Goal: Task Accomplishment & Management: Manage account settings

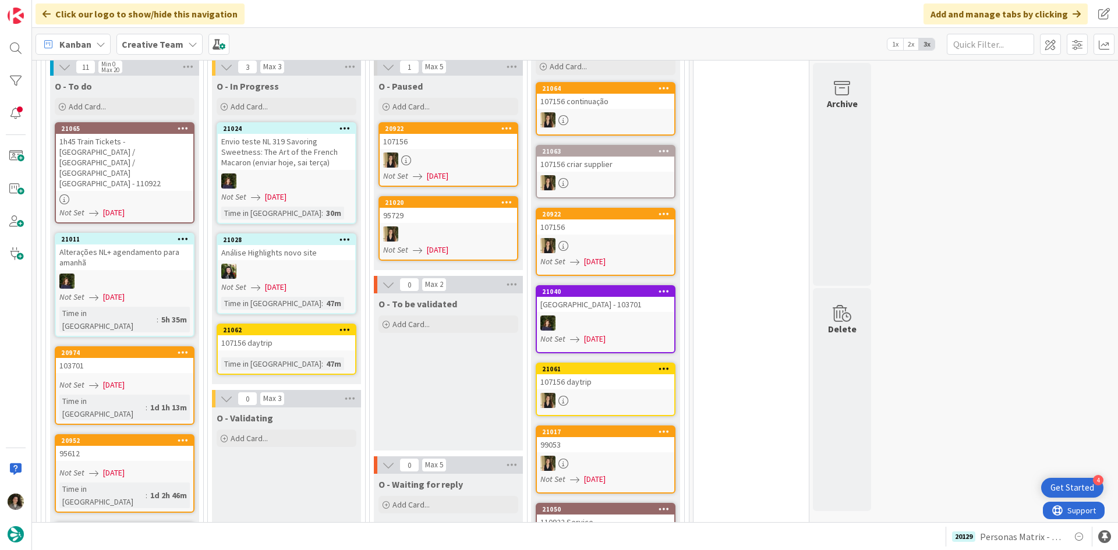
scroll to position [1106, 0]
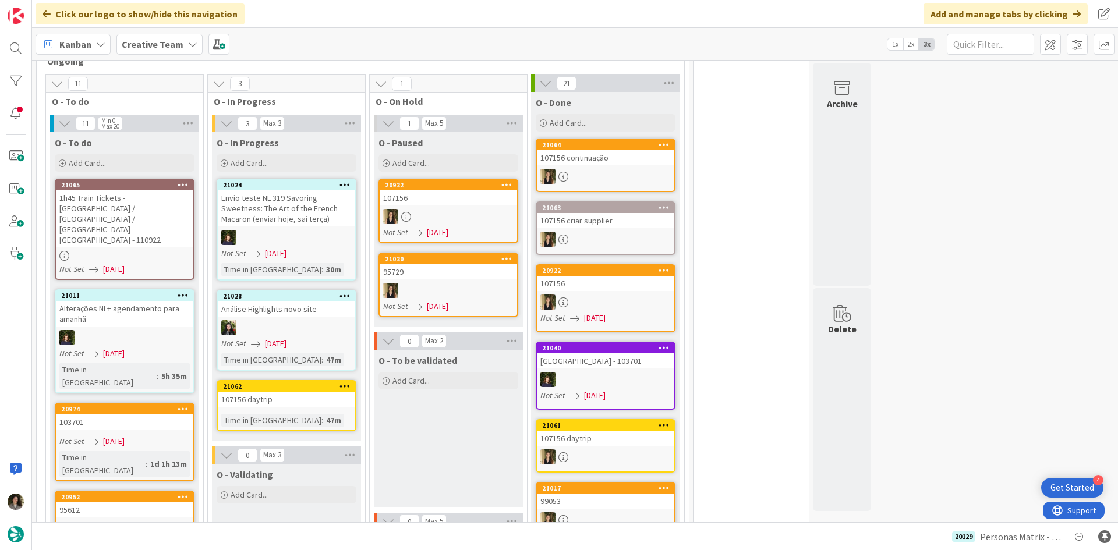
click at [161, 190] on div "1h45 Train Tickets - [GEOGRAPHIC_DATA] / [GEOGRAPHIC_DATA] / [GEOGRAPHIC_DATA] …" at bounding box center [124, 218] width 137 height 57
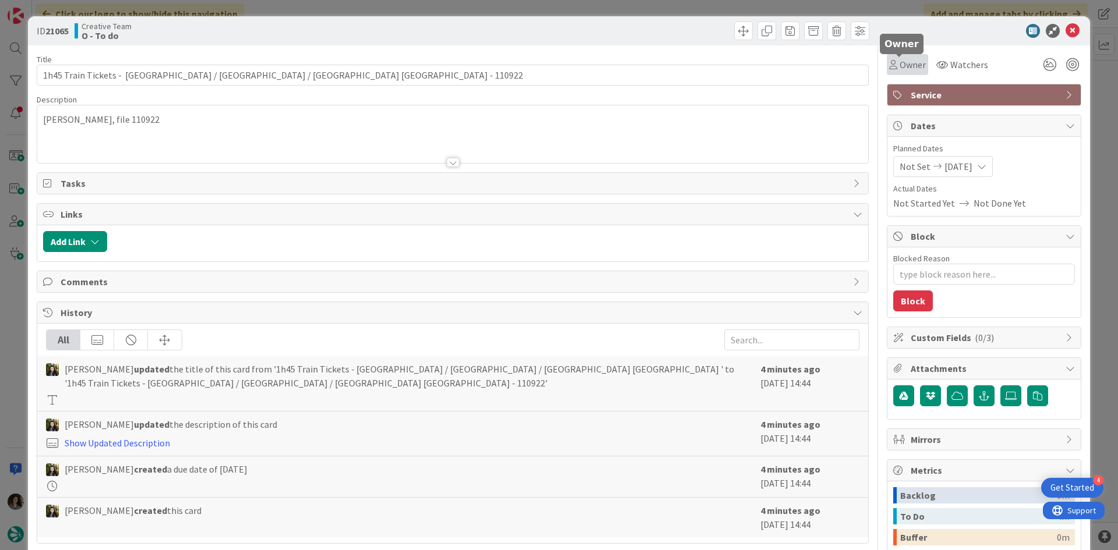
click at [889, 65] on icon at bounding box center [893, 64] width 8 height 9
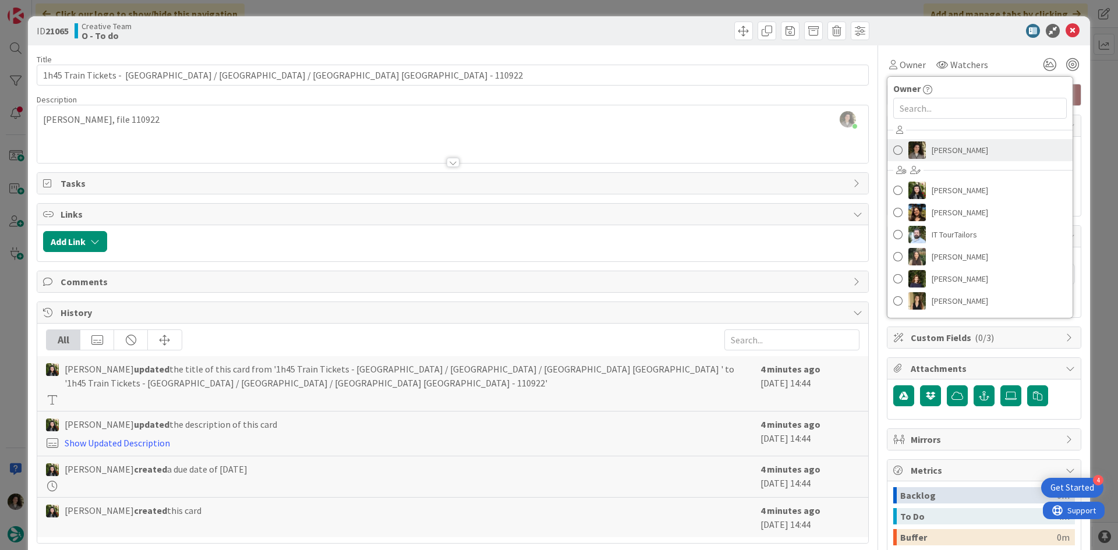
click at [932, 148] on span "[PERSON_NAME]" at bounding box center [960, 149] width 56 height 17
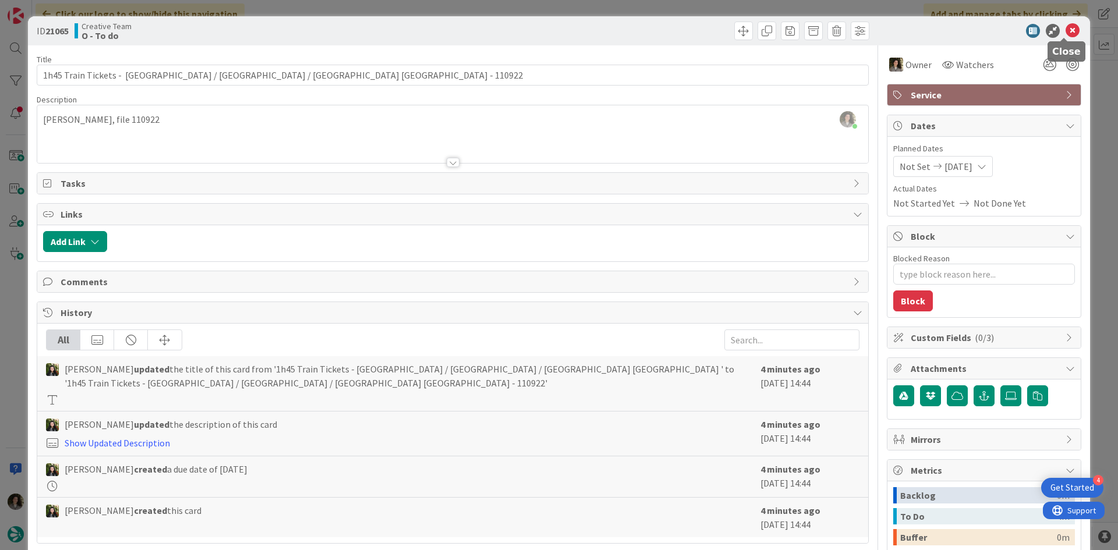
click at [1065, 27] on icon at bounding box center [1072, 31] width 14 height 14
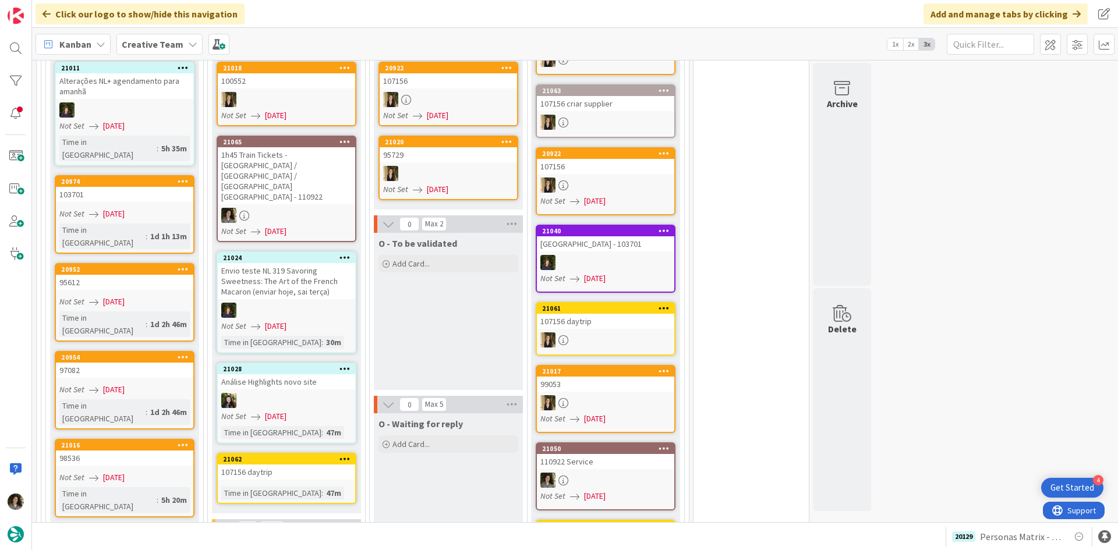
scroll to position [1106, 0]
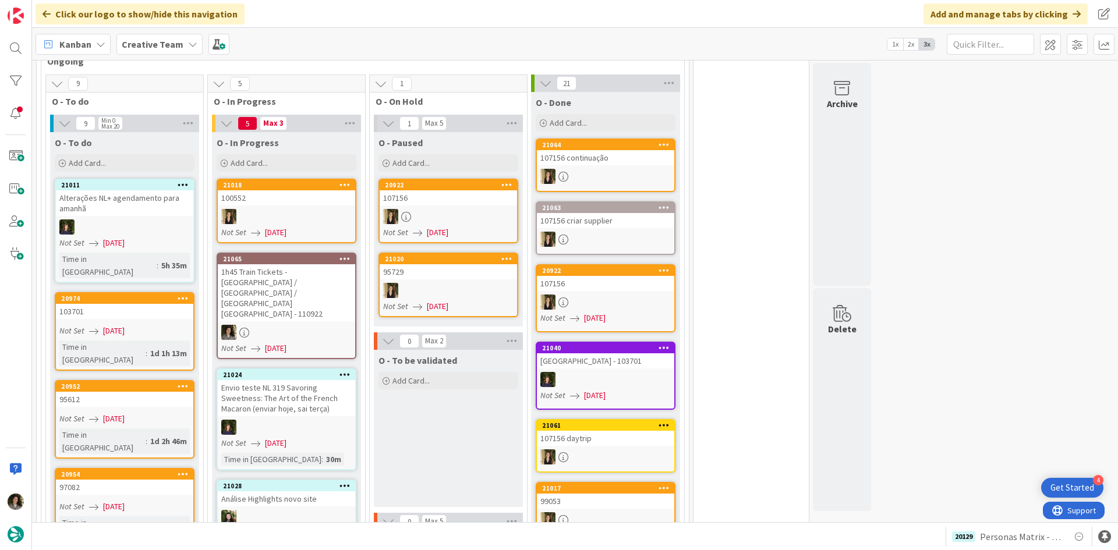
click at [267, 264] on div "1h45 Train Tickets - [GEOGRAPHIC_DATA] / [GEOGRAPHIC_DATA] / [GEOGRAPHIC_DATA] …" at bounding box center [286, 292] width 137 height 57
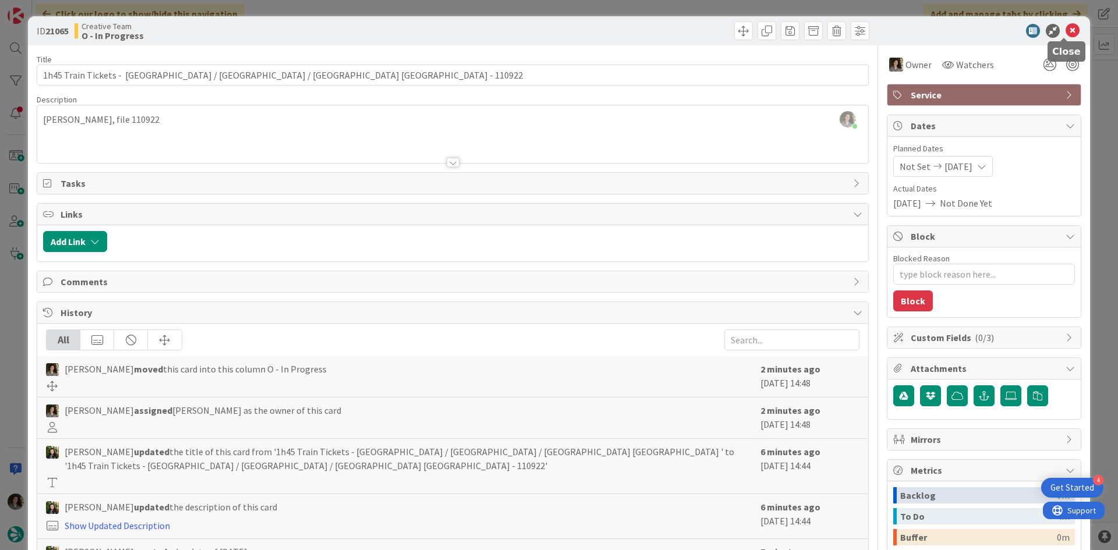
click at [1066, 24] on icon at bounding box center [1072, 31] width 14 height 14
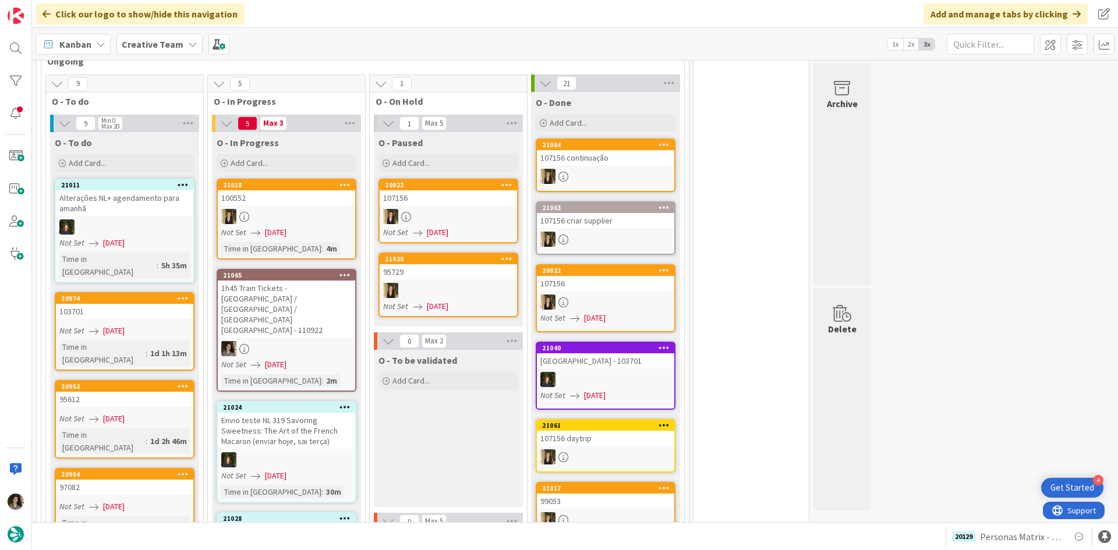
click at [303, 281] on div "1h45 Train Tickets - [GEOGRAPHIC_DATA] / [GEOGRAPHIC_DATA] / [GEOGRAPHIC_DATA] …" at bounding box center [286, 309] width 137 height 57
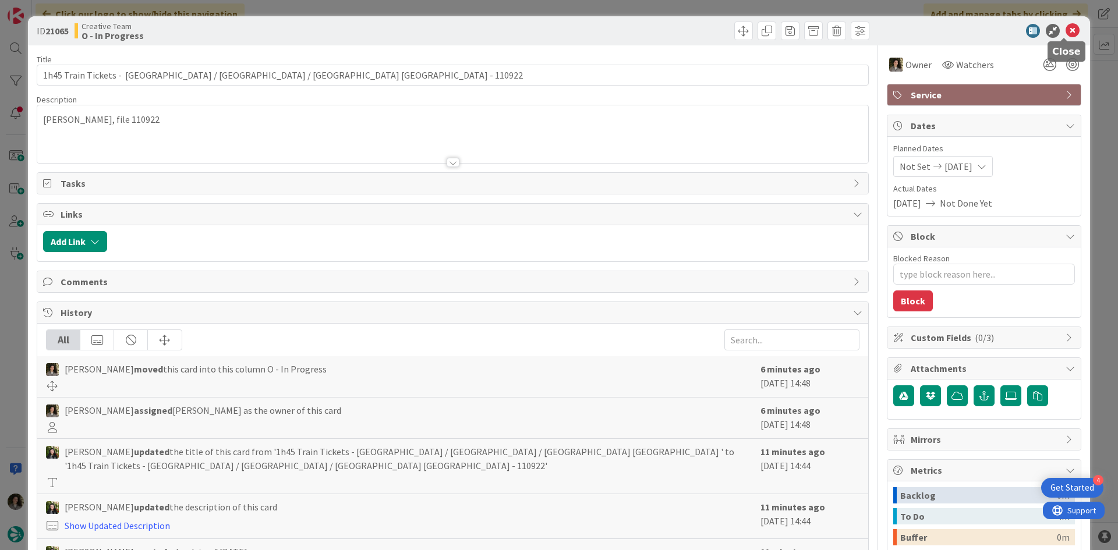
click at [1065, 31] on icon at bounding box center [1072, 31] width 14 height 14
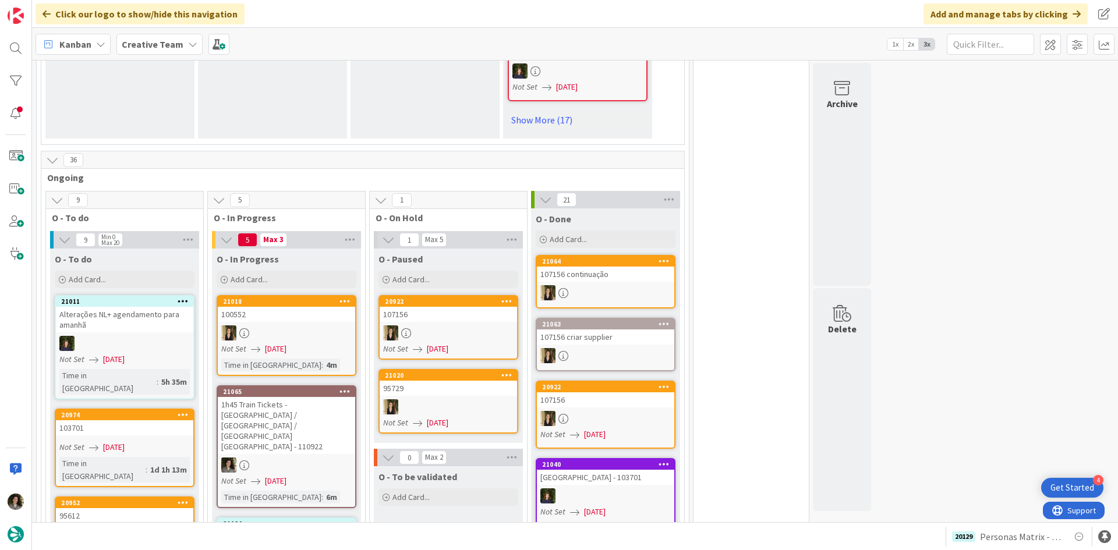
click at [262, 458] on div at bounding box center [286, 465] width 137 height 15
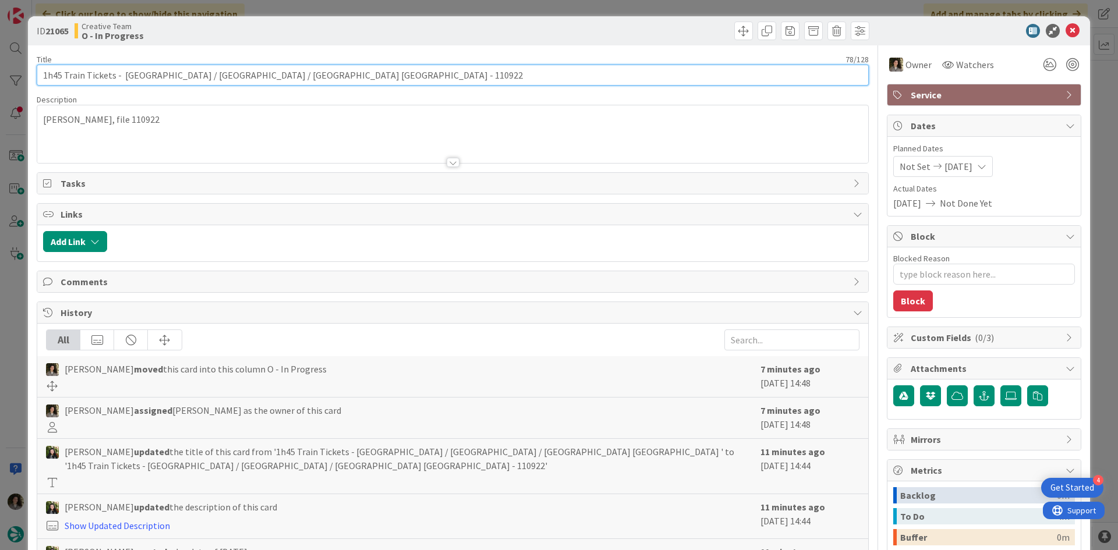
drag, startPoint x: 307, startPoint y: 77, endPoint x: 297, endPoint y: 76, distance: 10.5
click at [285, 76] on input "1h45 Train Tickets - [GEOGRAPHIC_DATA] / [GEOGRAPHIC_DATA] / [GEOGRAPHIC_DATA] …" at bounding box center [453, 75] width 832 height 21
drag, startPoint x: 309, startPoint y: 78, endPoint x: 122, endPoint y: 73, distance: 187.0
click at [122, 73] on input "1h45 Train Tickets - [GEOGRAPHIC_DATA] / [GEOGRAPHIC_DATA] / [GEOGRAPHIC_DATA] …" at bounding box center [453, 75] width 832 height 21
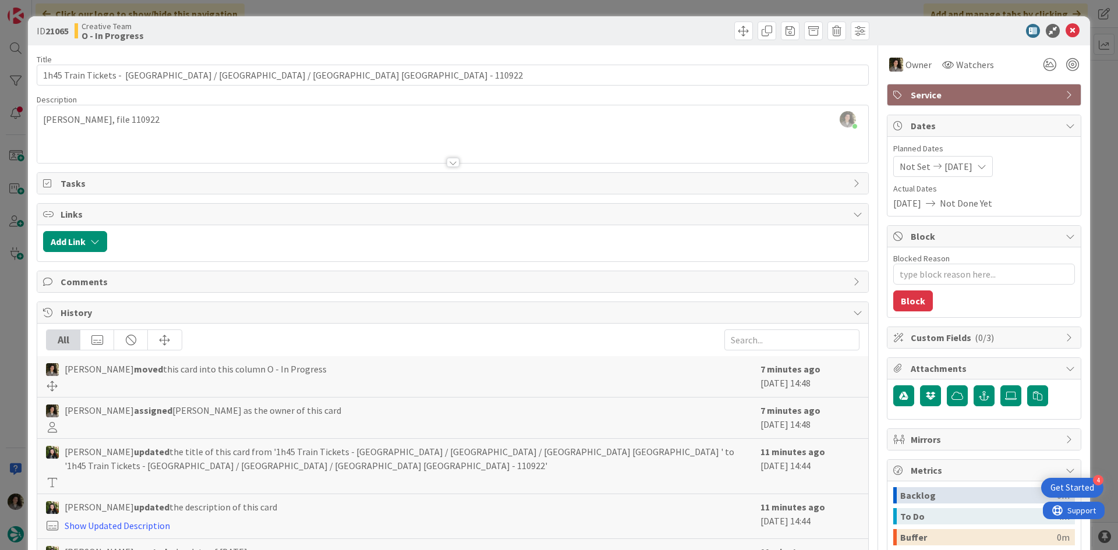
click at [946, 30] on div at bounding box center [978, 31] width 206 height 14
click at [1065, 29] on icon at bounding box center [1072, 31] width 14 height 14
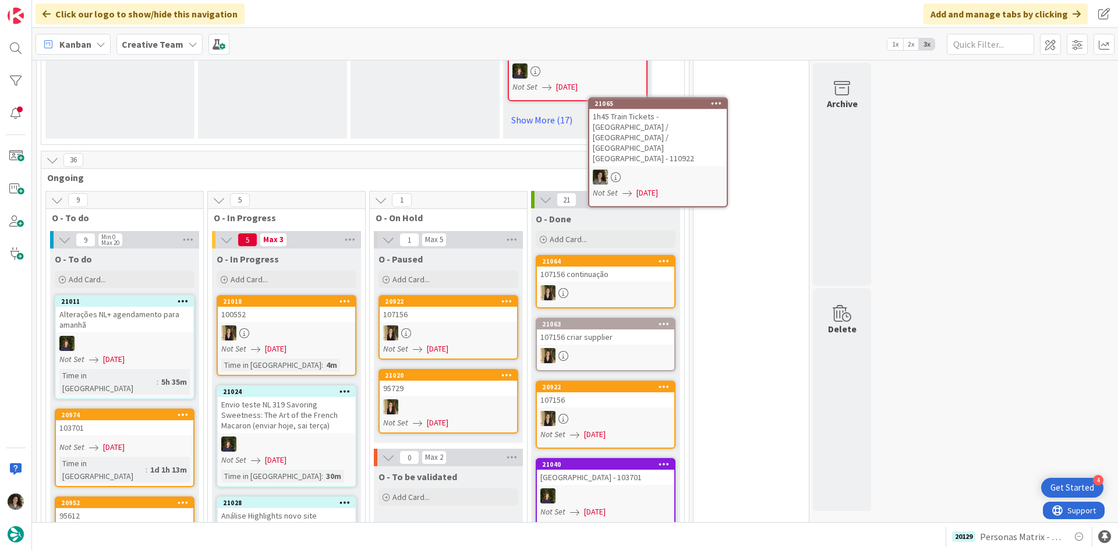
scroll to position [962, 0]
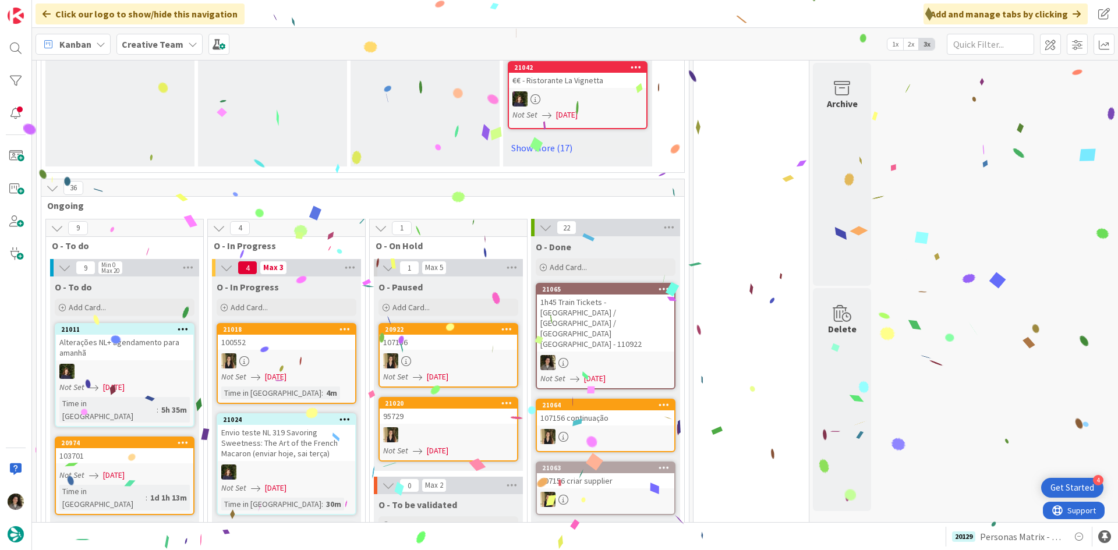
click at [608, 295] on div "1h45 Train Tickets - [GEOGRAPHIC_DATA] / [GEOGRAPHIC_DATA] / [GEOGRAPHIC_DATA] …" at bounding box center [605, 323] width 137 height 57
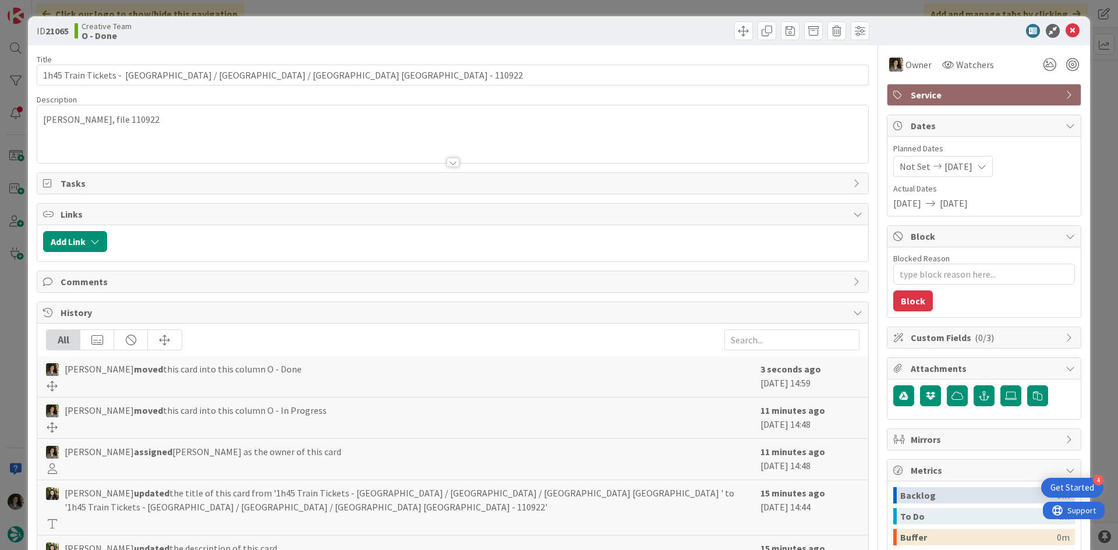
click at [993, 91] on span "Service" at bounding box center [985, 95] width 149 height 14
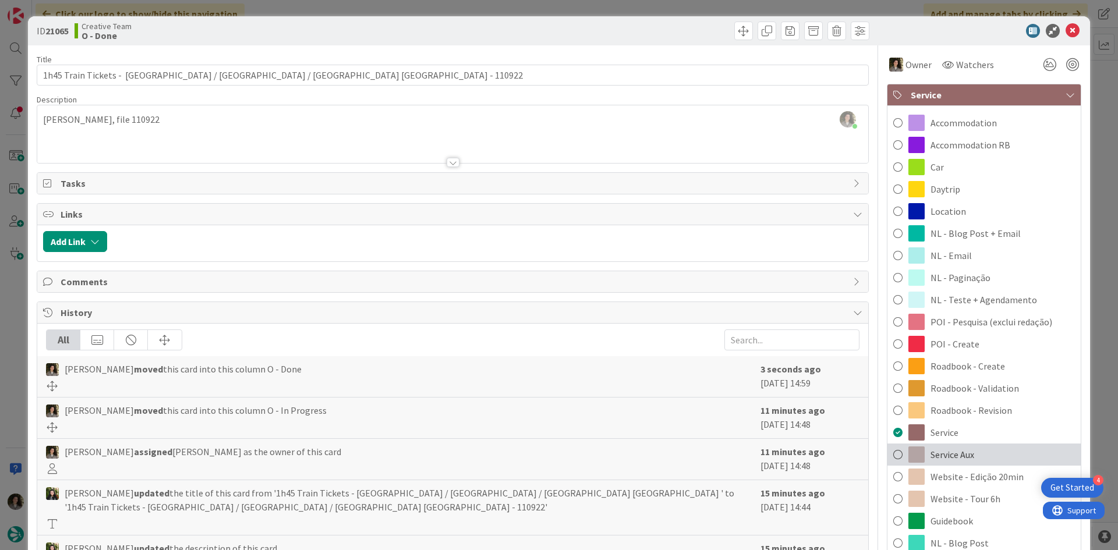
click at [960, 448] on span "Service Aux" at bounding box center [952, 455] width 44 height 14
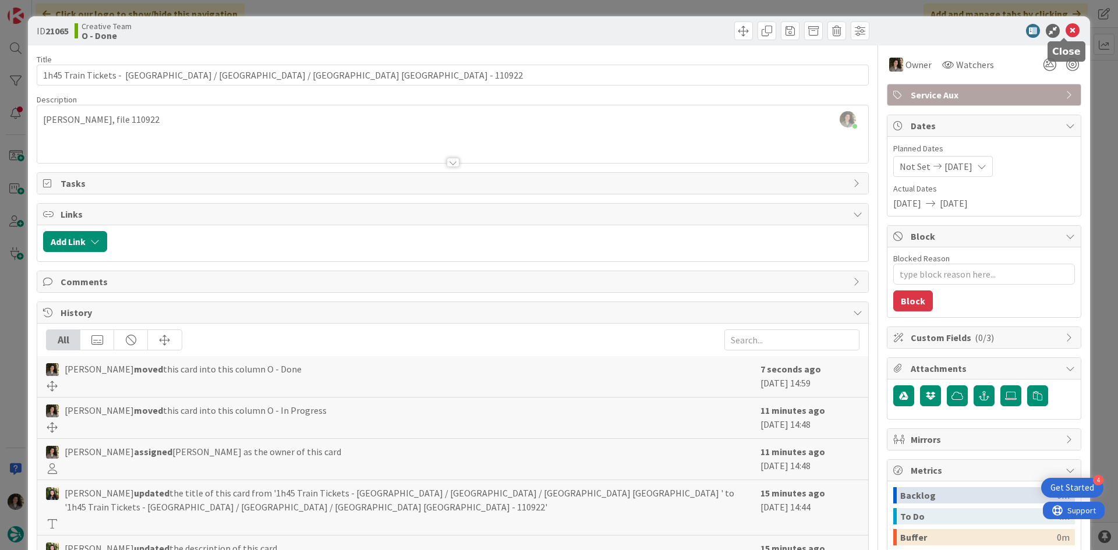
click at [1065, 27] on icon at bounding box center [1072, 31] width 14 height 14
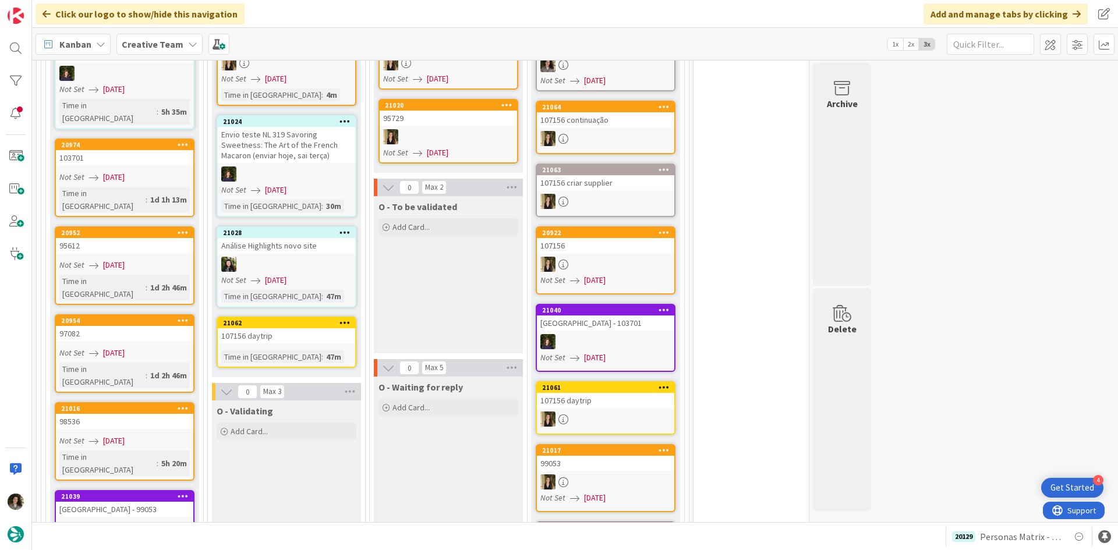
scroll to position [1281, 0]
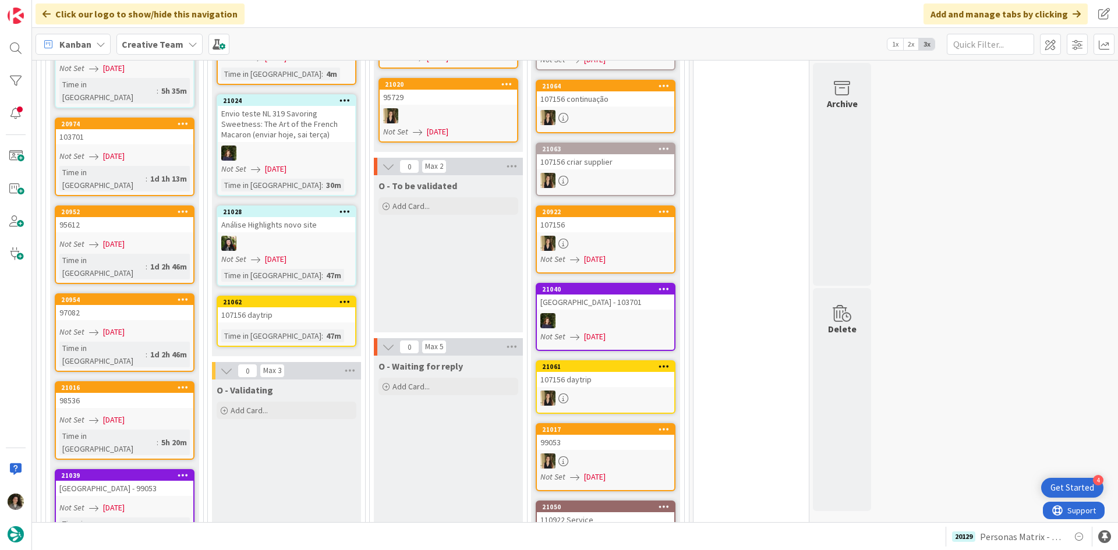
click at [323, 330] on div "47m" at bounding box center [333, 336] width 21 height 13
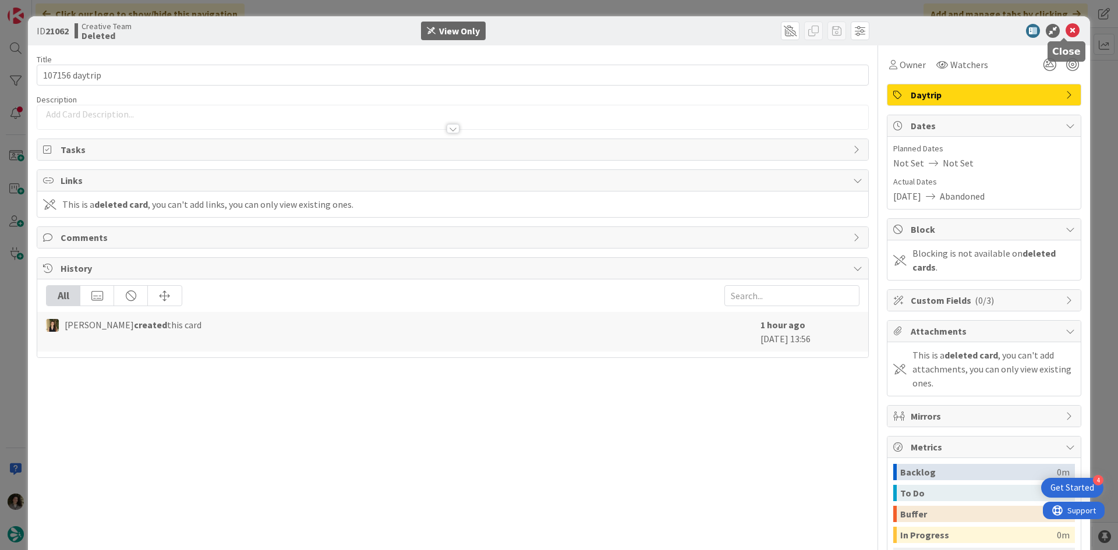
click at [1066, 30] on icon at bounding box center [1072, 31] width 14 height 14
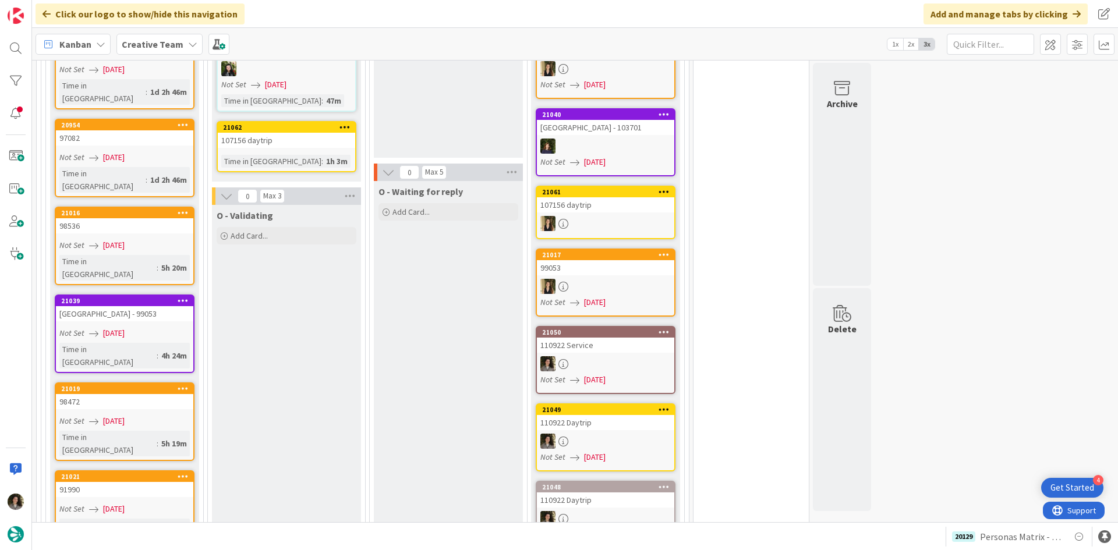
scroll to position [1572, 0]
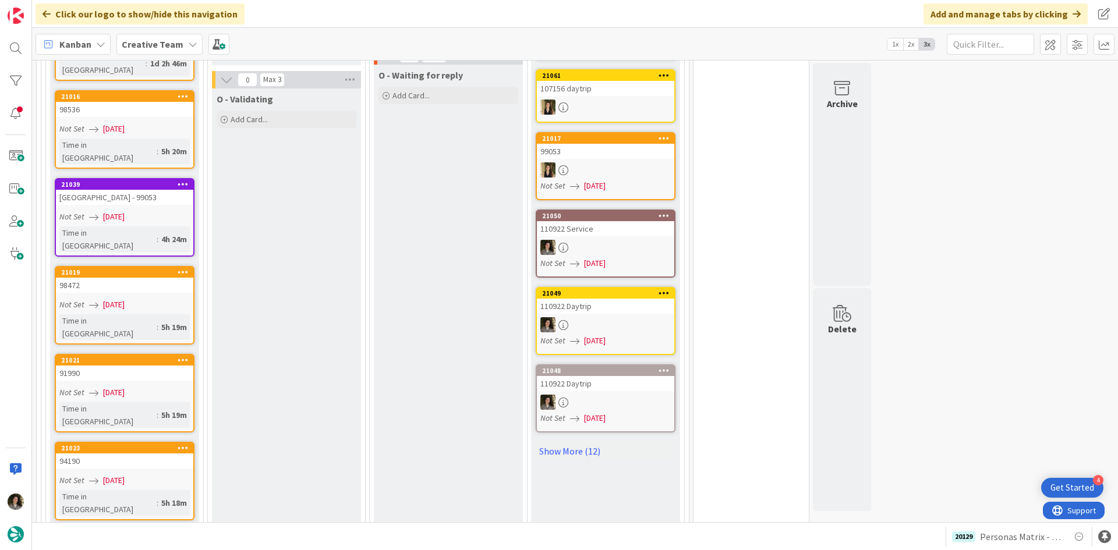
click at [135, 442] on link "21023 94190 Not Set 08/14/2025 Time in Column : 5h 18m" at bounding box center [125, 481] width 140 height 79
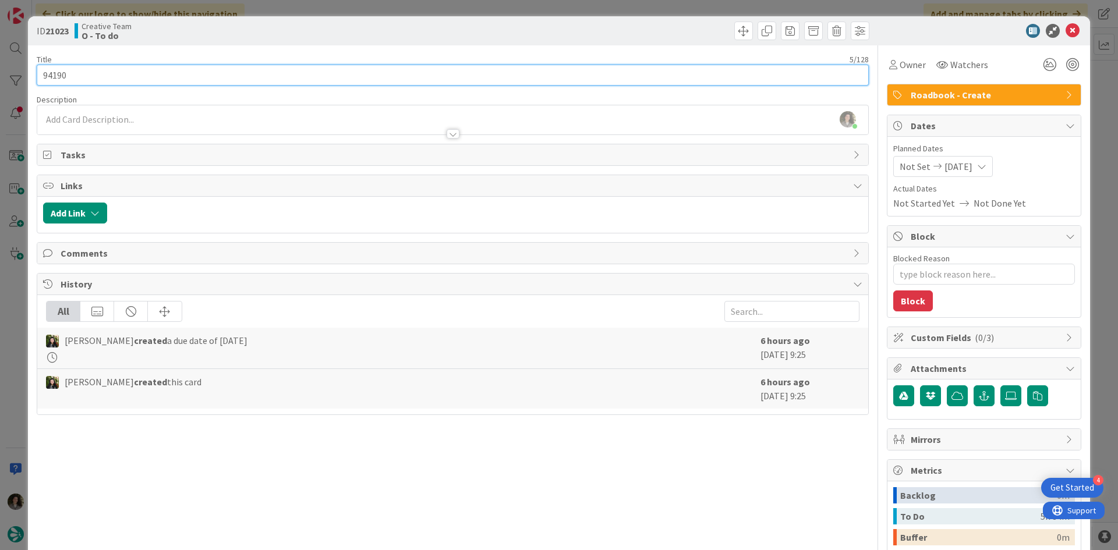
drag, startPoint x: 75, startPoint y: 75, endPoint x: 25, endPoint y: 64, distance: 51.3
click at [25, 64] on div "ID 21023 Creative Team O - To do Title 5 / 128 94190 Description Melissa Santos…" at bounding box center [559, 275] width 1118 height 550
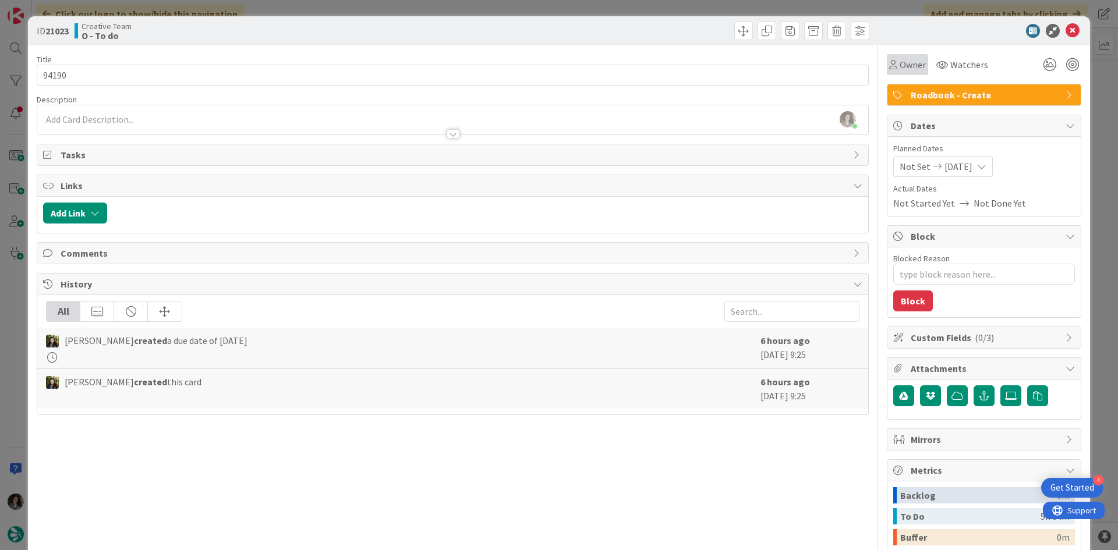
click at [887, 72] on div "Owner" at bounding box center [907, 64] width 41 height 21
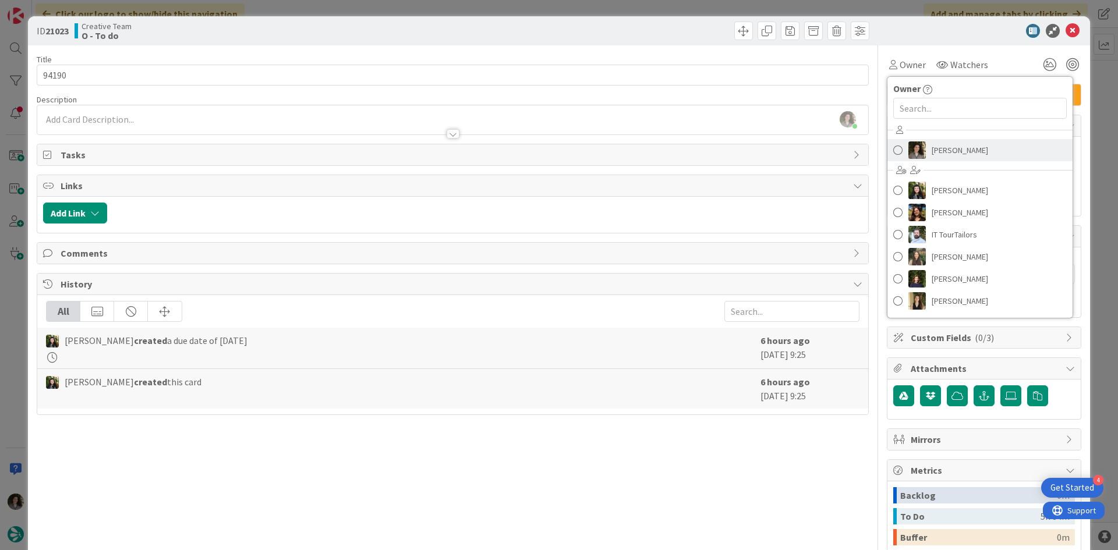
click at [972, 150] on span "[PERSON_NAME]" at bounding box center [960, 149] width 56 height 17
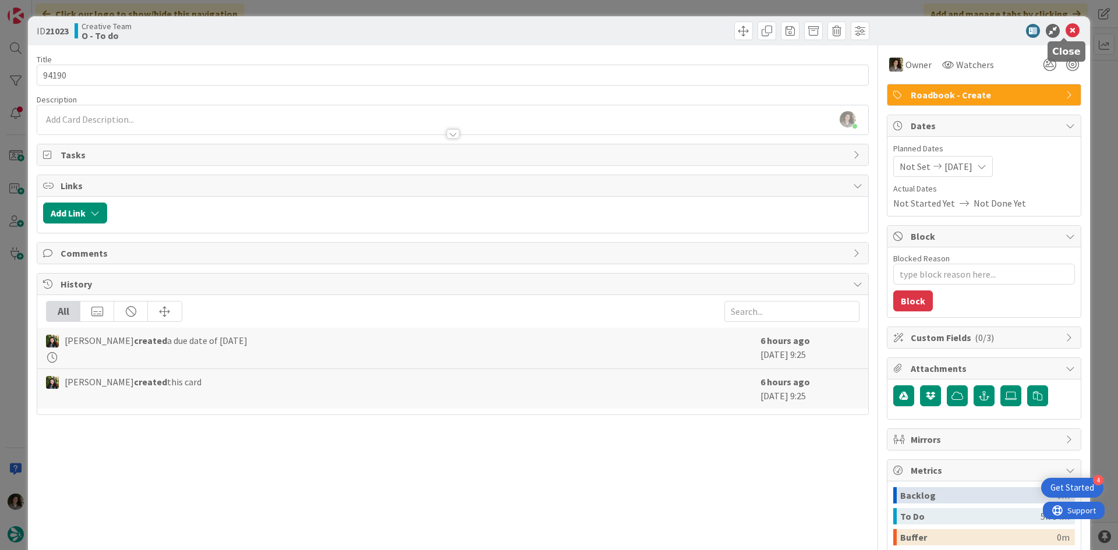
click at [1065, 28] on icon at bounding box center [1072, 31] width 14 height 14
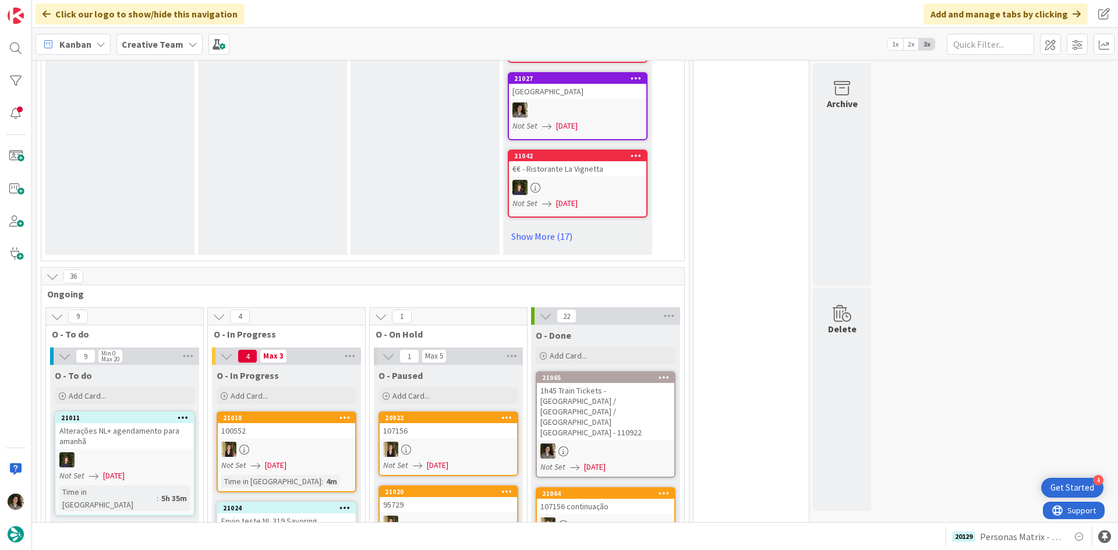
scroll to position [1106, 0]
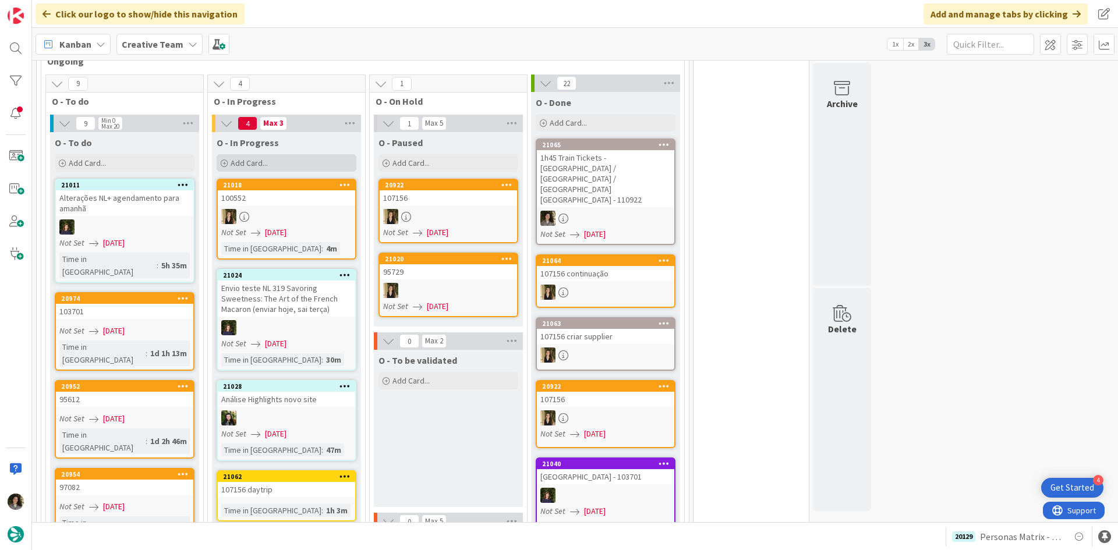
click at [293, 154] on div "Add Card..." at bounding box center [287, 162] width 140 height 17
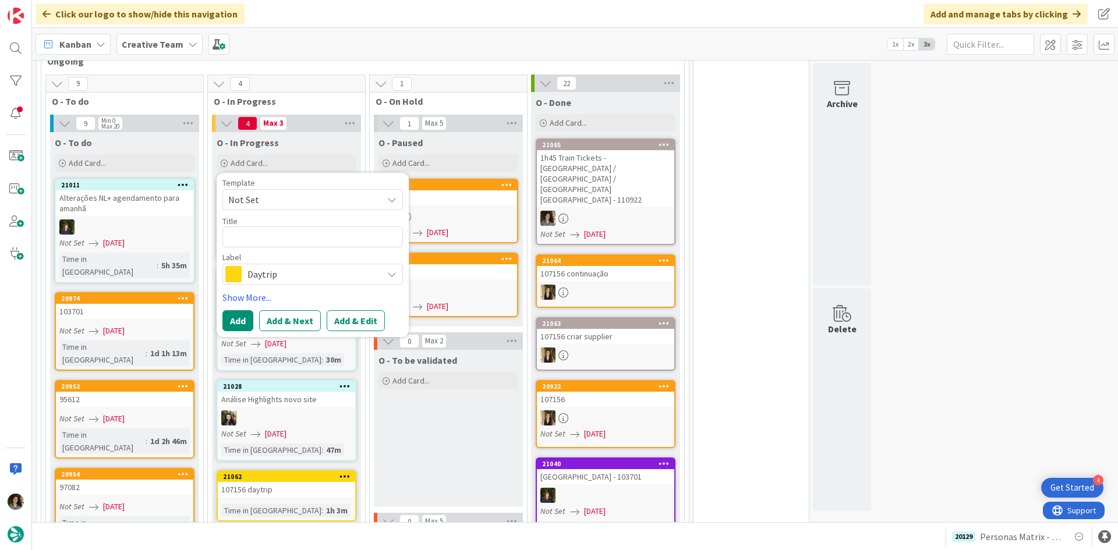
click at [286, 226] on textarea at bounding box center [312, 236] width 180 height 21
type textarea "x"
type textarea "P"
type textarea "x"
type textarea "PO"
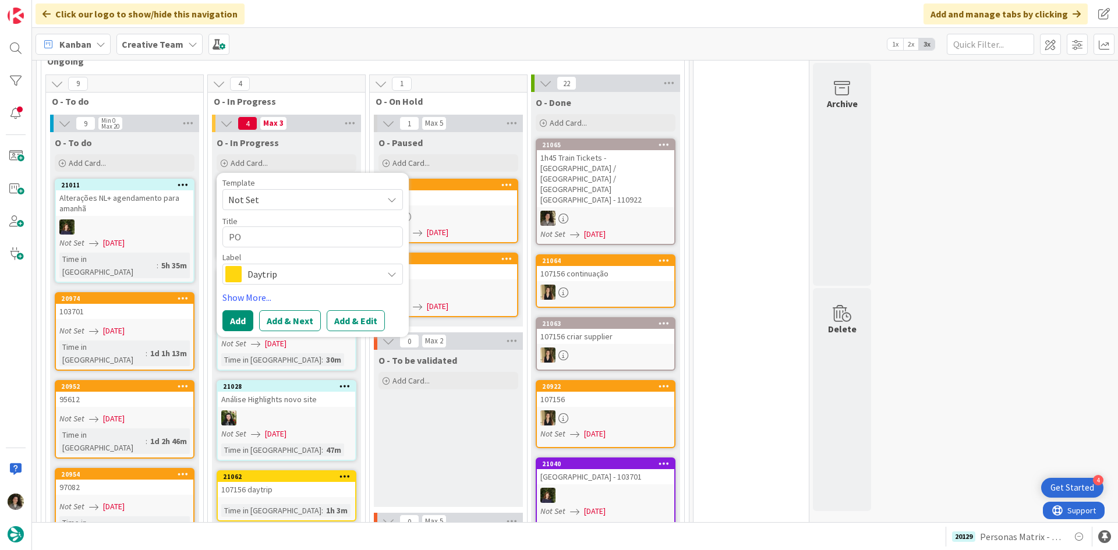
type textarea "x"
type textarea "POI"
type textarea "x"
type textarea "POI"
type textarea "x"
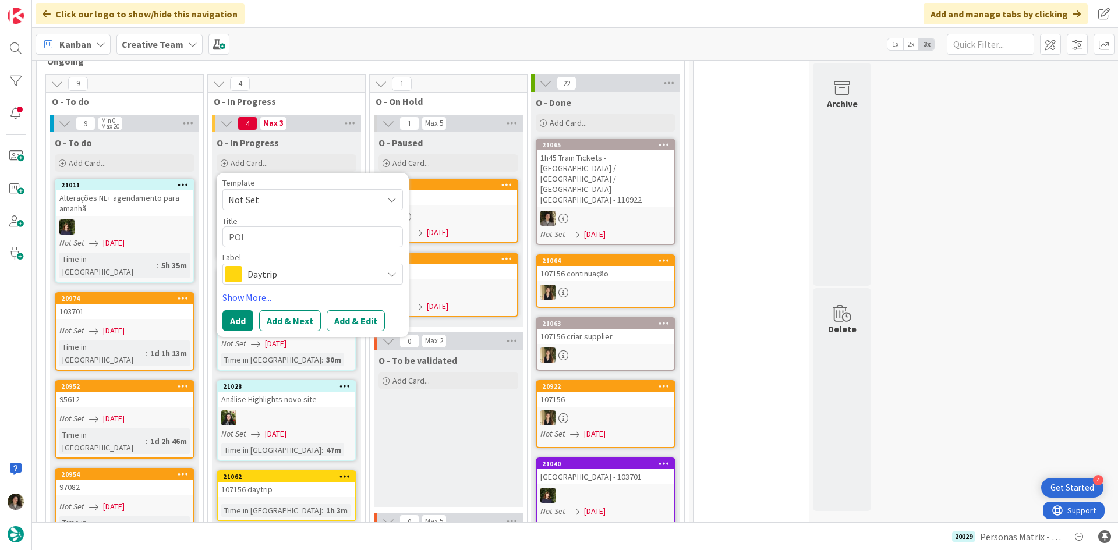
type textarea "POI M"
type textarea "x"
type textarea "POI Ma"
type textarea "x"
type textarea "POI Mat"
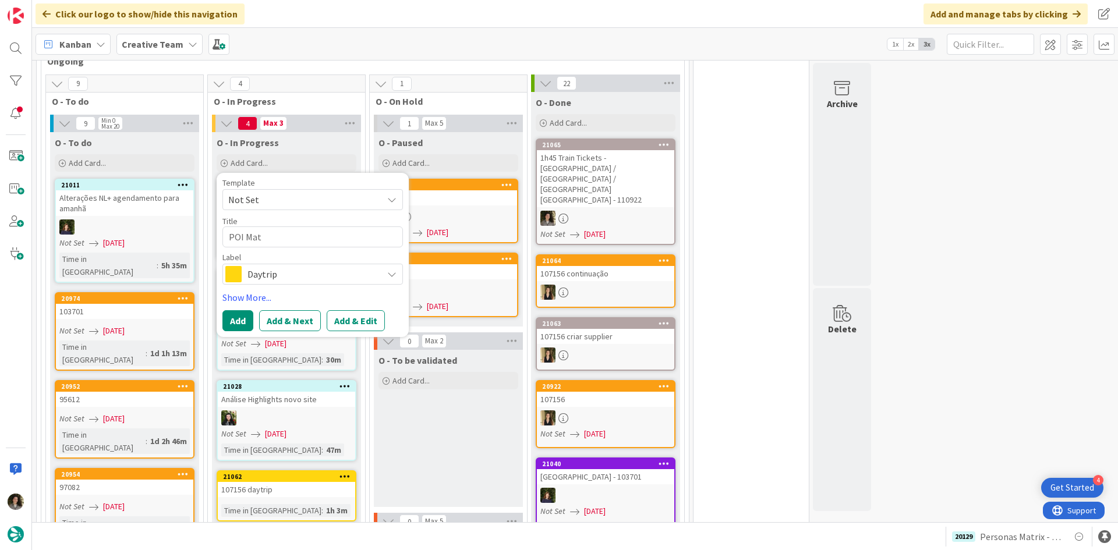
type textarea "x"
type textarea "POI Matr"
type textarea "x"
type textarea "POI Matri"
type textarea "x"
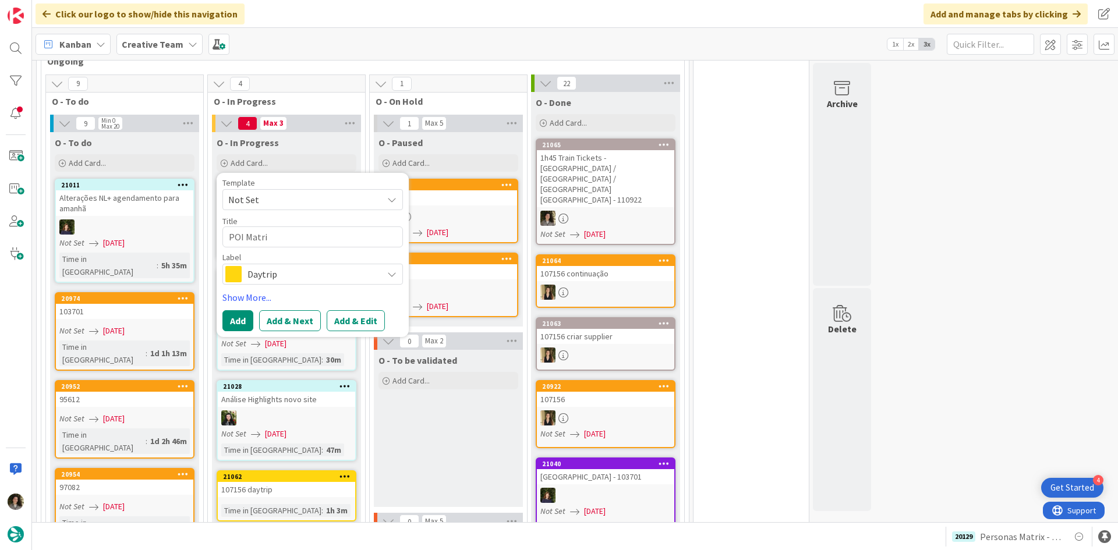
type textarea "POI Matrix"
type textarea "x"
type textarea "POI Matrix"
type textarea "x"
type textarea "POI Matrix -"
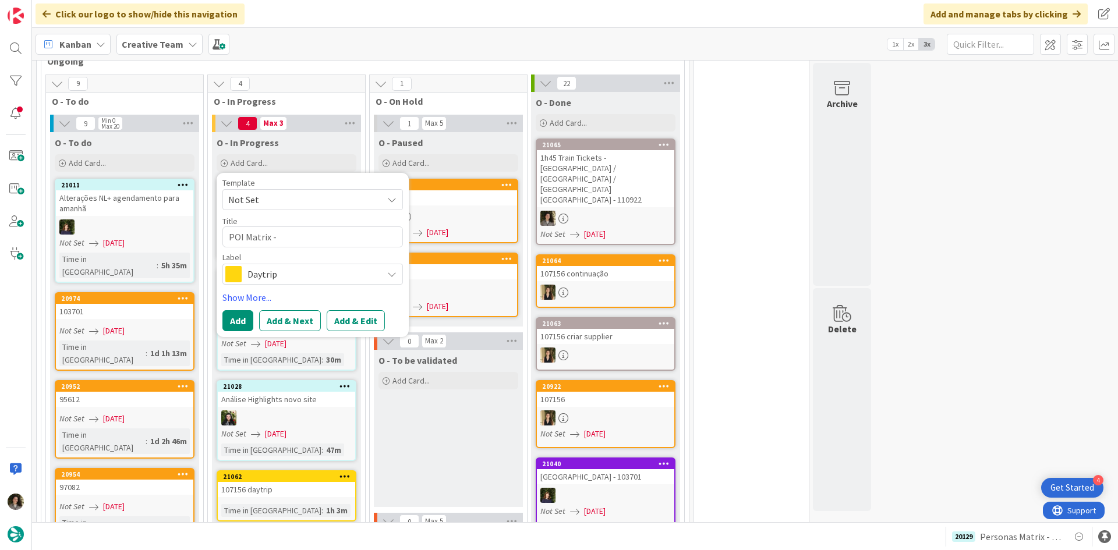
type textarea "x"
type textarea "POI Matrix -"
type textarea "x"
type textarea "POI Matrix -"
type textarea "x"
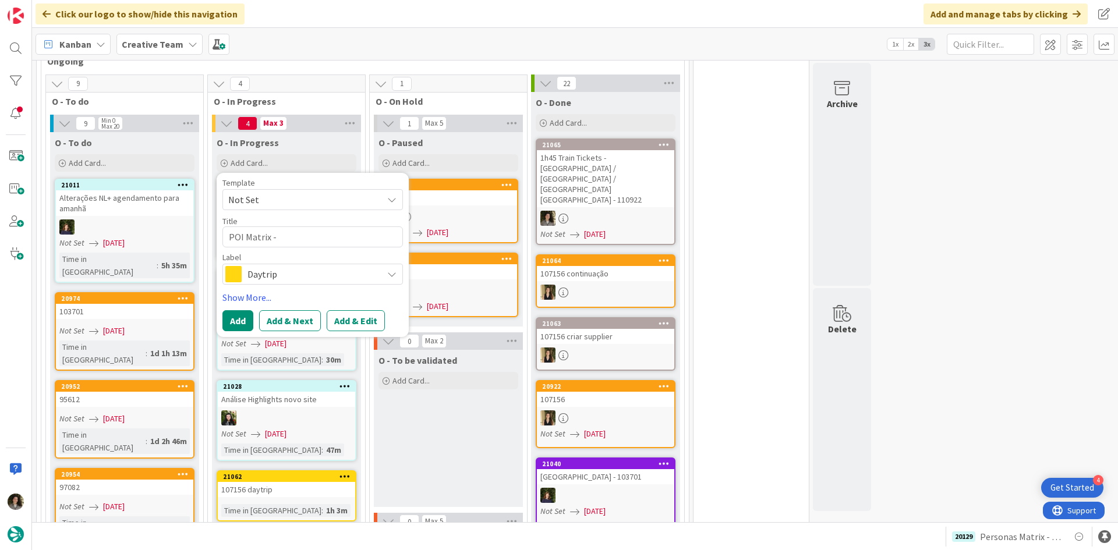
type textarea "POI Matrix - C"
type textarea "x"
type textarea "POI Matrix - C&"
type textarea "x"
type textarea "POI Matrix - C&A"
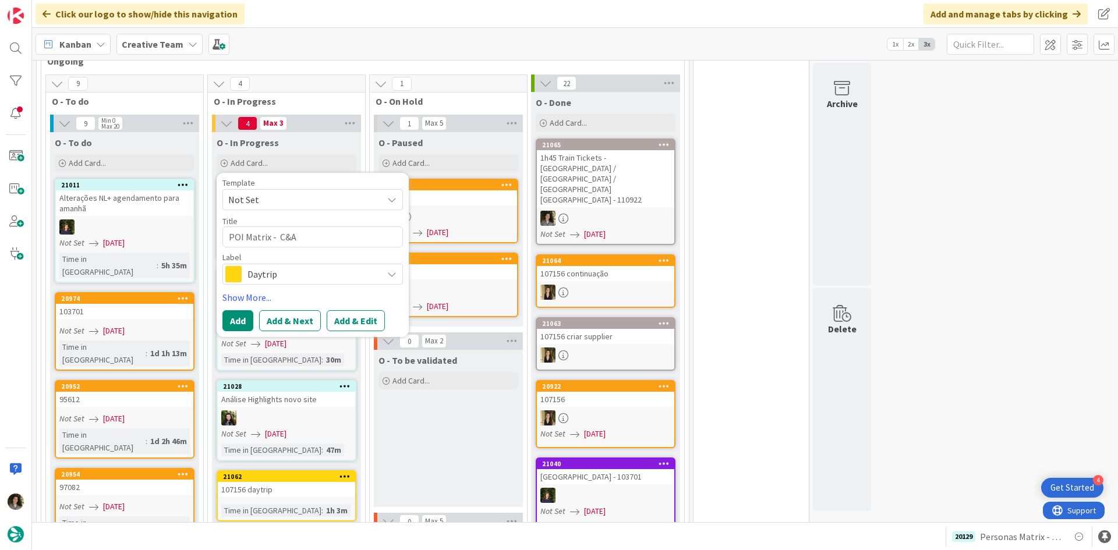
type textarea "x"
type textarea "POI Matrix - C&A"
type textarea "x"
type textarea "POI Matrix - C&A Y"
type textarea "x"
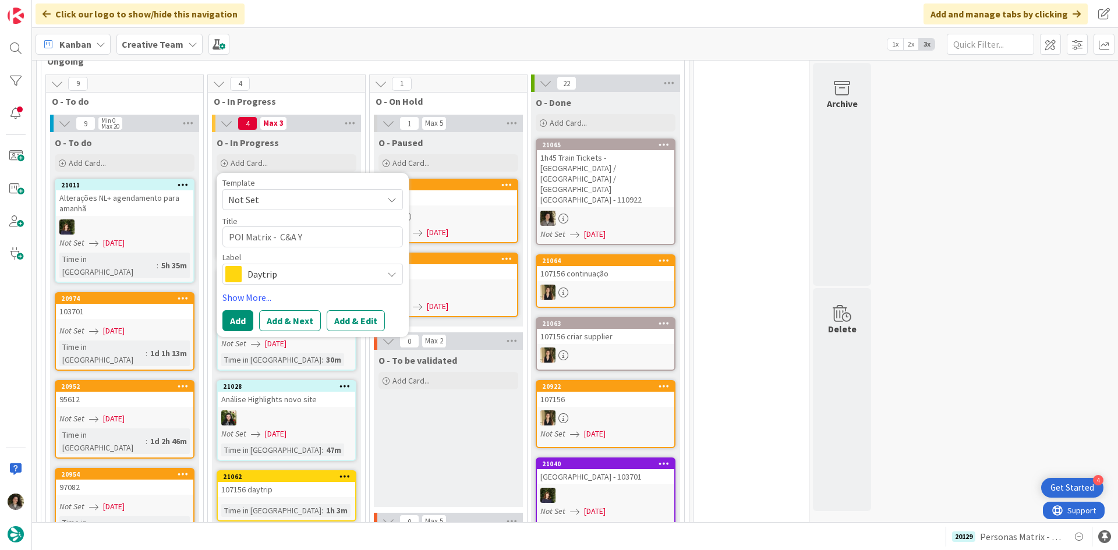
type textarea "POI Matrix - C&A YK"
type textarea "x"
type textarea "POI Matrix - C&A Y"
type textarea "x"
type textarea "POI Matrix - C&A"
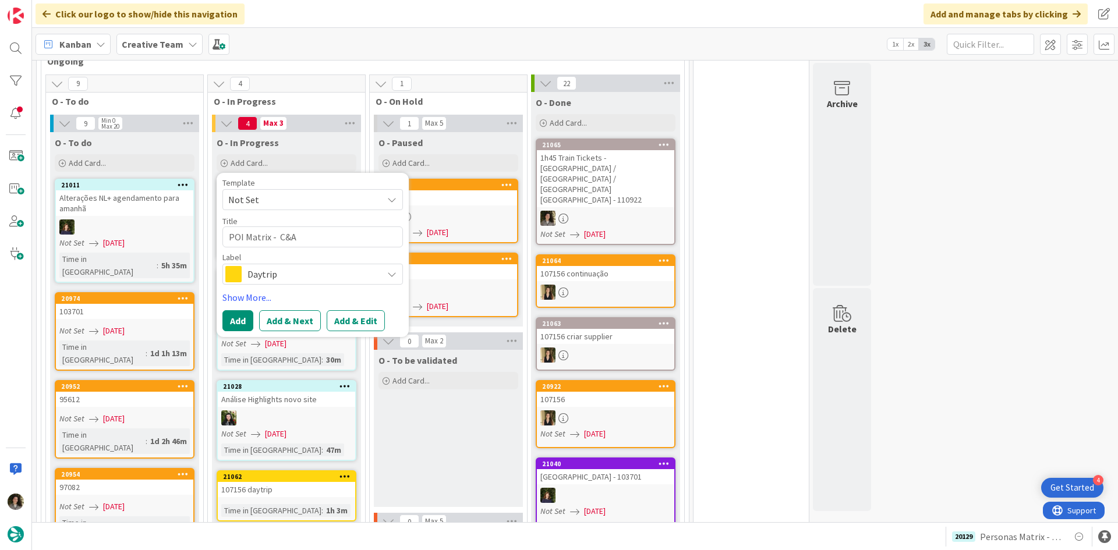
type textarea "x"
type textarea "POI Matrix - C&A U"
type textarea "x"
type textarea "POI Matrix - C&A UK"
click at [269, 226] on textarea "POI Matrix - C&A UK" at bounding box center [312, 236] width 180 height 21
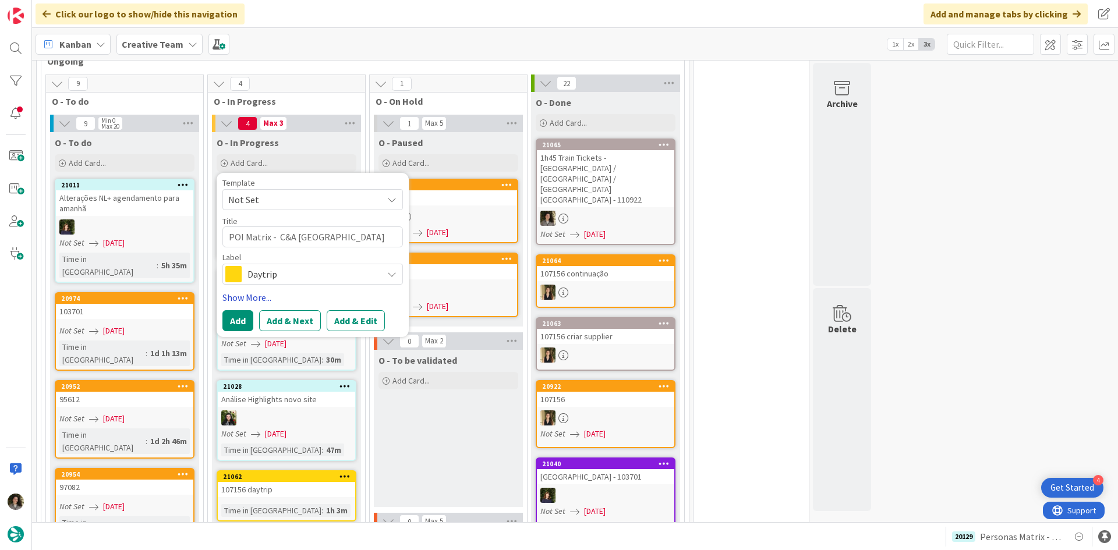
type textarea "x"
type textarea "POI Matrix - C&A UK"
type textarea "x"
type textarea "POI Matrix P - C&A UK"
type textarea "x"
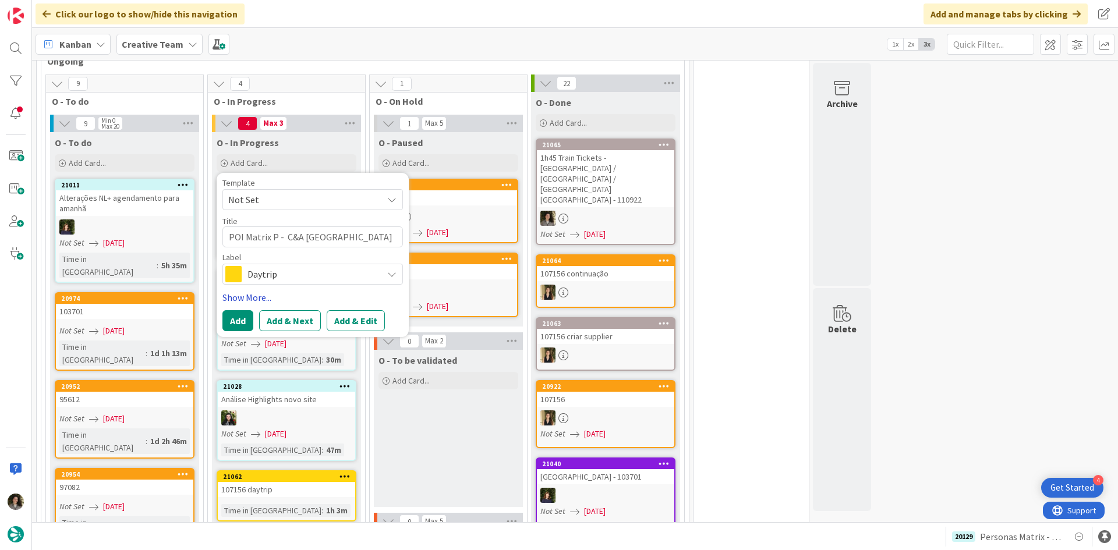
type textarea "POI Matrix PE - C&A UK"
type textarea "x"
type textarea "POI Matrix PER - C&A UK"
type textarea "x"
type textarea "POI Matrix PERS - C&A UK"
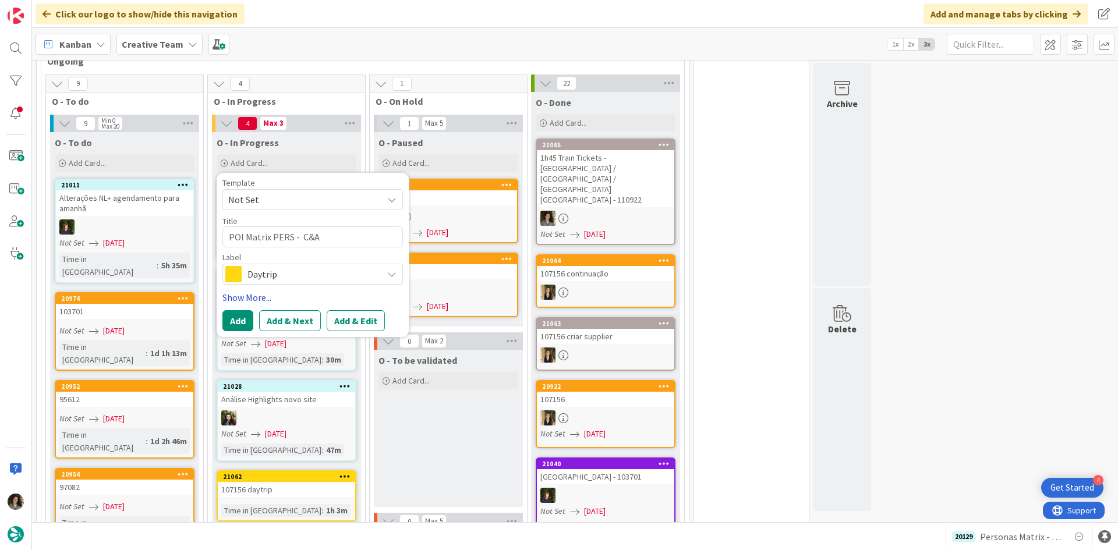
type textarea "x"
type textarea "POI Matrix PERSO - C&A UK"
type textarea "x"
type textarea "POI Matrix PERSON - C&A UK"
type textarea "x"
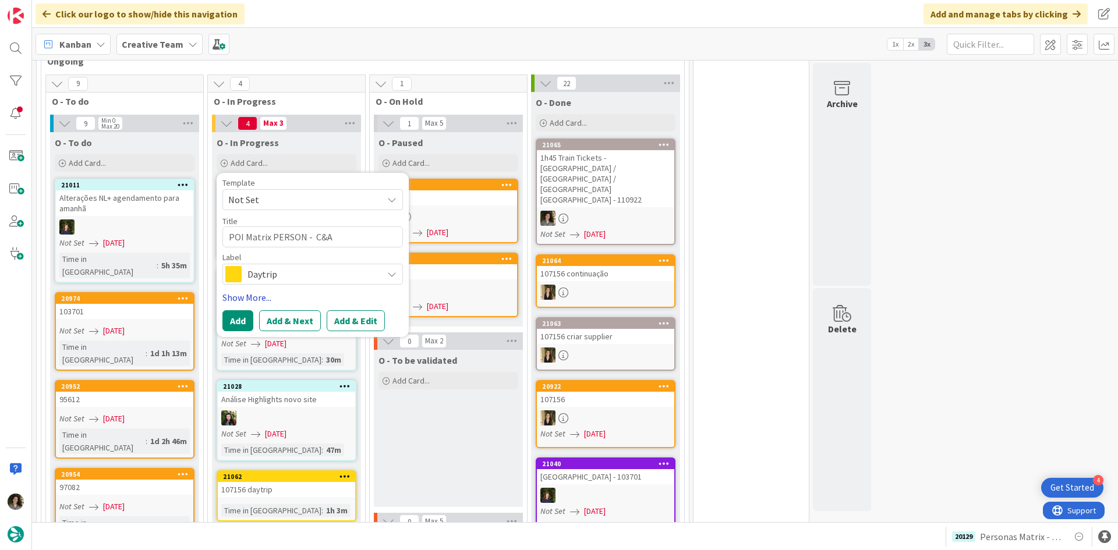
type textarea "POI Matrix PERSONA - C&A UK"
type textarea "x"
type textarea "POI Matrix PERSONAS - C&A UK"
type textarea "x"
type textarea "POI Matrix PERSONA - C&A UK"
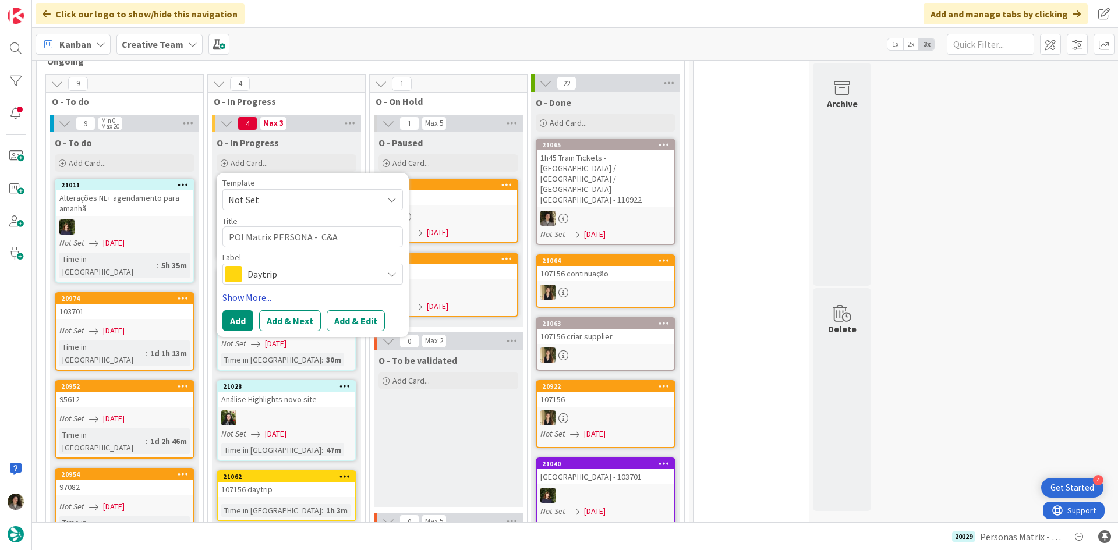
type textarea "x"
type textarea "POI Matrix PERSON - C&A UK"
type textarea "x"
type textarea "POI Matrix PERSO - C&A UK"
type textarea "x"
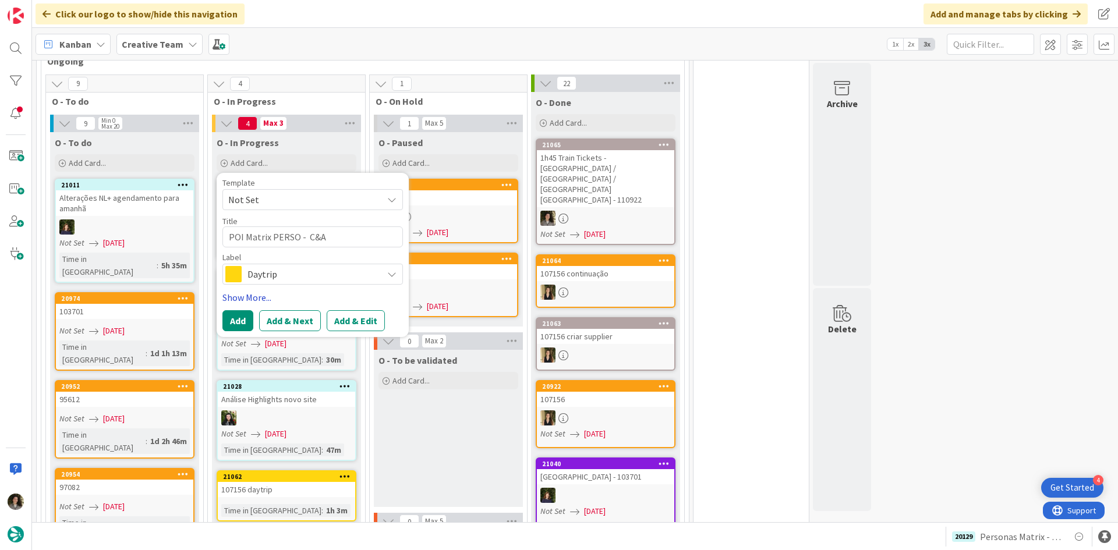
type textarea "POI Matrix PERS - C&A UK"
type textarea "x"
type textarea "POI Matrix PER - C&A UK"
type textarea "x"
type textarea "POI Matrix PE - C&A UK"
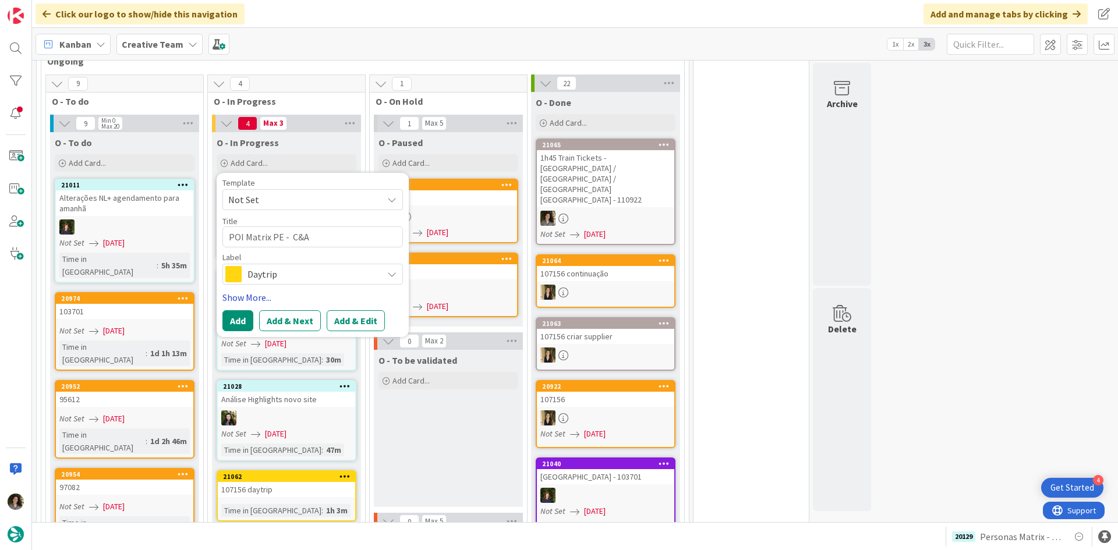
type textarea "x"
type textarea "POI Matrix PEe - C&A UK"
type textarea "x"
type textarea "POI Matrix PEer - C&A UK"
type textarea "x"
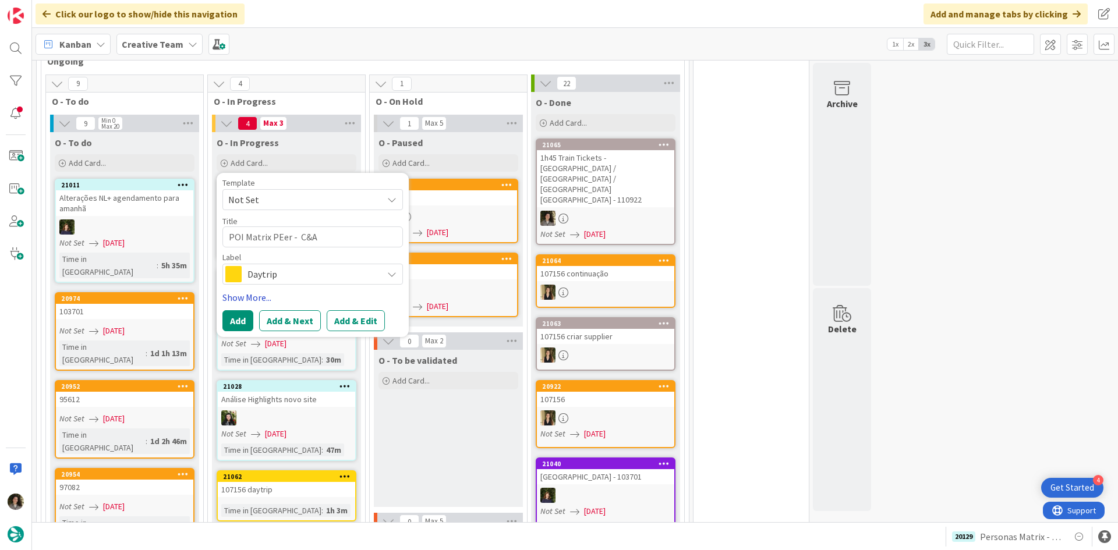
type textarea "POI Matrix PEe - C&A UK"
type textarea "x"
type textarea "POI Matrix PE - C&A UK"
type textarea "x"
type textarea "POI Matrix P - C&A UK"
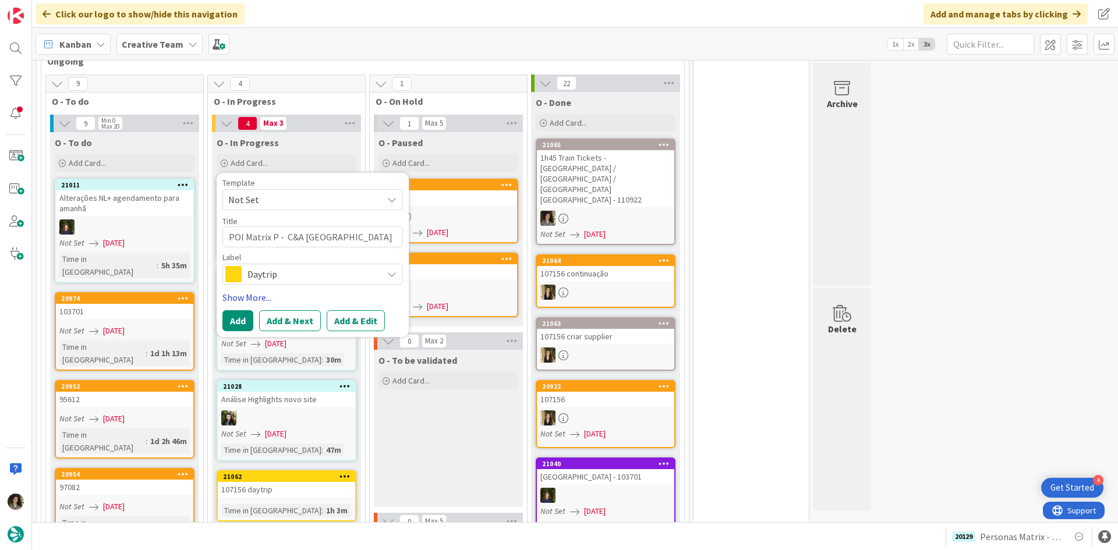
type textarea "x"
type textarea "POI Matrix Pe - C&A UK"
type textarea "x"
type textarea "POI Matrix Per - C&A UK"
type textarea "x"
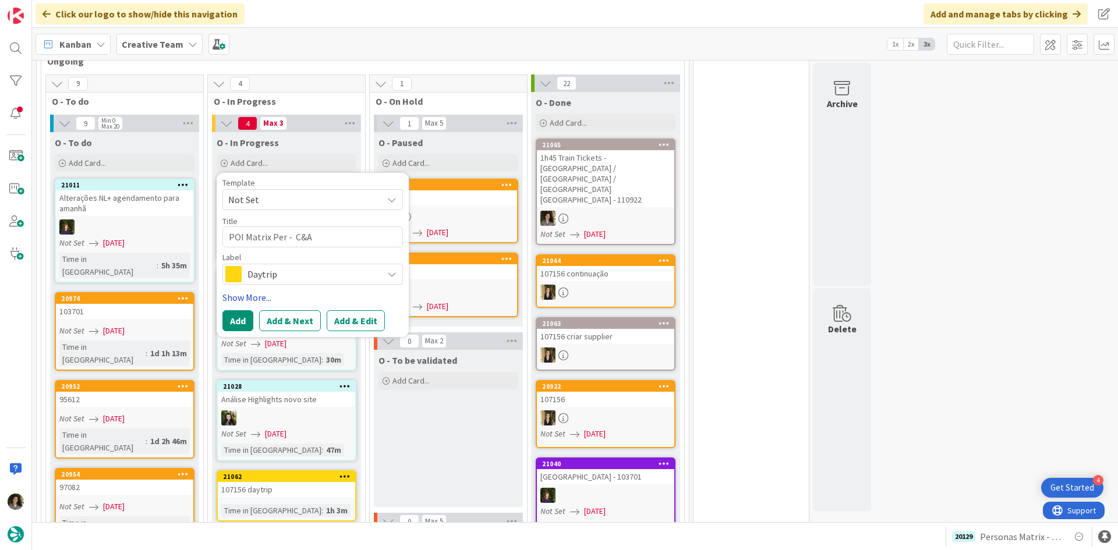
type textarea "POI Matrix Pers - C&A UK"
type textarea "x"
type textarea "POI Matrix Perso - C&A UK"
type textarea "x"
type textarea "POI Matrix Person - C&A UK"
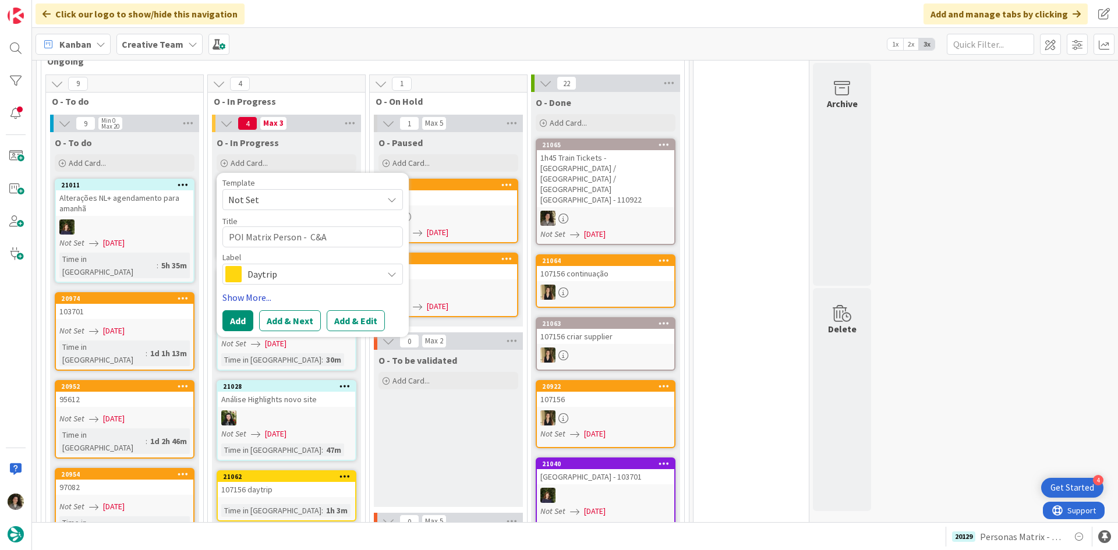
type textarea "x"
type textarea "POI Matrix Persona - C&A UK"
type textarea "x"
type textarea "POI Matrix Personas - C&A [GEOGRAPHIC_DATA]"
click at [303, 266] on span "Daytrip" at bounding box center [311, 274] width 129 height 16
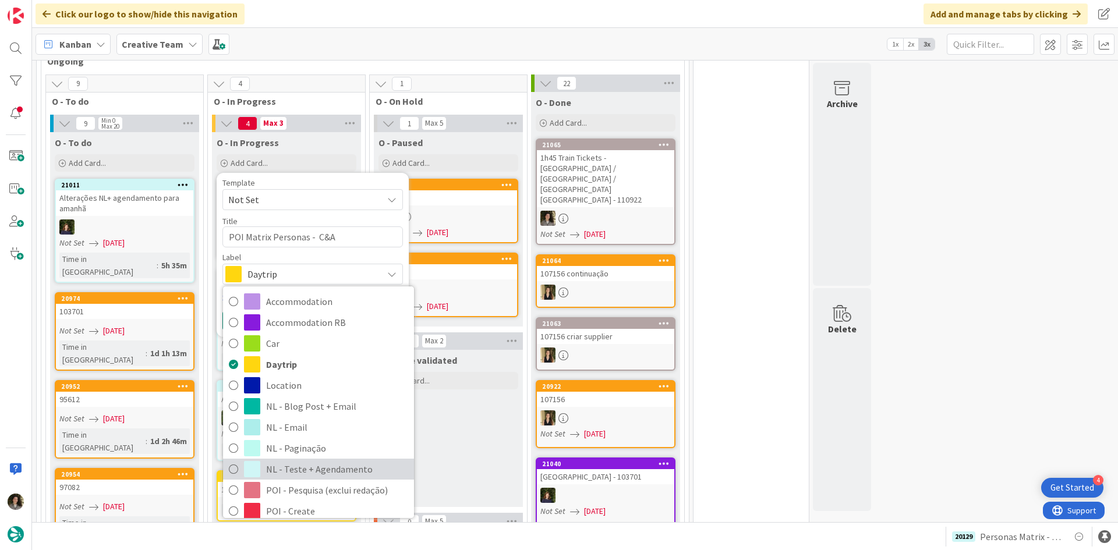
click at [339, 461] on span "NL - Teste + Agendamento" at bounding box center [337, 469] width 142 height 17
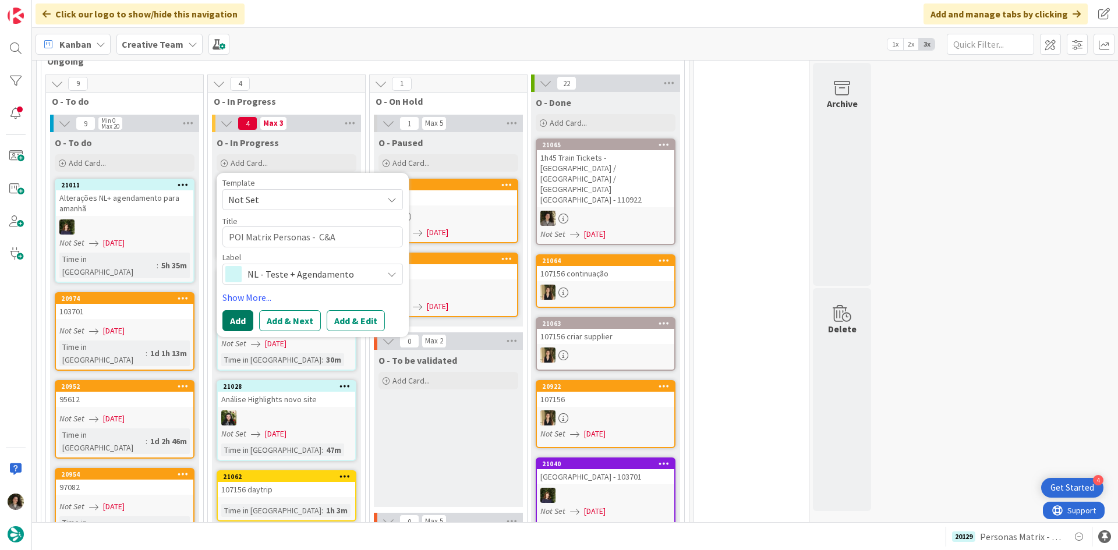
click at [244, 310] on button "Add" at bounding box center [237, 320] width 31 height 21
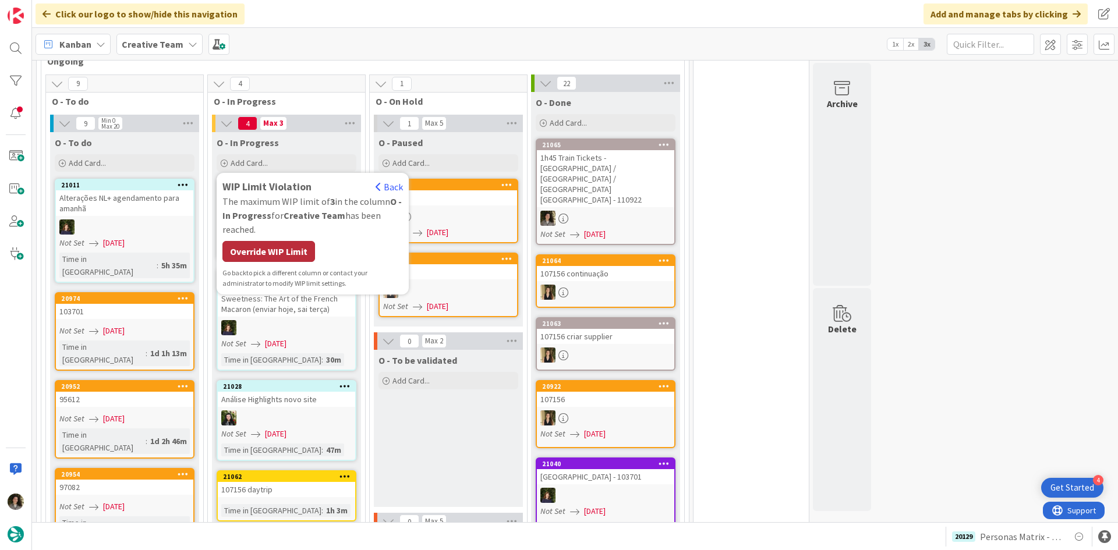
click at [268, 241] on div "Override WIP Limit" at bounding box center [268, 251] width 93 height 21
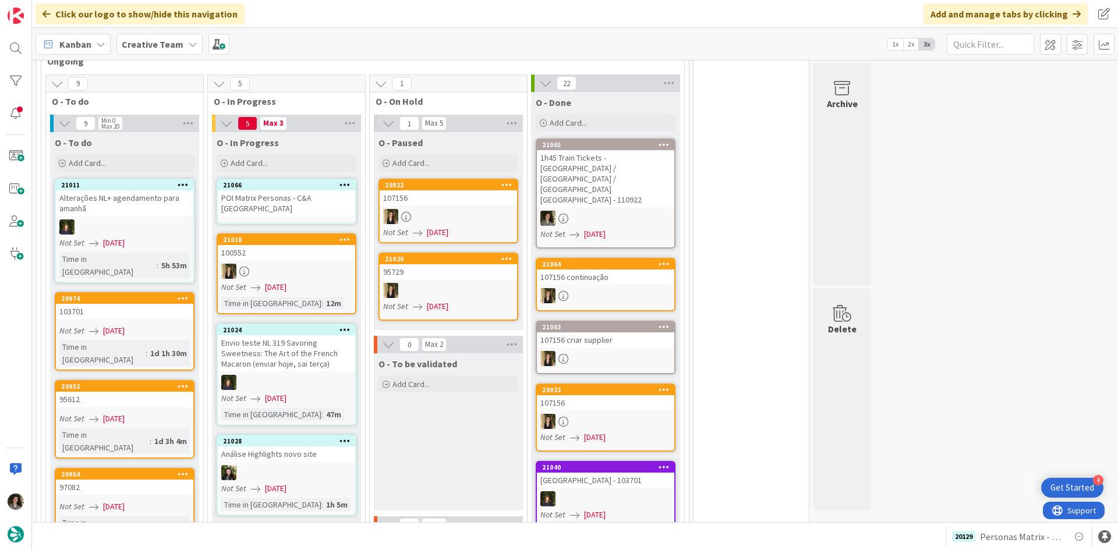
click at [298, 190] on div "POI Matrix Personas - C&A [GEOGRAPHIC_DATA]" at bounding box center [286, 203] width 137 height 26
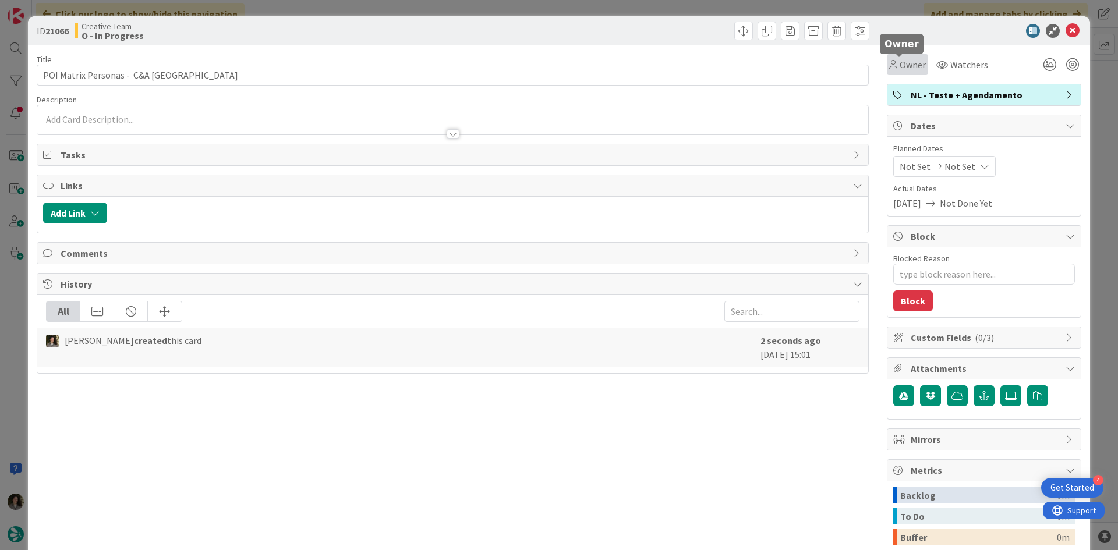
click at [903, 67] on span "Owner" at bounding box center [913, 65] width 26 height 14
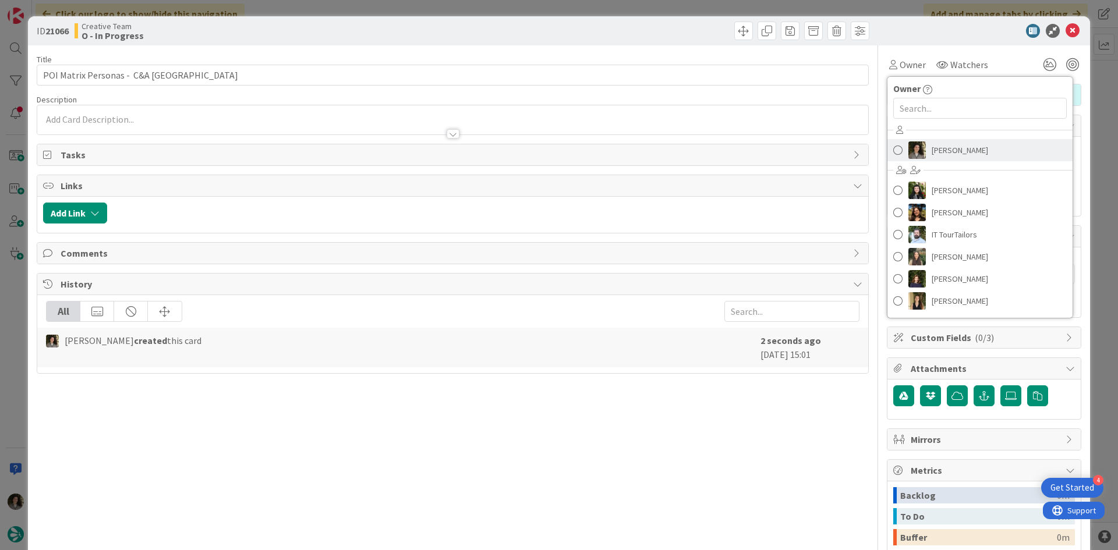
click at [952, 143] on span "[PERSON_NAME]" at bounding box center [960, 149] width 56 height 17
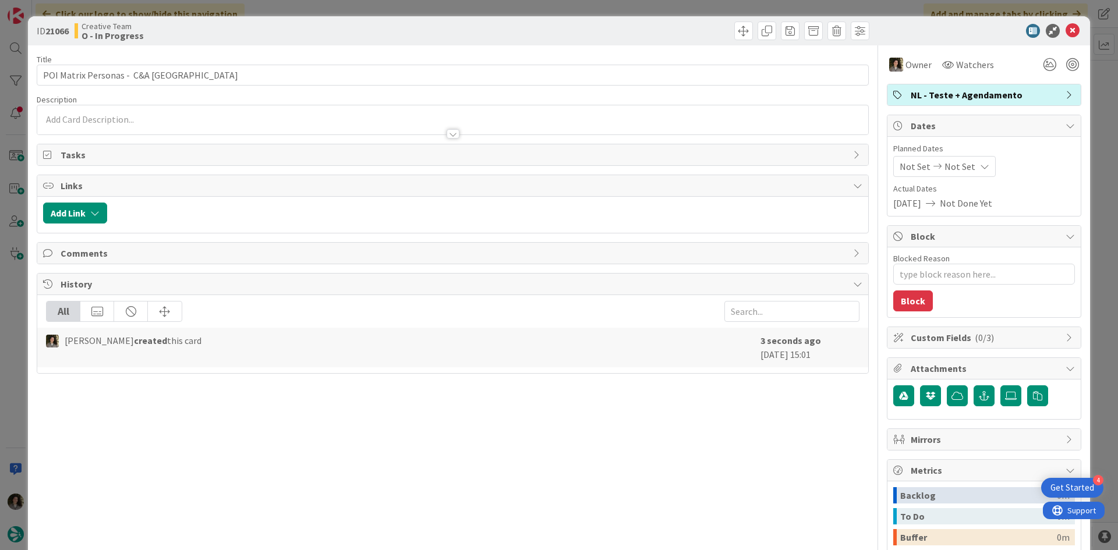
type textarea "x"
click at [957, 162] on span "Not Set" at bounding box center [959, 167] width 31 height 14
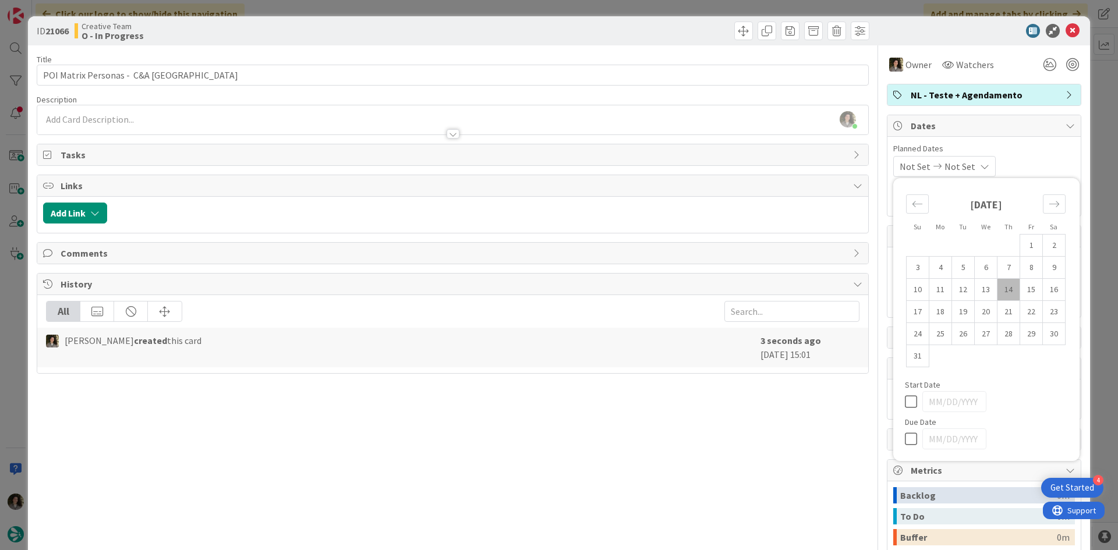
click at [899, 445] on div "Su Mo Tu We Th Fr Sa July 2025 1 2 3 4 5 6 7 8 9 10 11 12 13 14 15 16 17 18 19 …" at bounding box center [986, 319] width 175 height 271
click at [905, 438] on icon at bounding box center [913, 439] width 17 height 14
type input "[DATE]"
type textarea "x"
click at [1065, 35] on icon at bounding box center [1072, 31] width 14 height 14
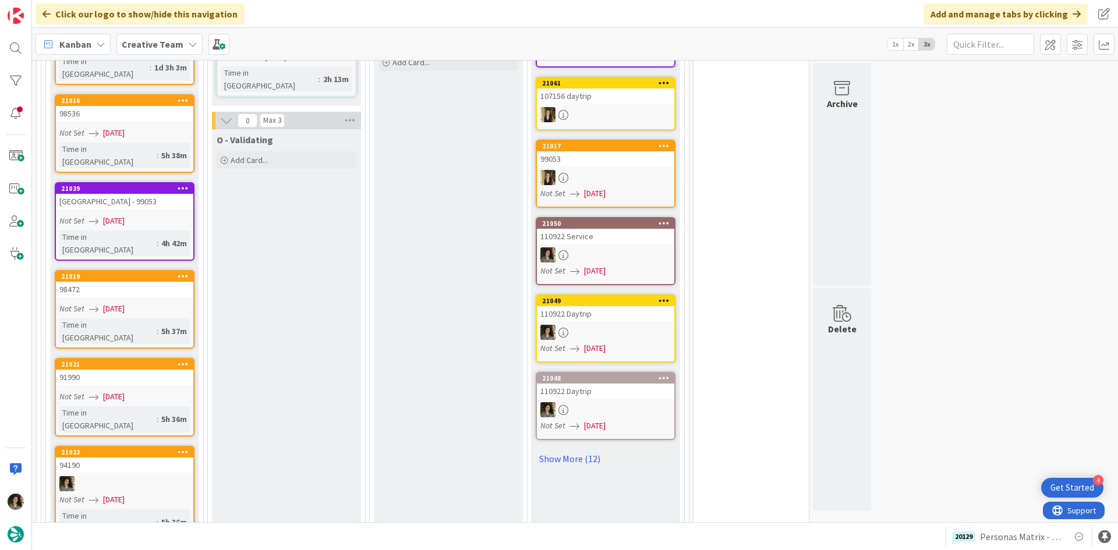
scroll to position [1456, 0]
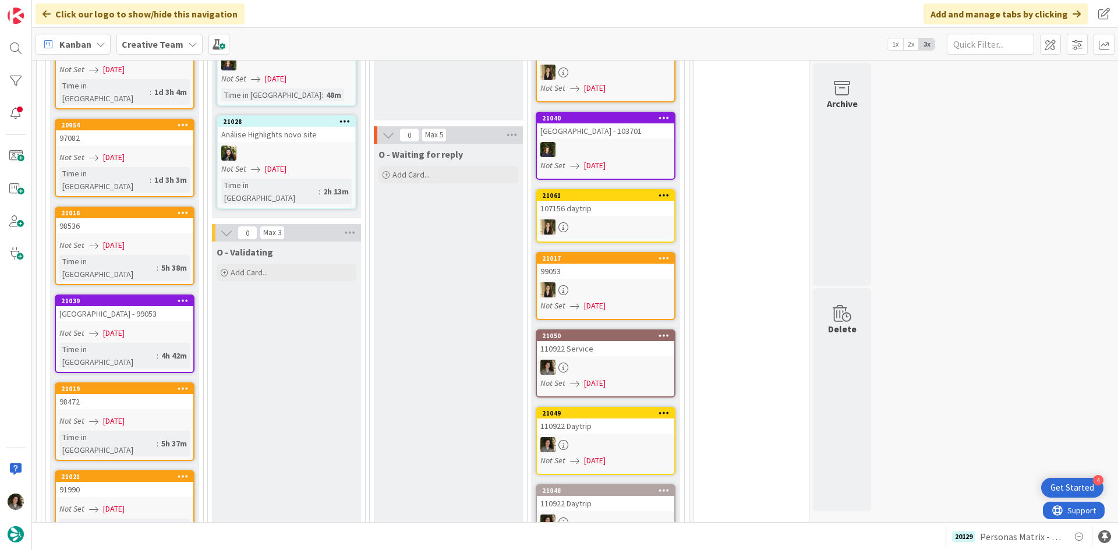
click at [139, 470] on link "21021 91990 Not Set [DATE] Time in [GEOGRAPHIC_DATA] : 5h 36m" at bounding box center [125, 509] width 140 height 79
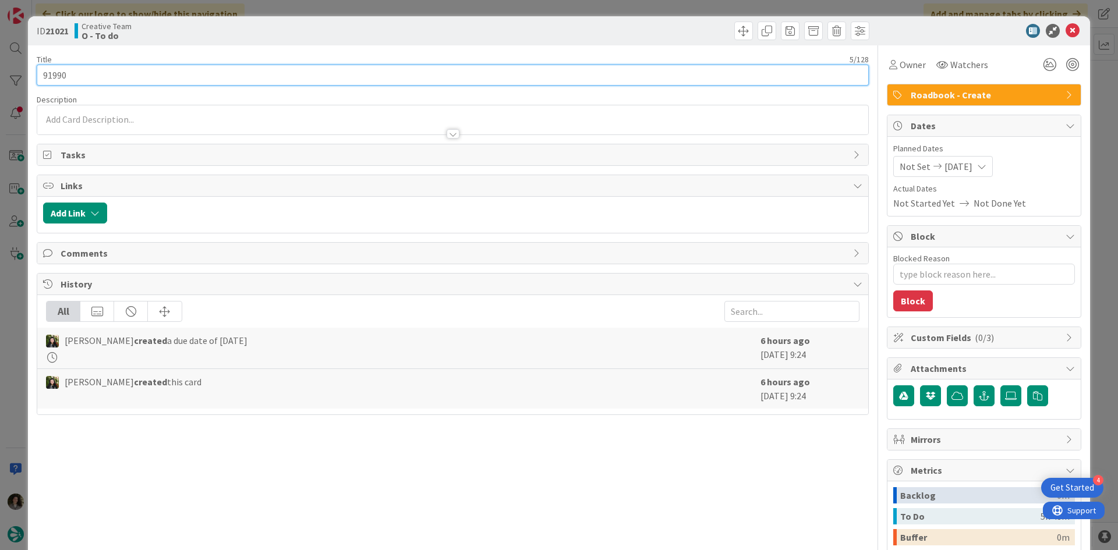
drag, startPoint x: 73, startPoint y: 70, endPoint x: -2, endPoint y: 93, distance: 78.6
click at [0, 93] on html "4 Get Started Click our logo to show/hide this navigation Add and manage tabs b…" at bounding box center [559, 275] width 1118 height 550
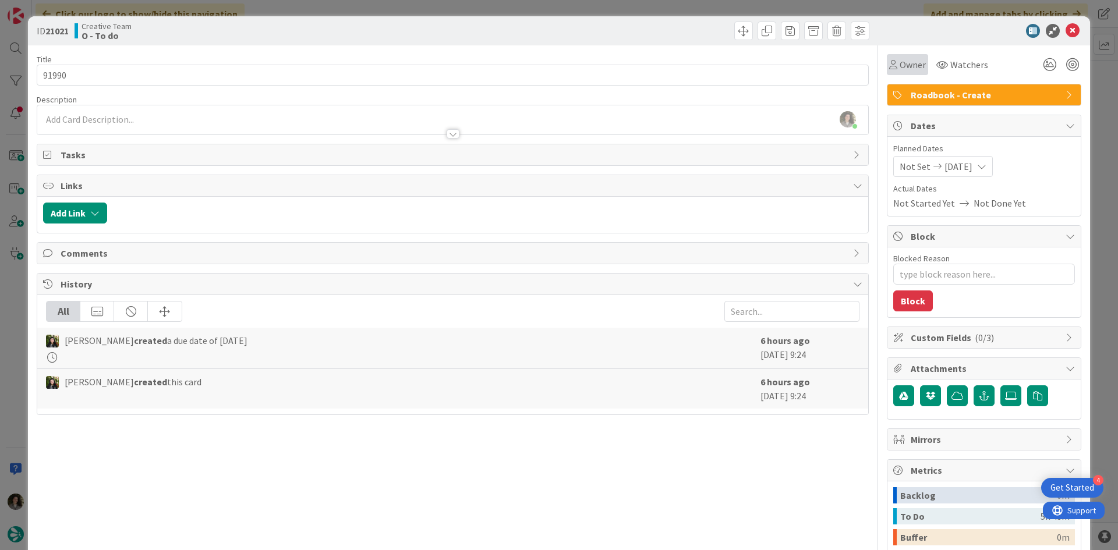
click at [899, 54] on div "Owner" at bounding box center [907, 64] width 41 height 21
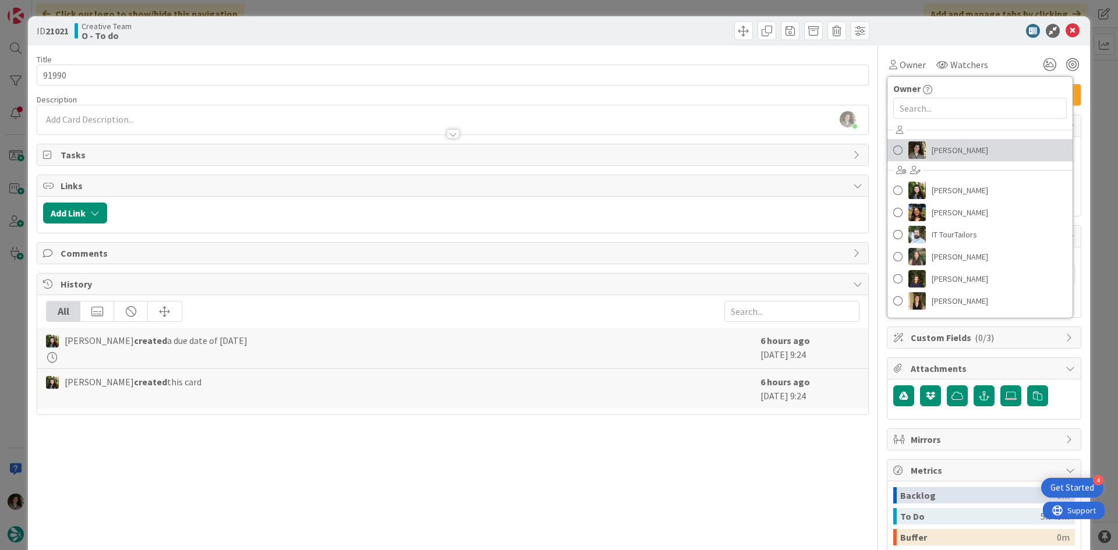
click at [964, 150] on span "[PERSON_NAME]" at bounding box center [960, 149] width 56 height 17
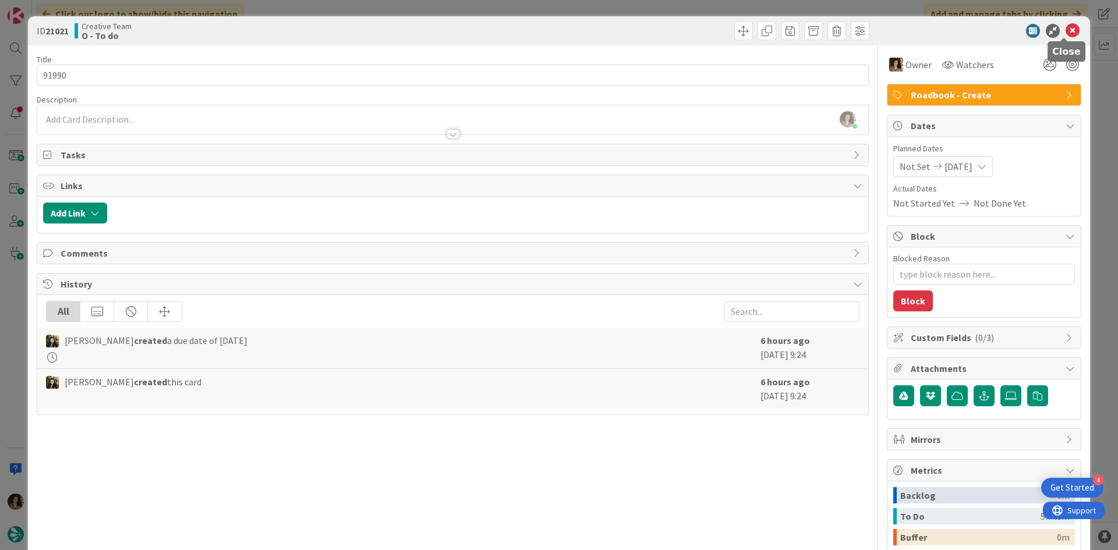
click at [1069, 28] on icon at bounding box center [1072, 31] width 14 height 14
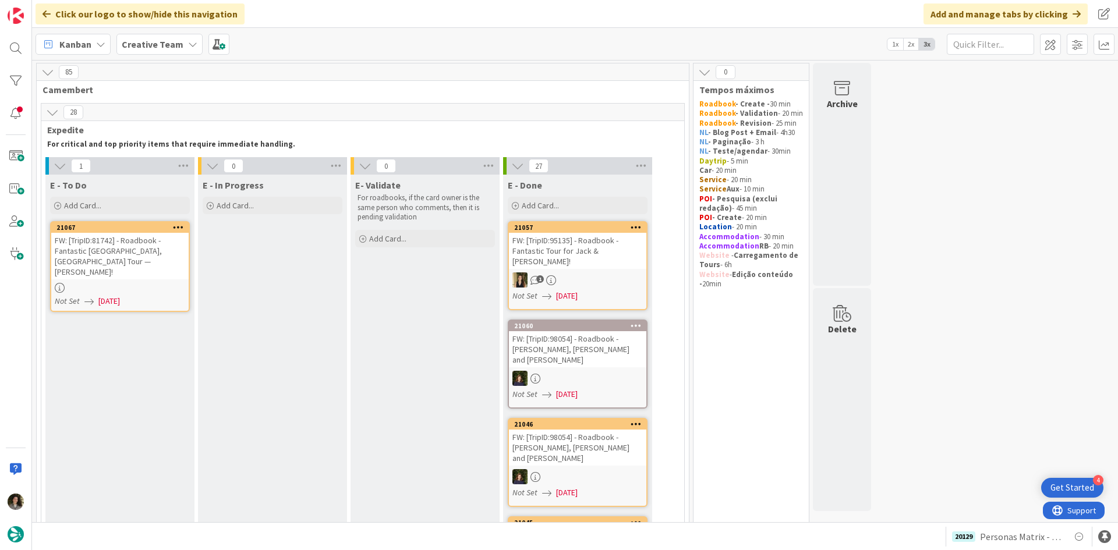
click at [160, 283] on div at bounding box center [119, 288] width 137 height 10
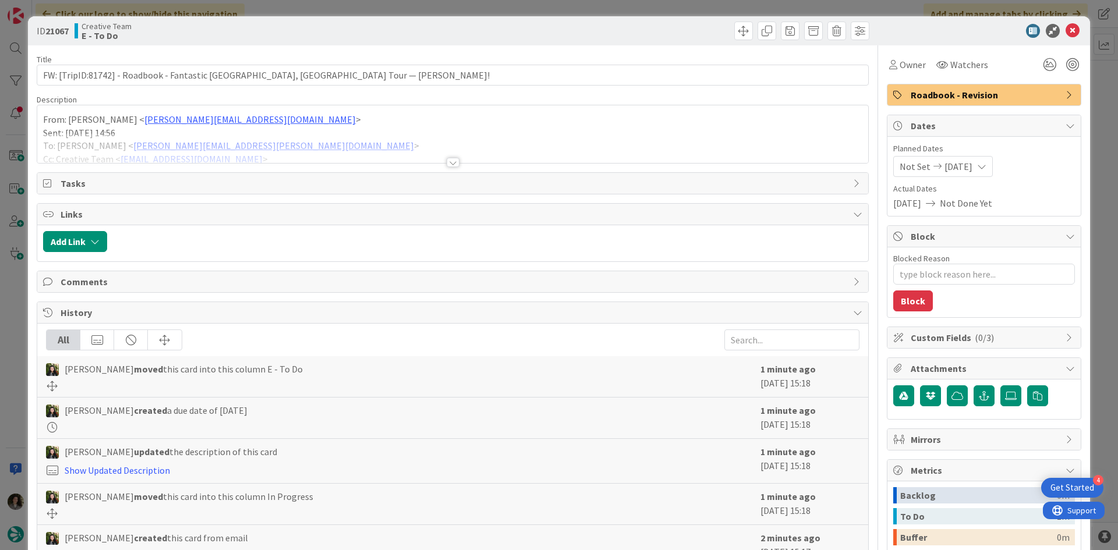
click at [447, 164] on div at bounding box center [453, 162] width 13 height 9
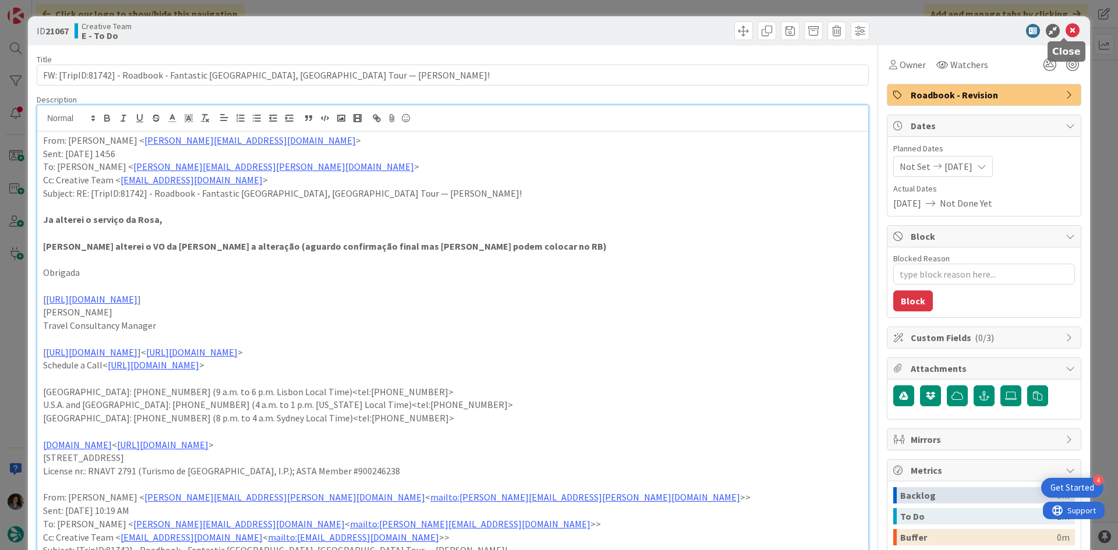
click at [1065, 29] on icon at bounding box center [1072, 31] width 14 height 14
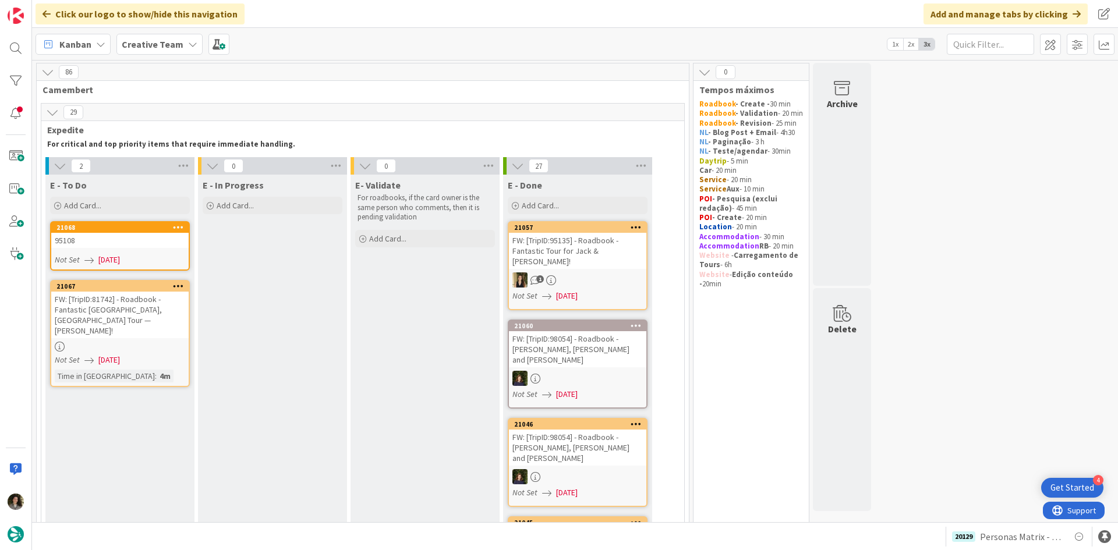
click at [160, 316] on div "FW: [TripID:81742] - Roadbook - Fantastic [GEOGRAPHIC_DATA], [GEOGRAPHIC_DATA] …" at bounding box center [119, 315] width 137 height 47
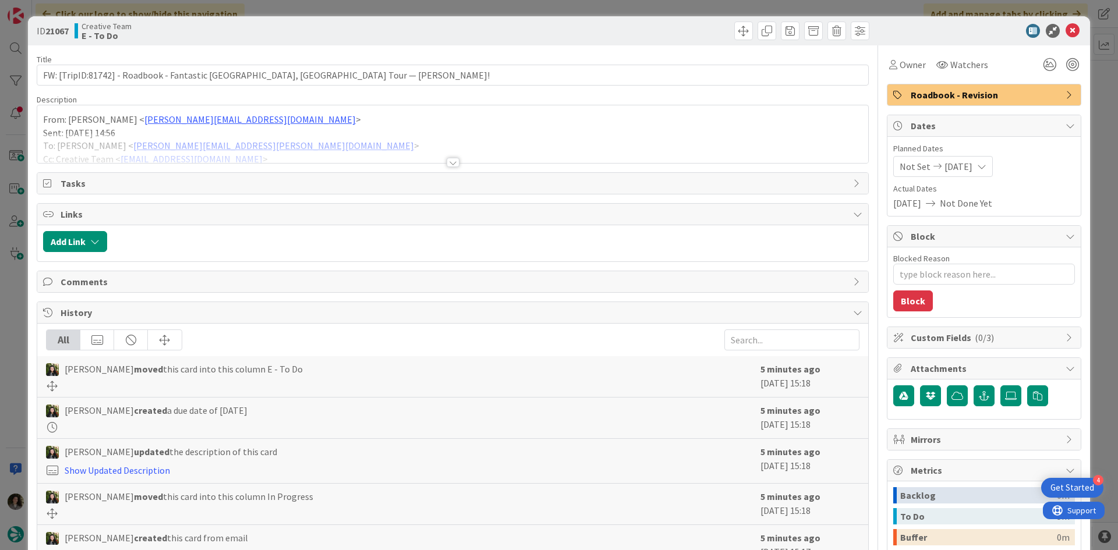
click at [452, 157] on div at bounding box center [452, 148] width 831 height 30
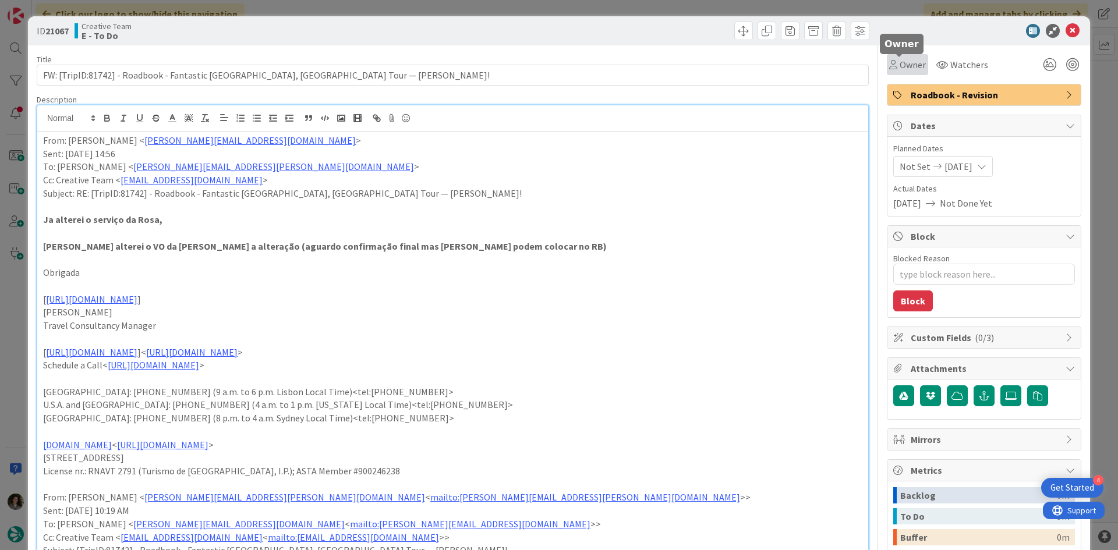
click at [900, 69] on span "Owner" at bounding box center [913, 65] width 26 height 14
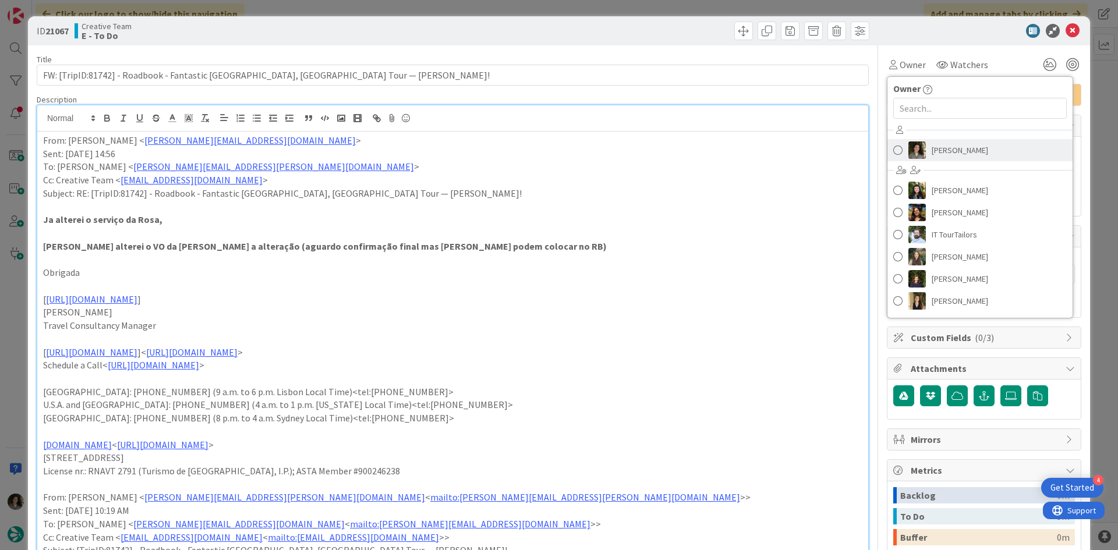
click at [935, 146] on span "[PERSON_NAME]" at bounding box center [960, 149] width 56 height 17
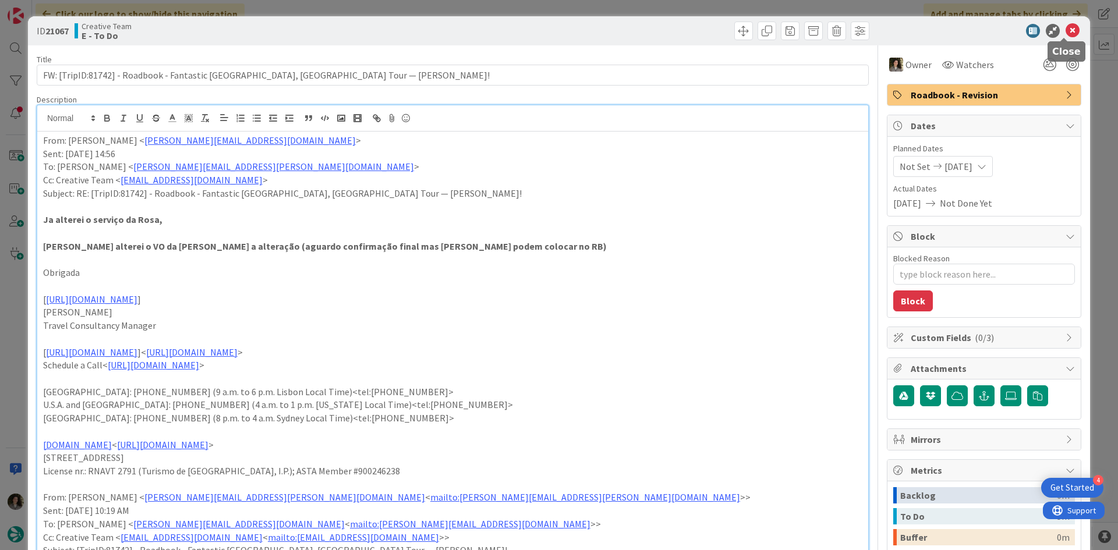
click at [1068, 30] on icon at bounding box center [1072, 31] width 14 height 14
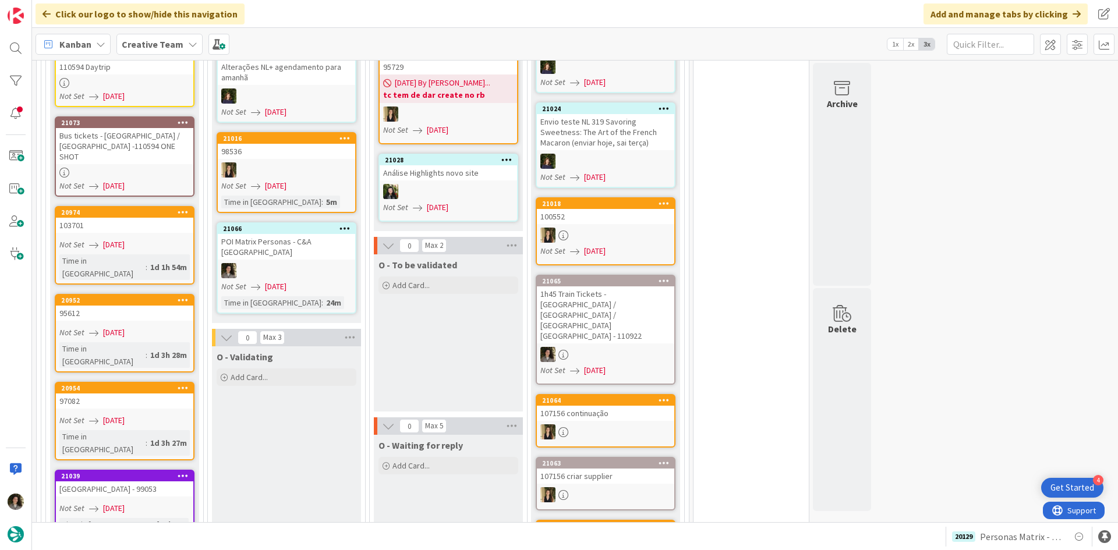
scroll to position [1106, 0]
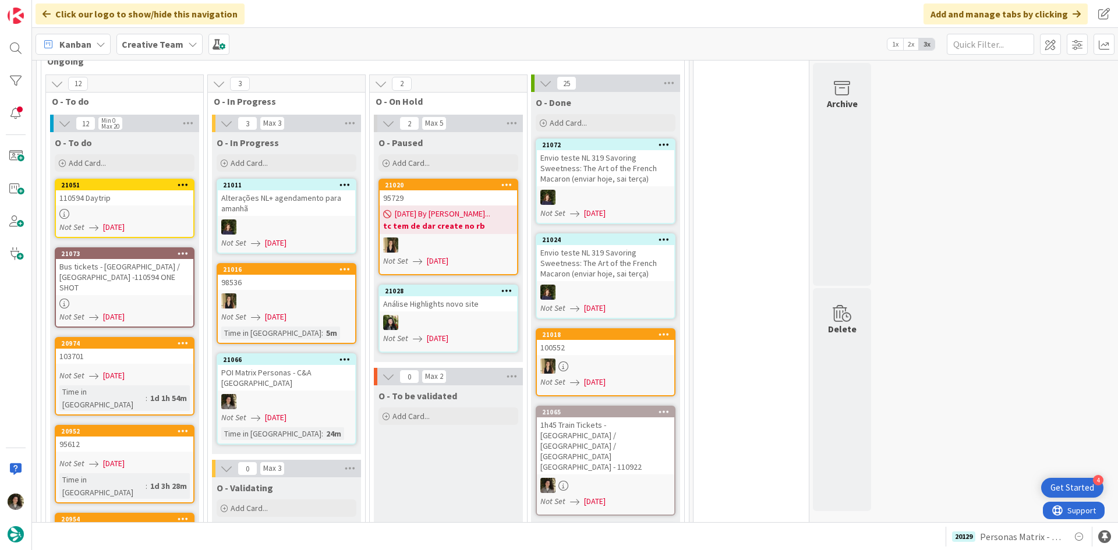
click at [119, 209] on div at bounding box center [124, 214] width 137 height 10
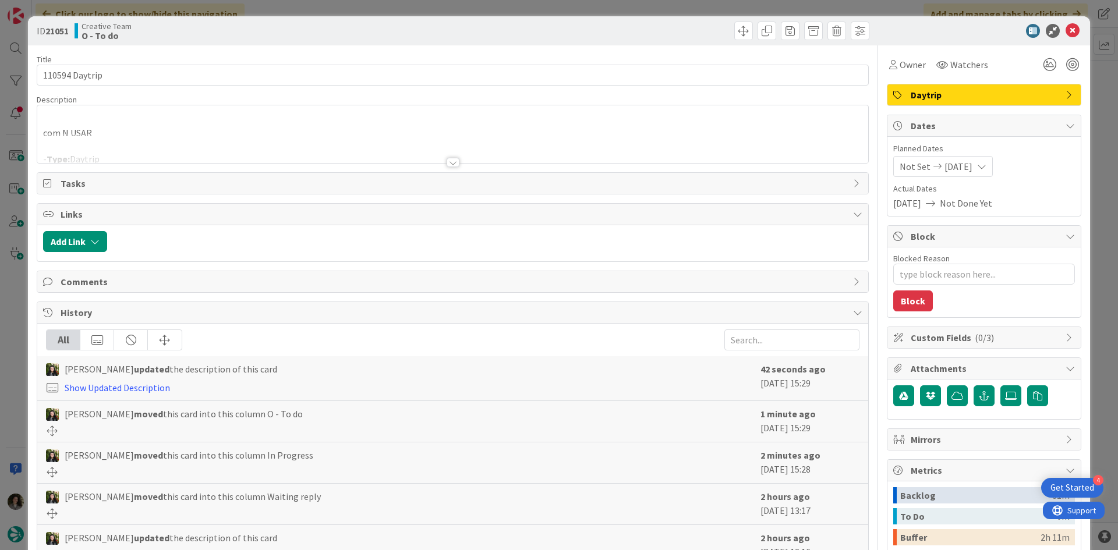
click at [451, 160] on div at bounding box center [453, 162] width 13 height 9
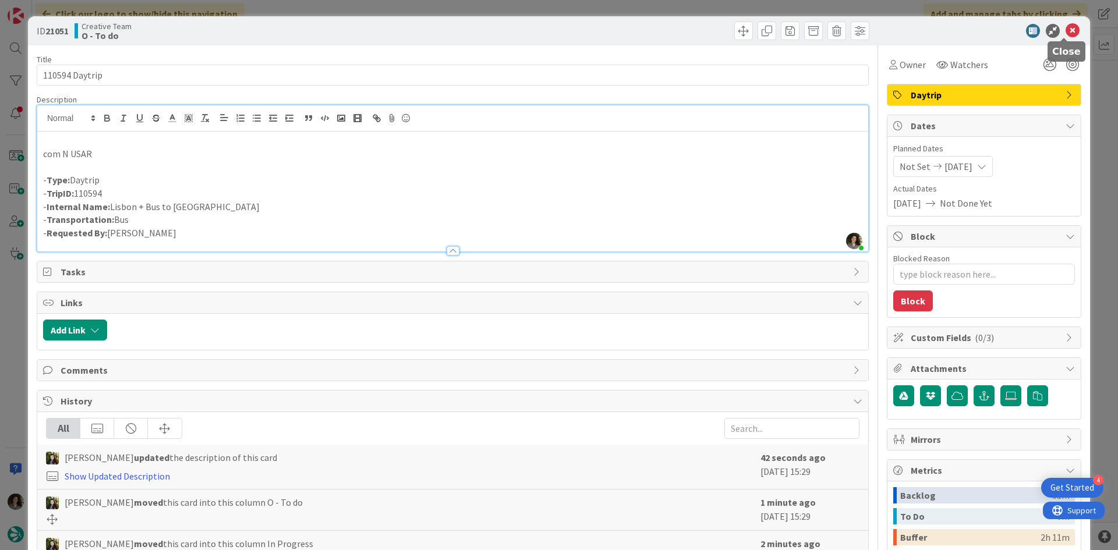
click at [1065, 27] on icon at bounding box center [1072, 31] width 14 height 14
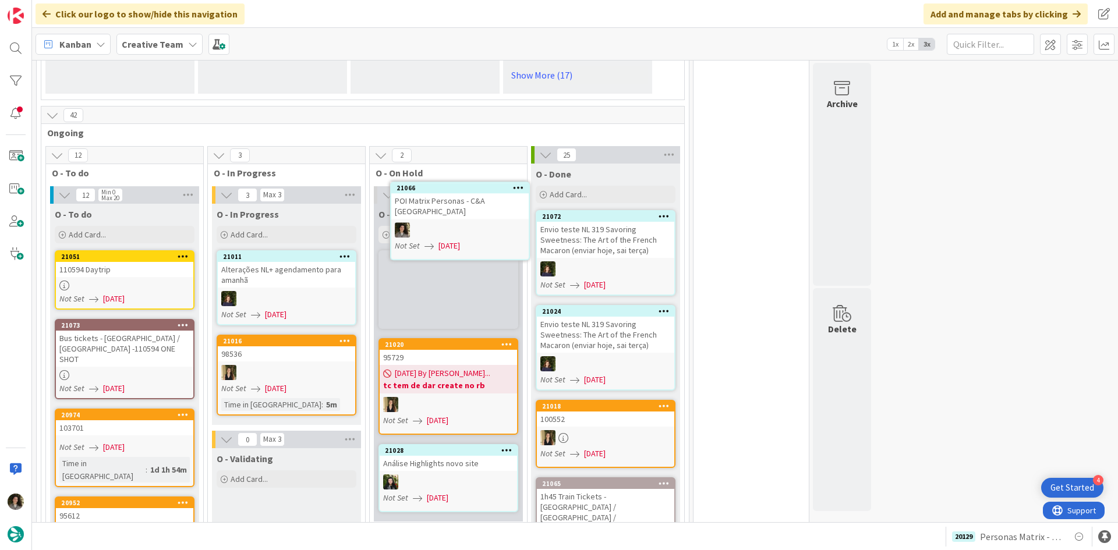
scroll to position [1022, 0]
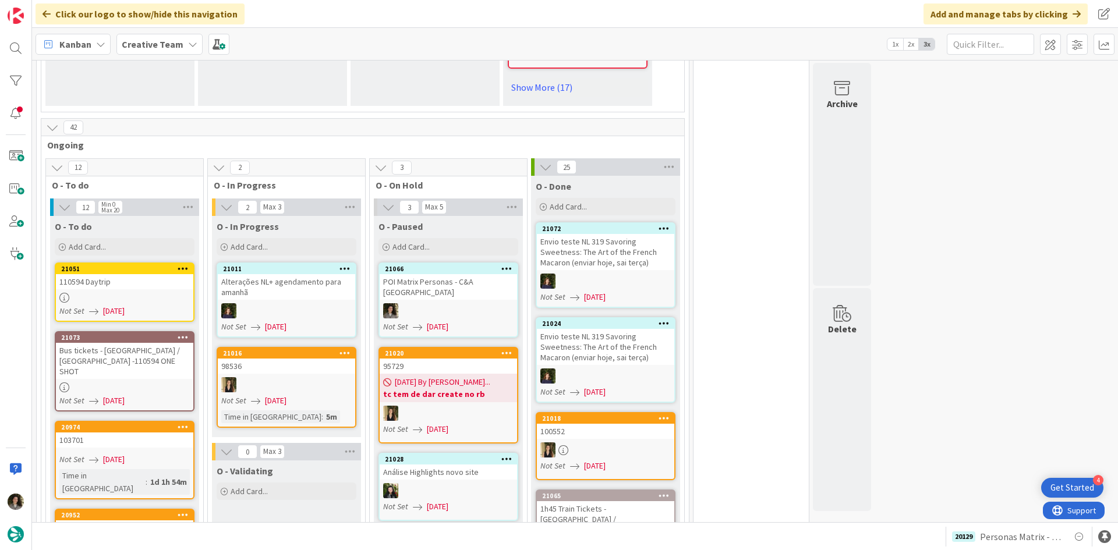
click at [449, 303] on div at bounding box center [448, 310] width 137 height 15
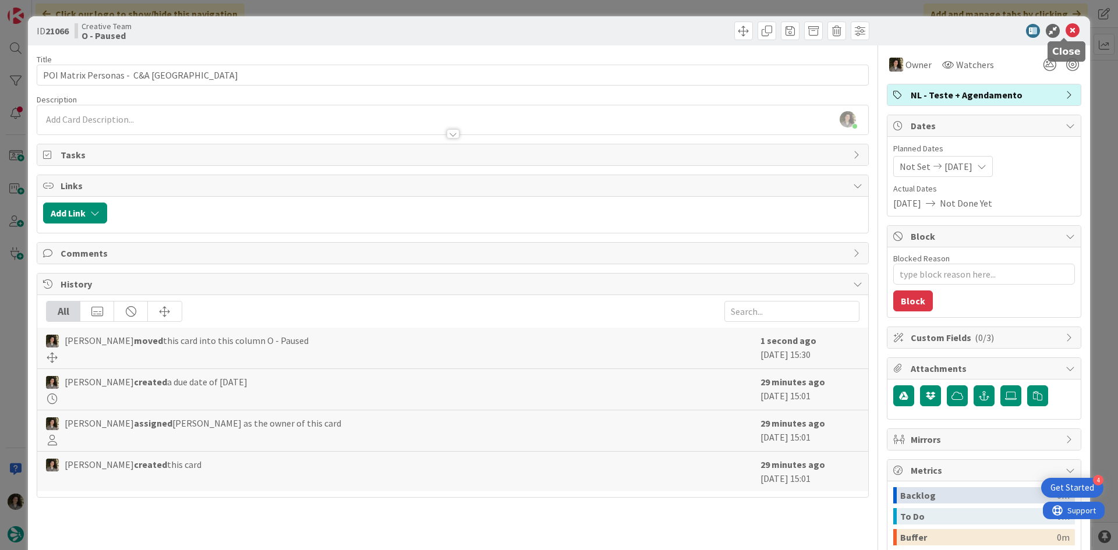
click at [1065, 31] on icon at bounding box center [1072, 31] width 14 height 14
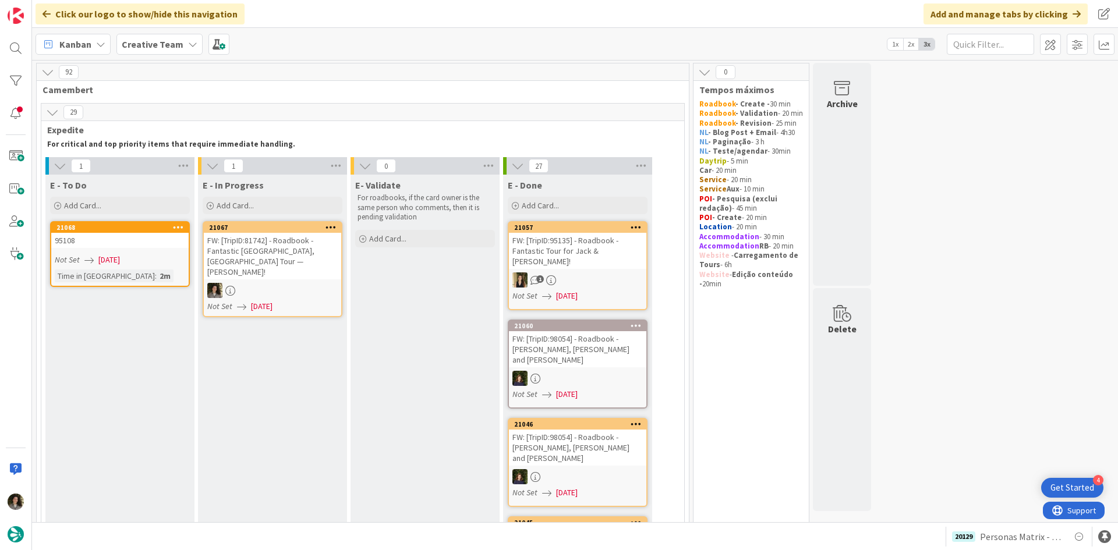
click at [315, 258] on div "FW: [TripID:81742] - Roadbook - Fantastic [GEOGRAPHIC_DATA], [GEOGRAPHIC_DATA] …" at bounding box center [272, 256] width 137 height 47
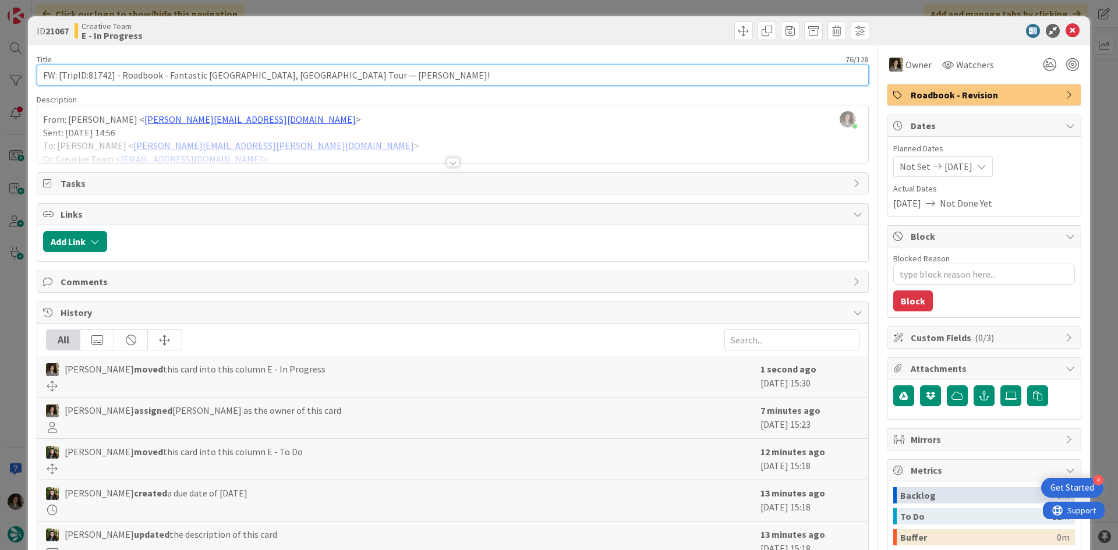
drag, startPoint x: 111, startPoint y: 79, endPoint x: 89, endPoint y: 76, distance: 22.3
click at [89, 76] on input "FW: [TripID:81742] - Roadbook - Fantastic [GEOGRAPHIC_DATA], [GEOGRAPHIC_DATA] …" at bounding box center [453, 75] width 832 height 21
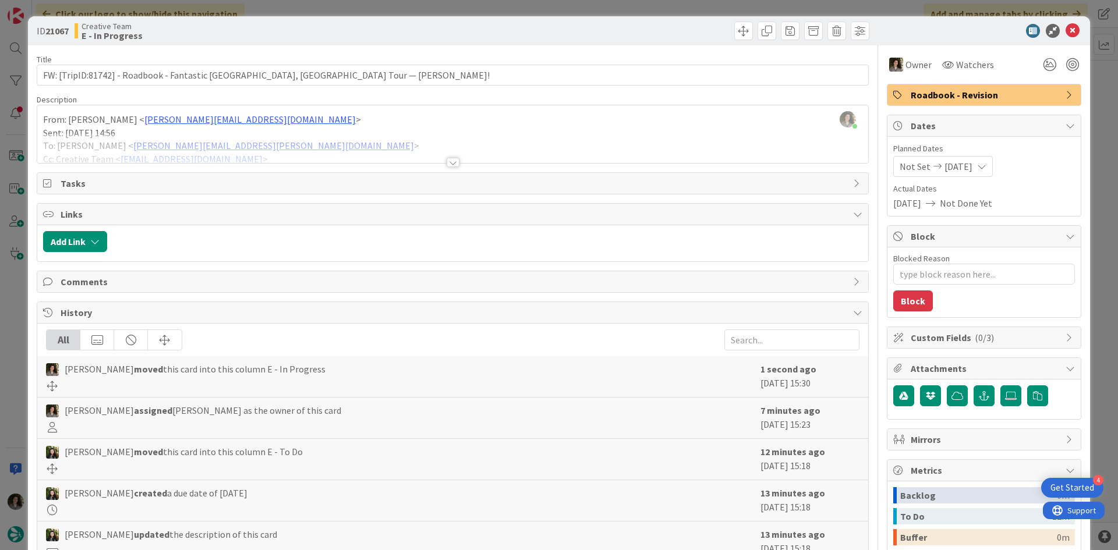
click at [449, 158] on div at bounding box center [453, 162] width 13 height 9
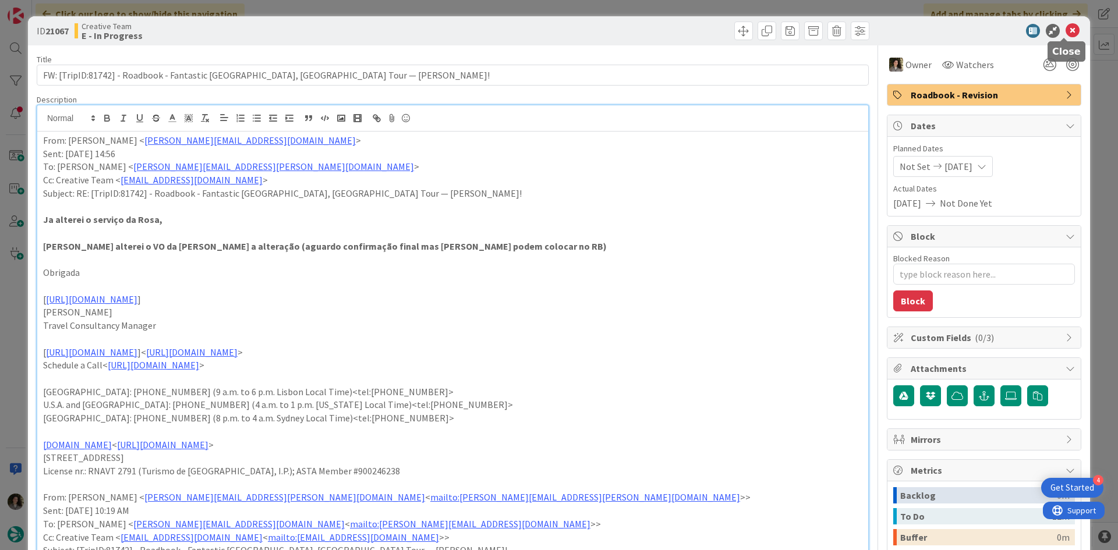
click at [1065, 31] on icon at bounding box center [1072, 31] width 14 height 14
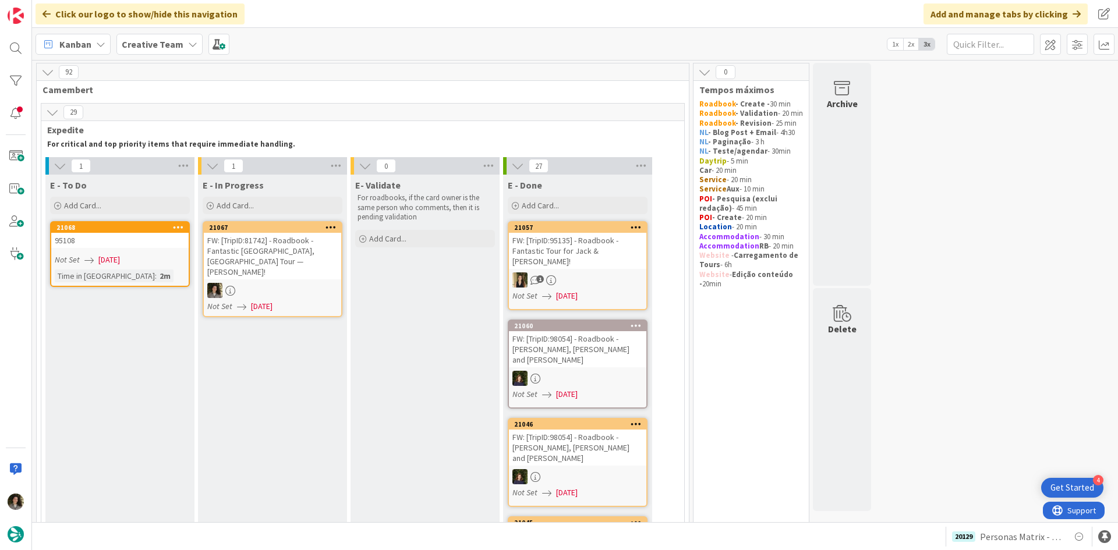
click at [288, 264] on div "FW: [TripID:81742] - Roadbook - Fantastic [GEOGRAPHIC_DATA], [GEOGRAPHIC_DATA] …" at bounding box center [272, 256] width 137 height 47
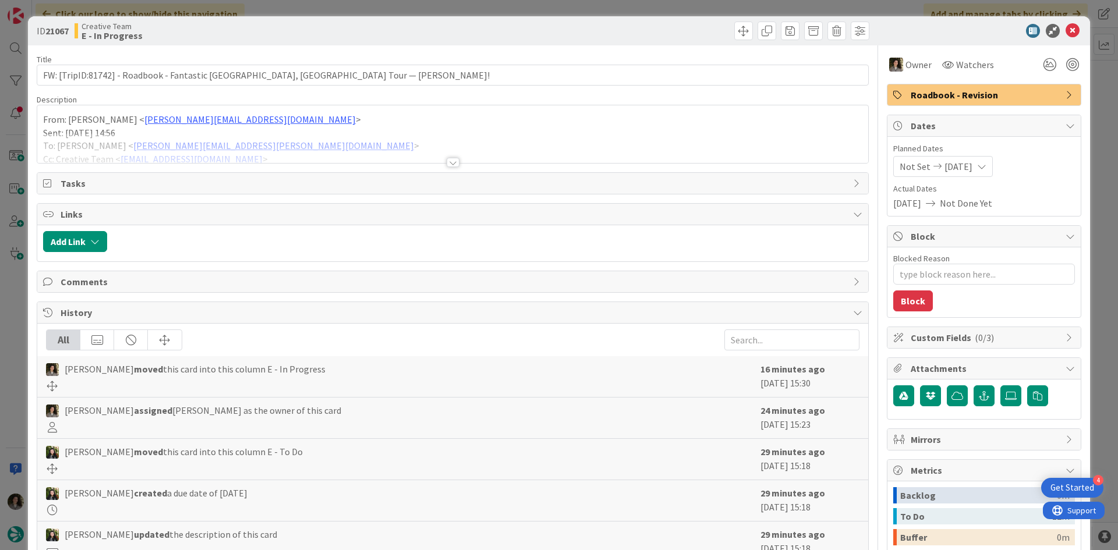
click at [452, 160] on div at bounding box center [453, 162] width 13 height 9
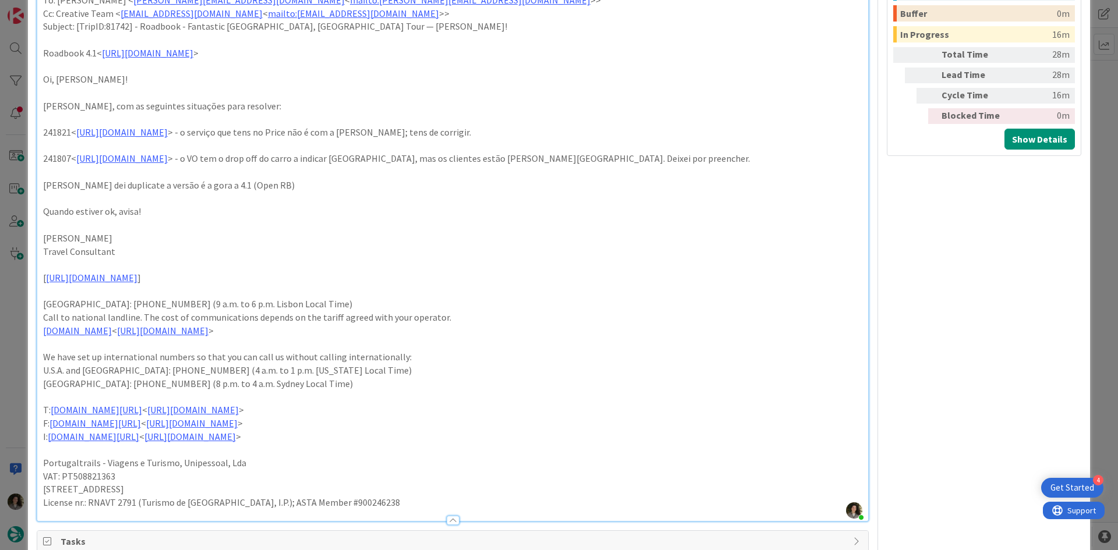
scroll to position [466, 0]
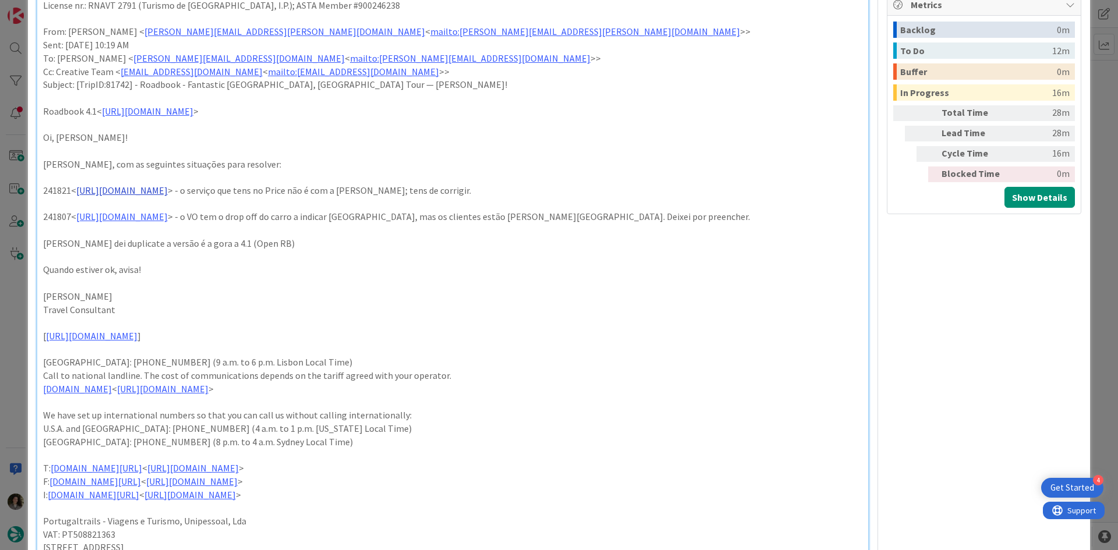
click at [168, 191] on link "[URL][DOMAIN_NAME]" at bounding box center [121, 191] width 91 height 12
click at [182, 215] on link "[URL][DOMAIN_NAME]" at bounding box center [165, 213] width 80 height 15
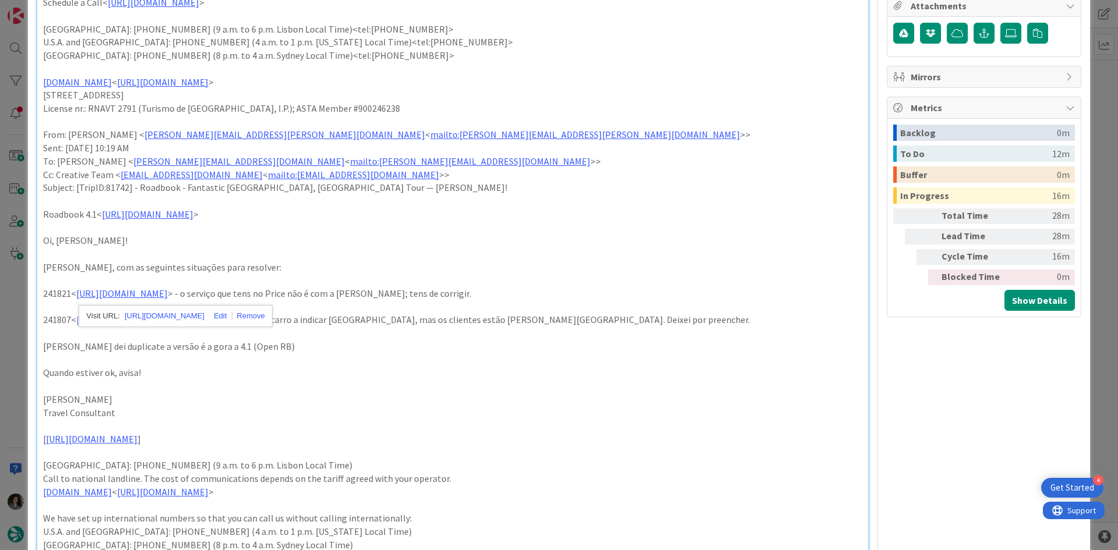
scroll to position [291, 0]
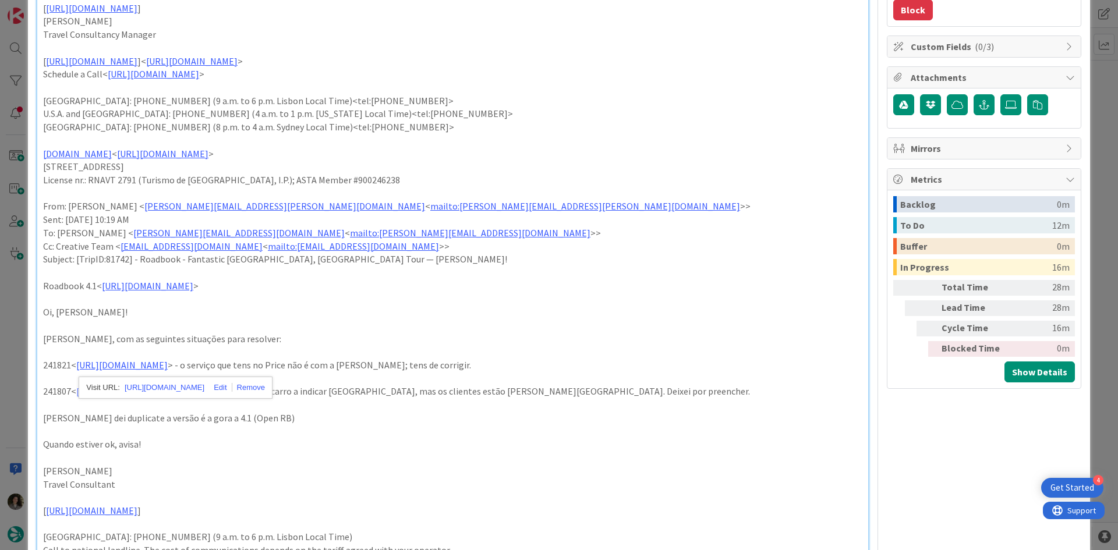
click at [728, 266] on p at bounding box center [452, 272] width 819 height 13
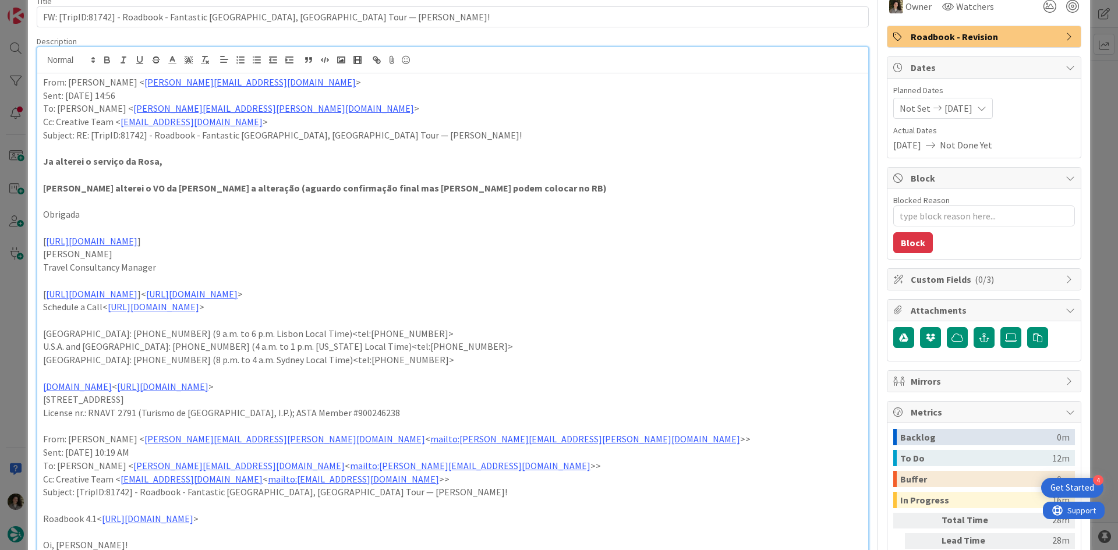
scroll to position [0, 0]
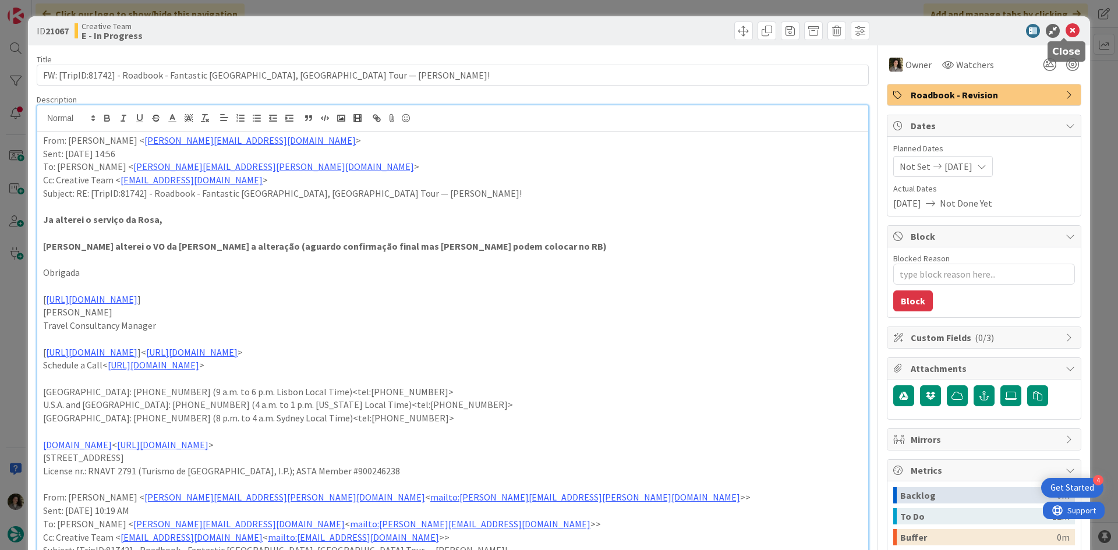
click at [1065, 27] on icon at bounding box center [1072, 31] width 14 height 14
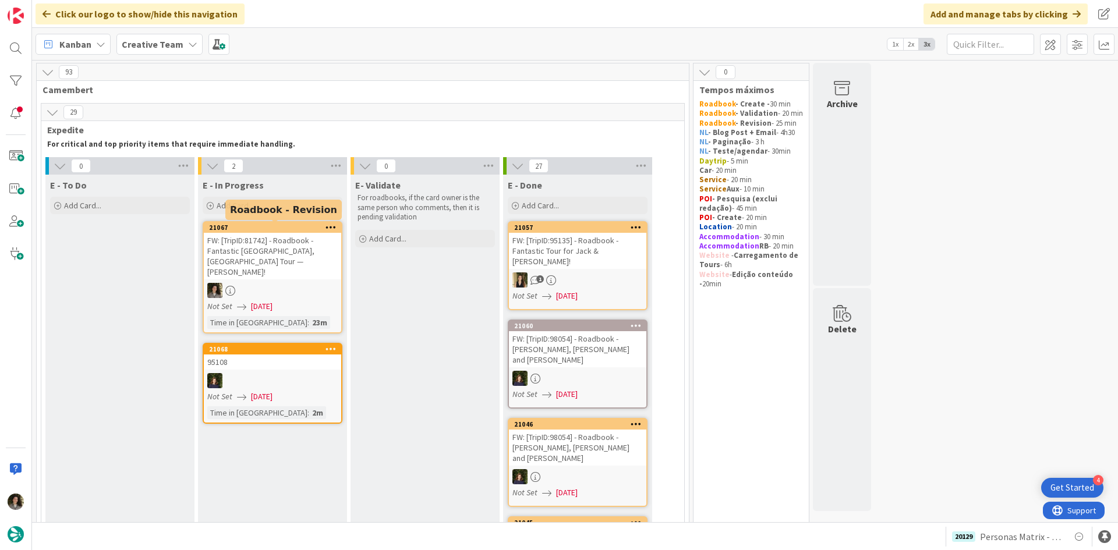
click at [299, 257] on div "FW: [TripID:81742] - Roadbook - Fantastic [GEOGRAPHIC_DATA], [GEOGRAPHIC_DATA] …" at bounding box center [272, 256] width 137 height 47
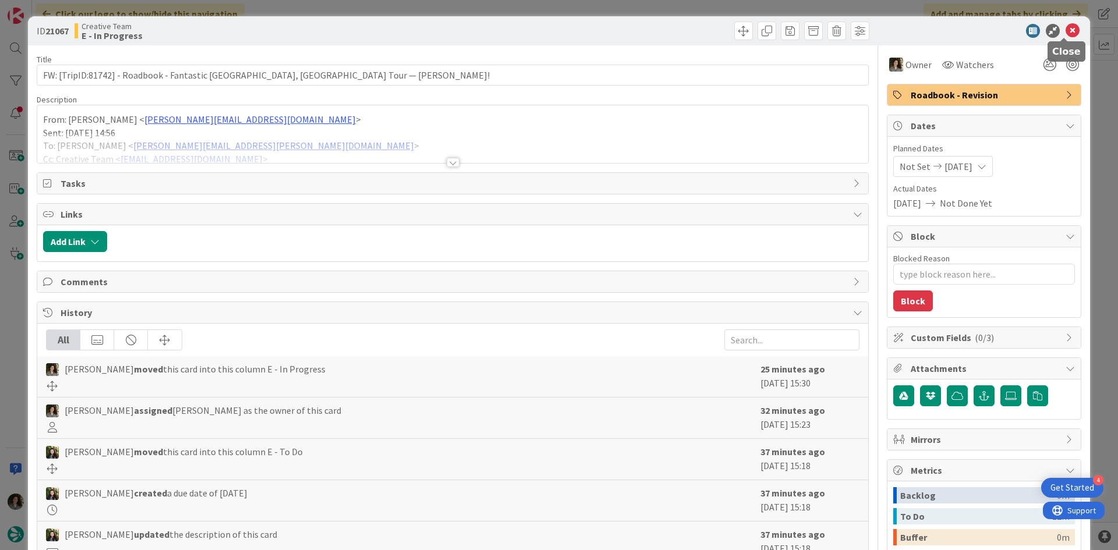
drag, startPoint x: 1066, startPoint y: 27, endPoint x: 971, endPoint y: 50, distance: 97.7
click at [1065, 27] on icon at bounding box center [1072, 31] width 14 height 14
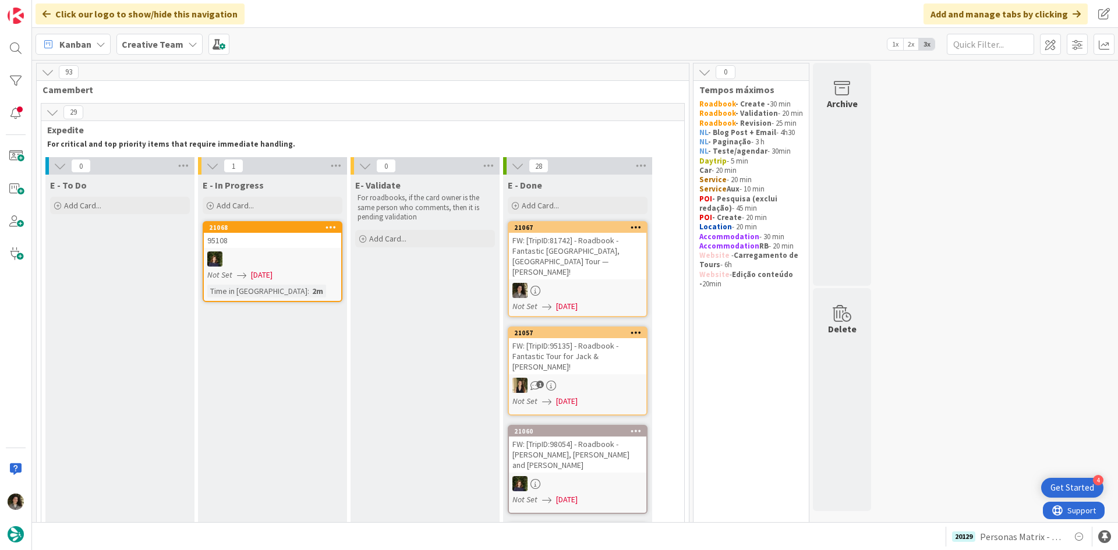
click at [595, 263] on div "FW: [TripID:81742] - Roadbook - Fantastic [GEOGRAPHIC_DATA], [GEOGRAPHIC_DATA] …" at bounding box center [577, 256] width 137 height 47
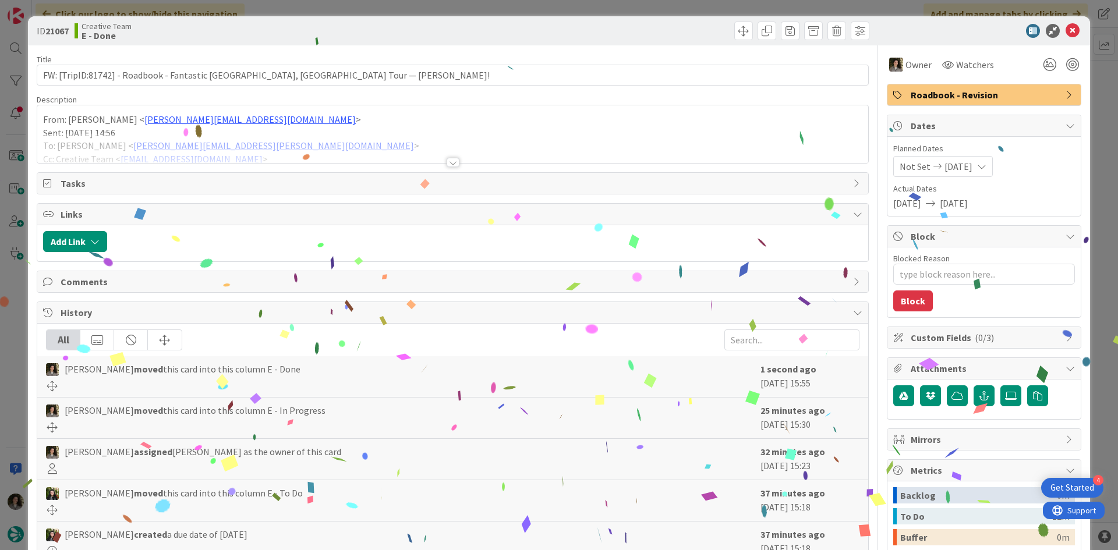
click at [450, 166] on div at bounding box center [453, 162] width 13 height 9
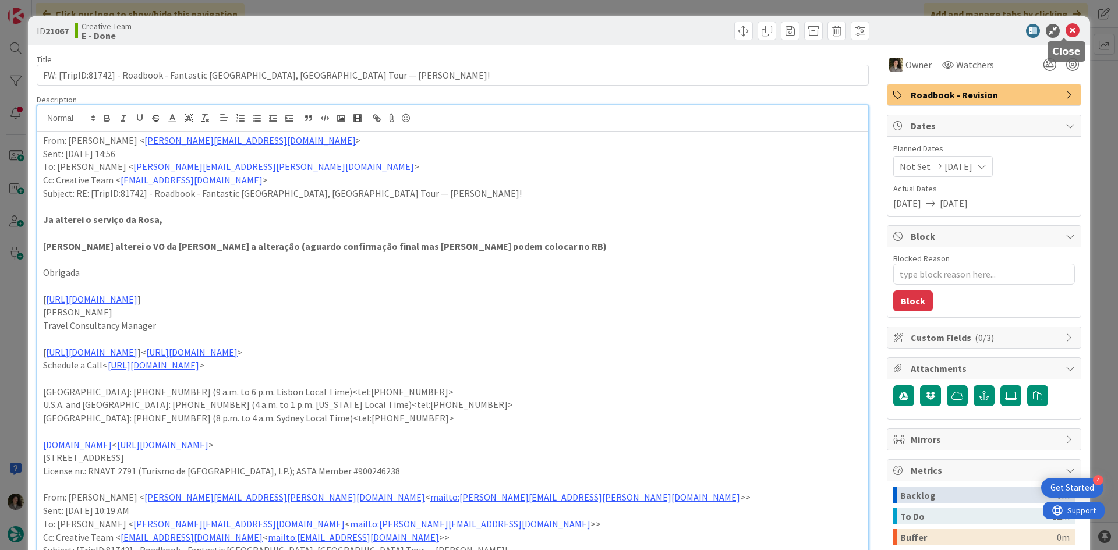
click at [1067, 24] on icon at bounding box center [1072, 31] width 14 height 14
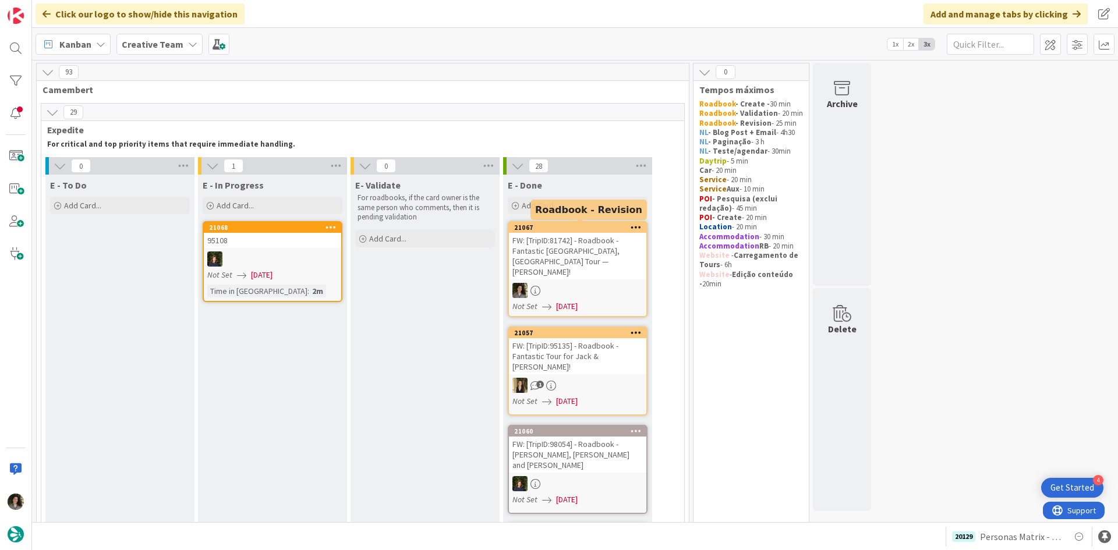
click at [580, 265] on div "FW: [TripID:81742] - Roadbook - Fantastic [GEOGRAPHIC_DATA], [GEOGRAPHIC_DATA] …" at bounding box center [577, 256] width 137 height 47
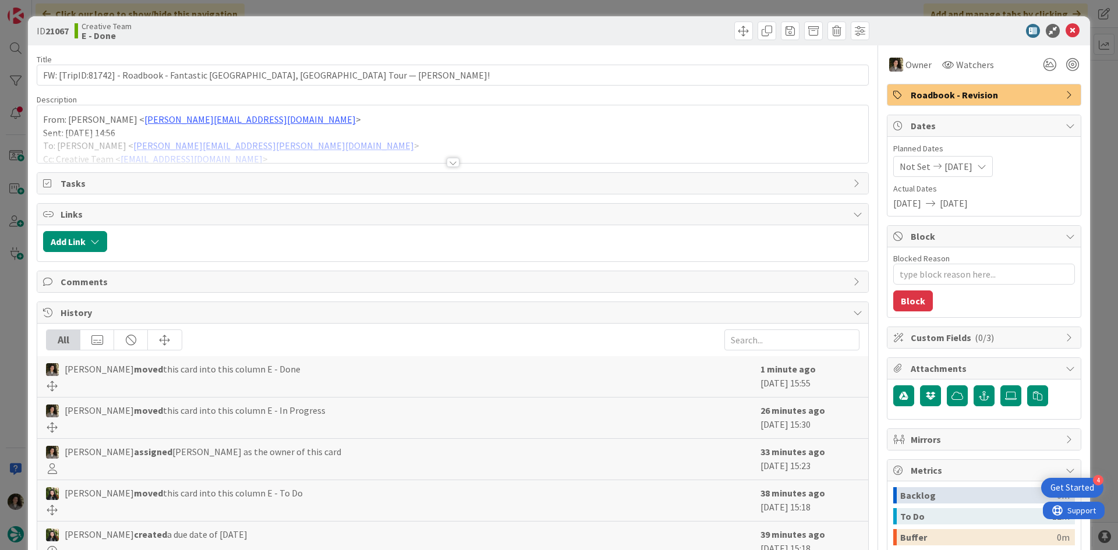
click at [454, 162] on div at bounding box center [453, 162] width 13 height 9
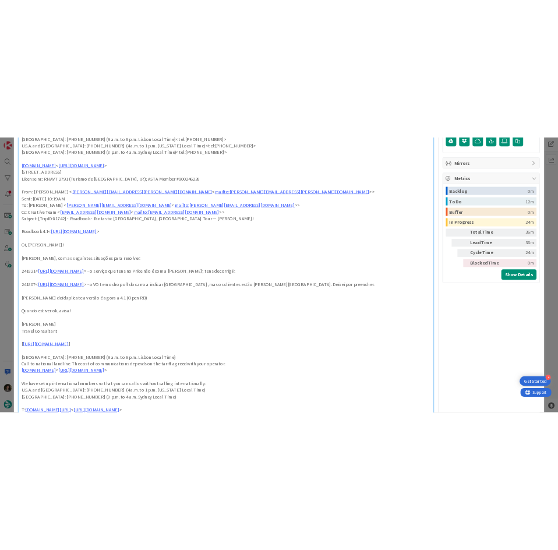
scroll to position [408, 0]
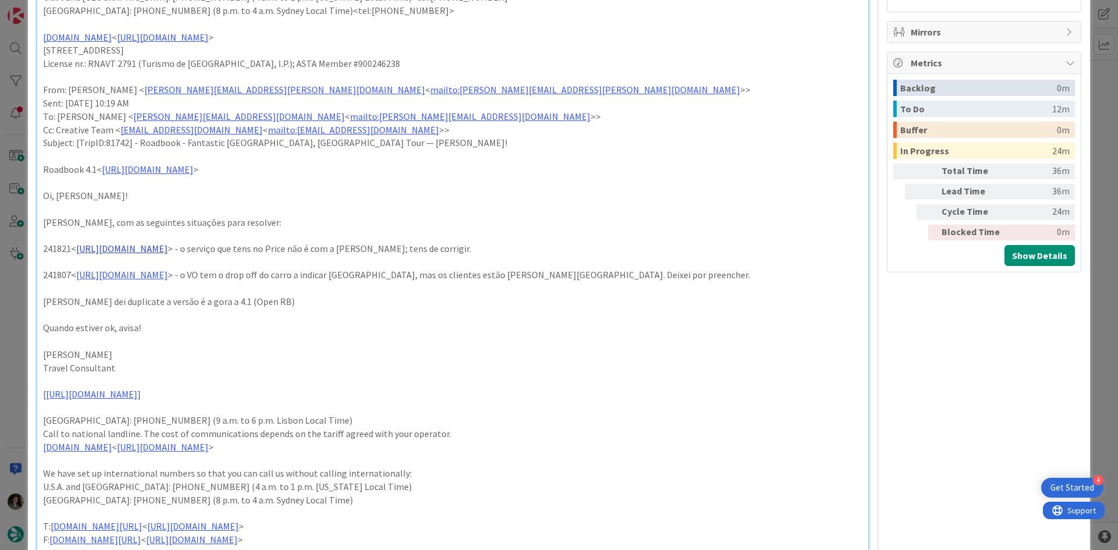
click at [168, 245] on link "[URL][DOMAIN_NAME]" at bounding box center [121, 249] width 91 height 12
click at [204, 267] on link "[URL][DOMAIN_NAME]" at bounding box center [165, 271] width 80 height 15
click at [403, 289] on p at bounding box center [452, 288] width 819 height 13
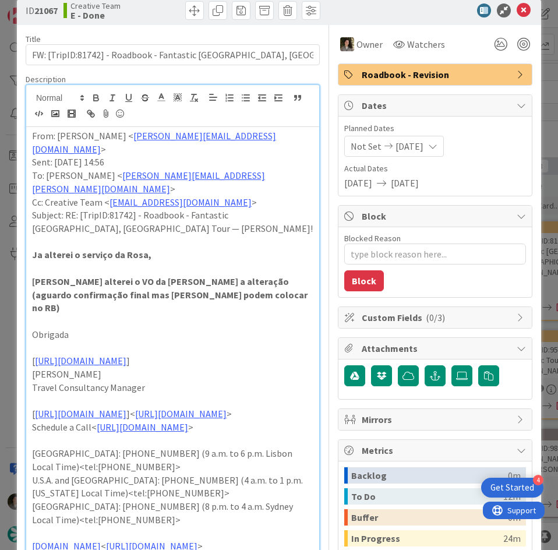
scroll to position [0, 0]
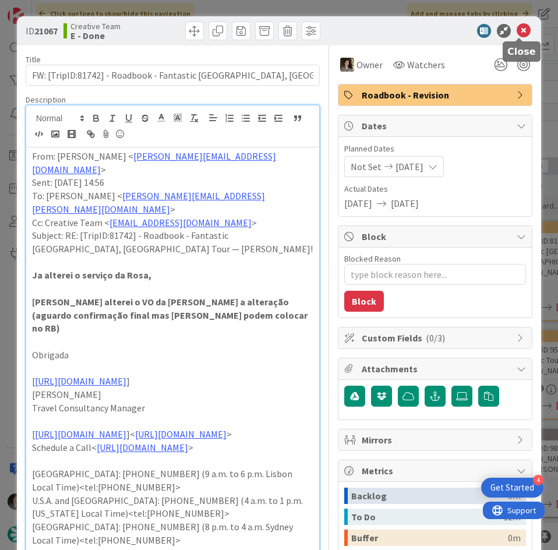
click at [519, 26] on icon at bounding box center [523, 31] width 14 height 14
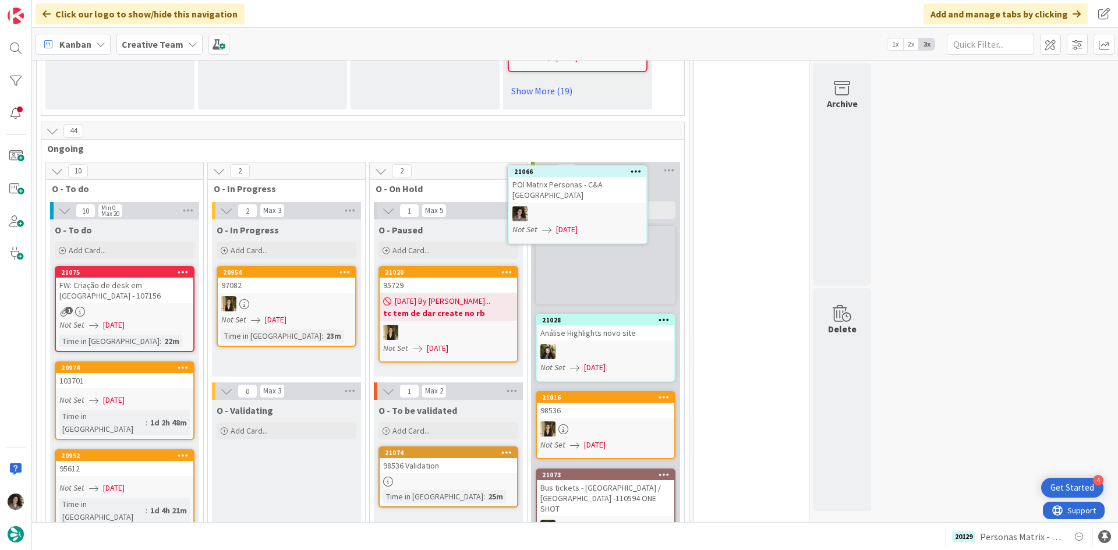
scroll to position [1029, 0]
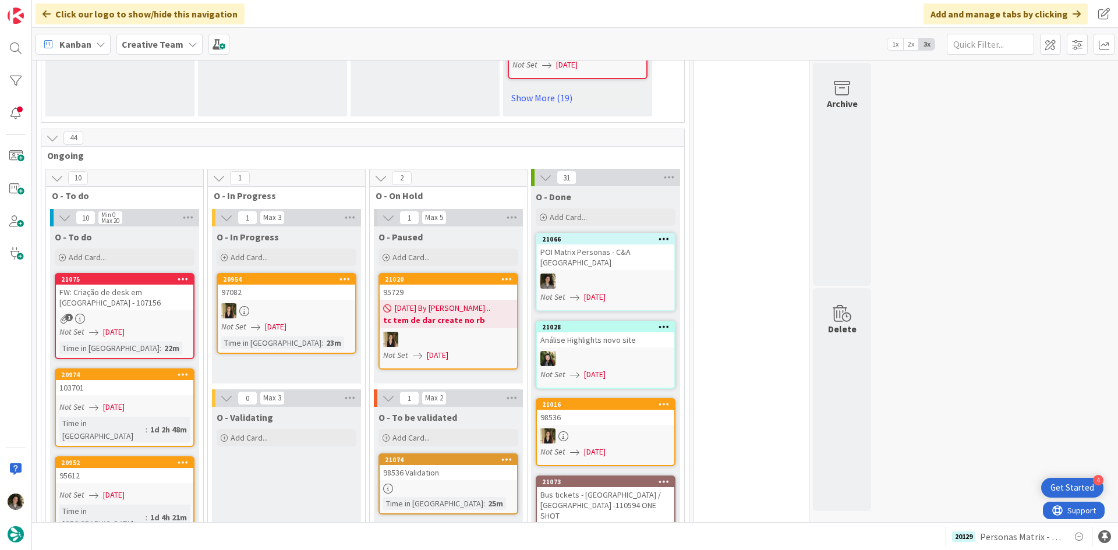
click at [585, 274] on div at bounding box center [605, 281] width 137 height 15
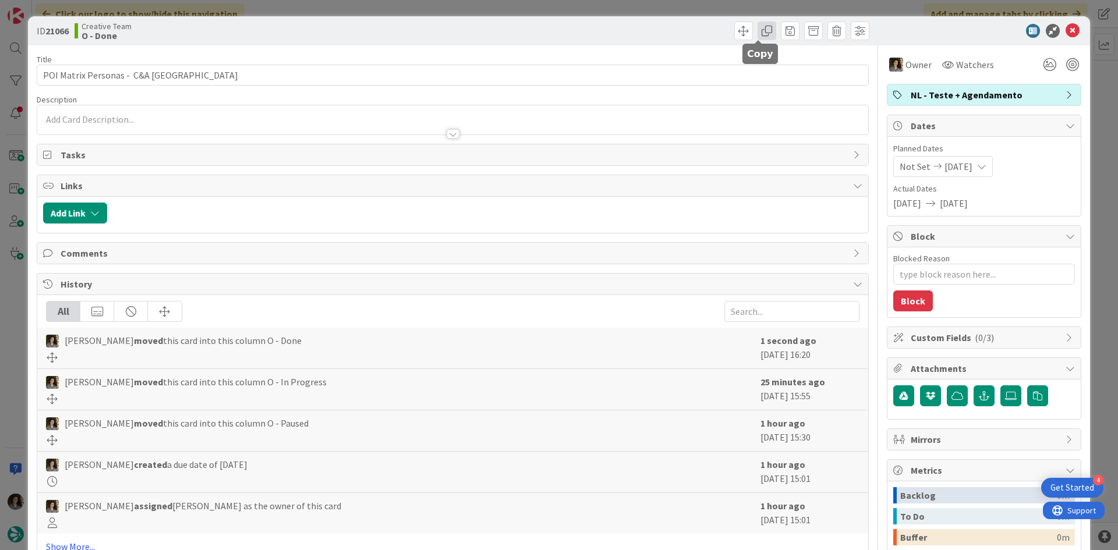
click at [757, 31] on span at bounding box center [766, 31] width 19 height 19
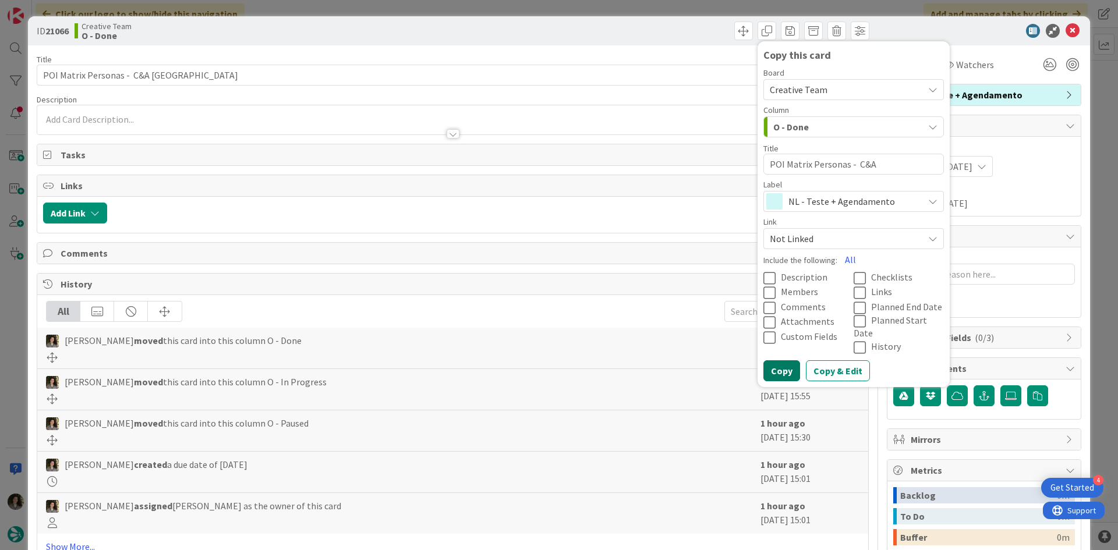
click at [778, 363] on button "Copy" at bounding box center [781, 370] width 37 height 21
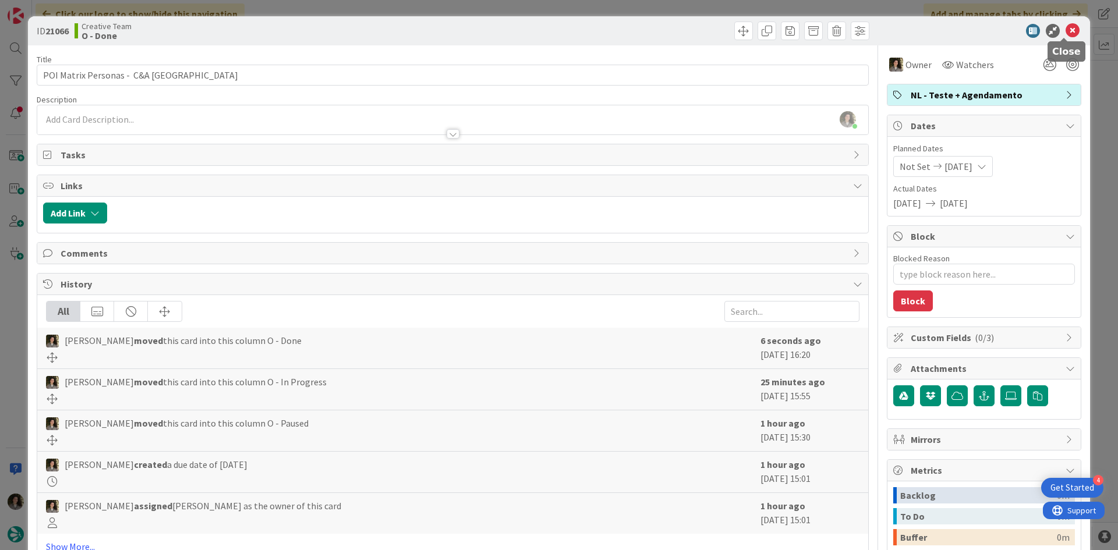
click at [1067, 25] on icon at bounding box center [1072, 31] width 14 height 14
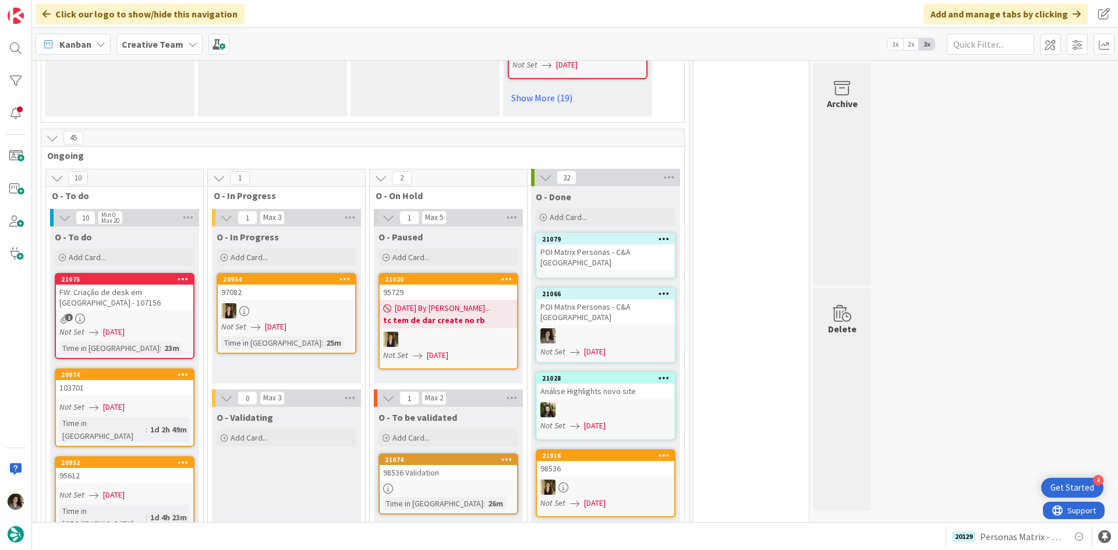
click at [580, 234] on div "21079" at bounding box center [605, 239] width 137 height 10
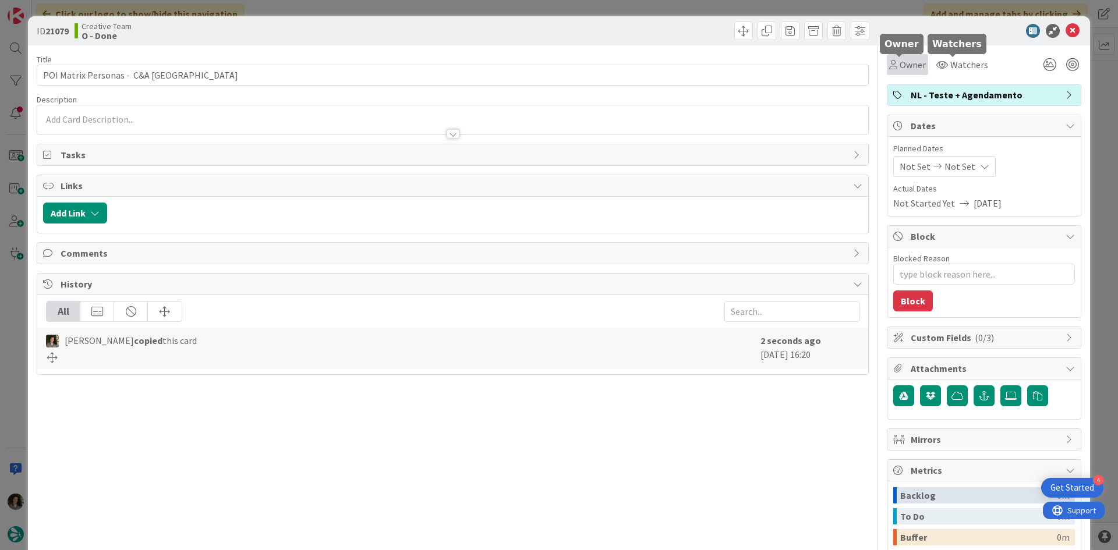
click at [889, 70] on div "Owner" at bounding box center [907, 65] width 37 height 14
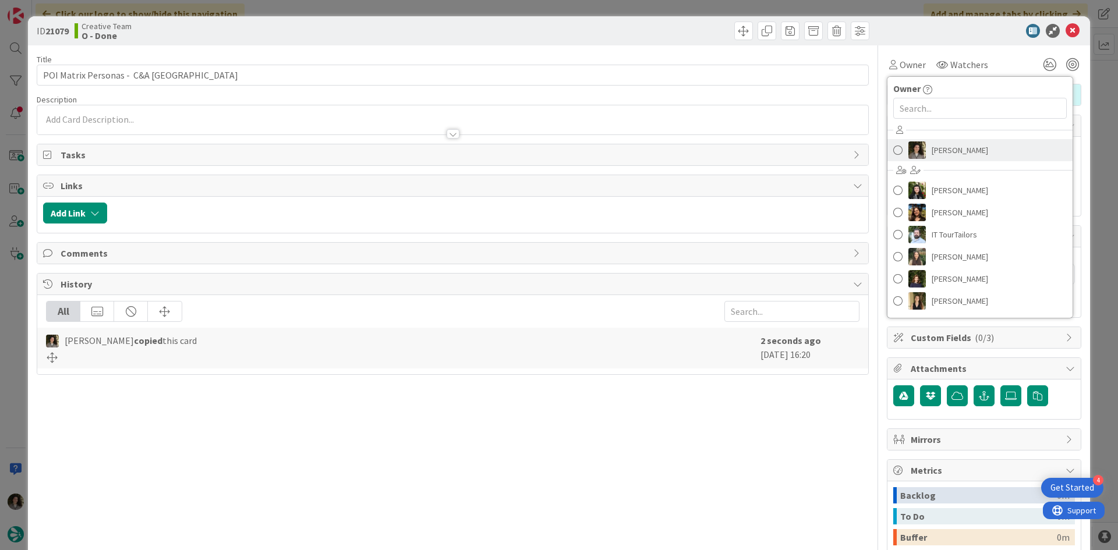
click at [971, 142] on span "[PERSON_NAME]" at bounding box center [960, 149] width 56 height 17
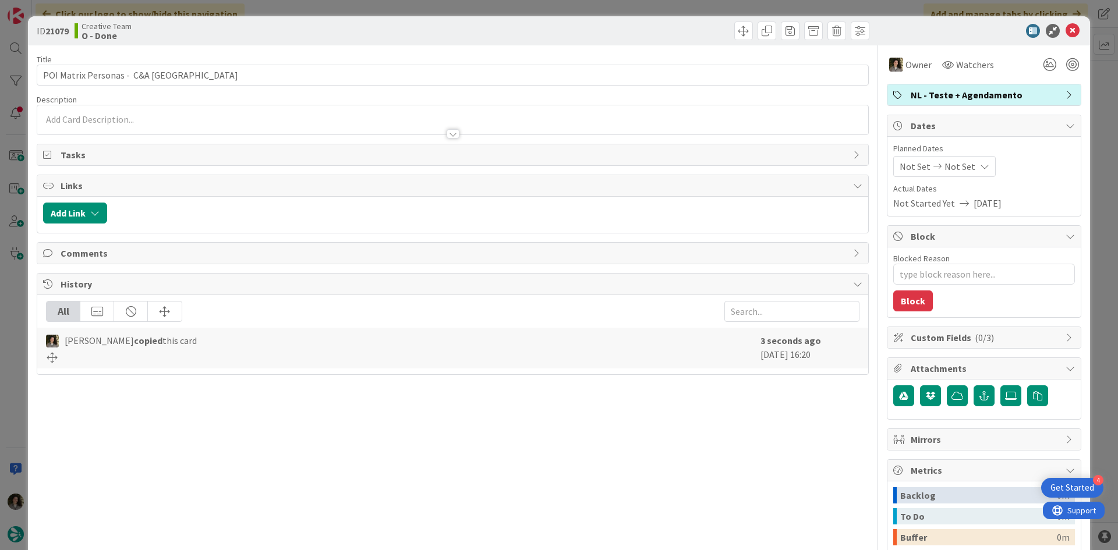
type textarea "x"
drag, startPoint x: 953, startPoint y: 166, endPoint x: 954, endPoint y: 175, distance: 9.4
click at [953, 166] on span "Not Set" at bounding box center [959, 167] width 31 height 14
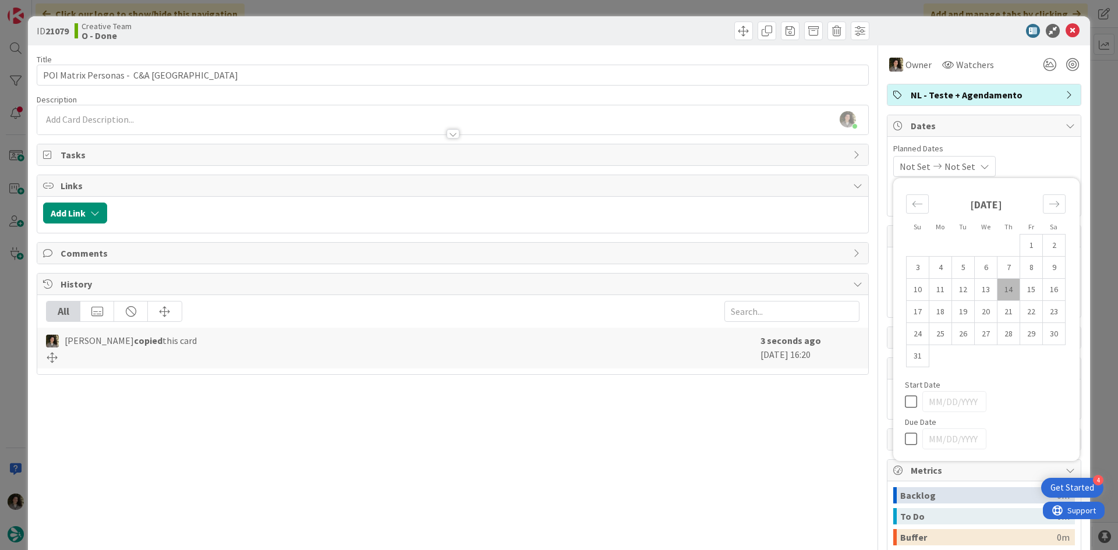
click at [905, 440] on icon at bounding box center [913, 439] width 17 height 14
type input "[DATE]"
click at [799, 441] on div "Title 29 / 128 POI Matrix Personas - C&A [GEOGRAPHIC_DATA] Description [PERSON_…" at bounding box center [453, 362] width 832 height 635
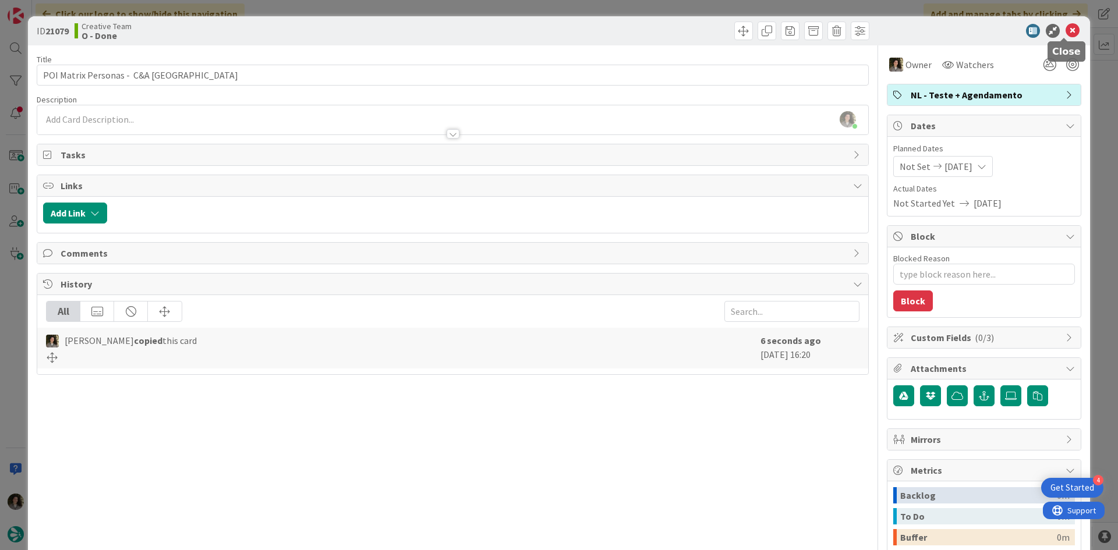
click at [1065, 26] on icon at bounding box center [1072, 31] width 14 height 14
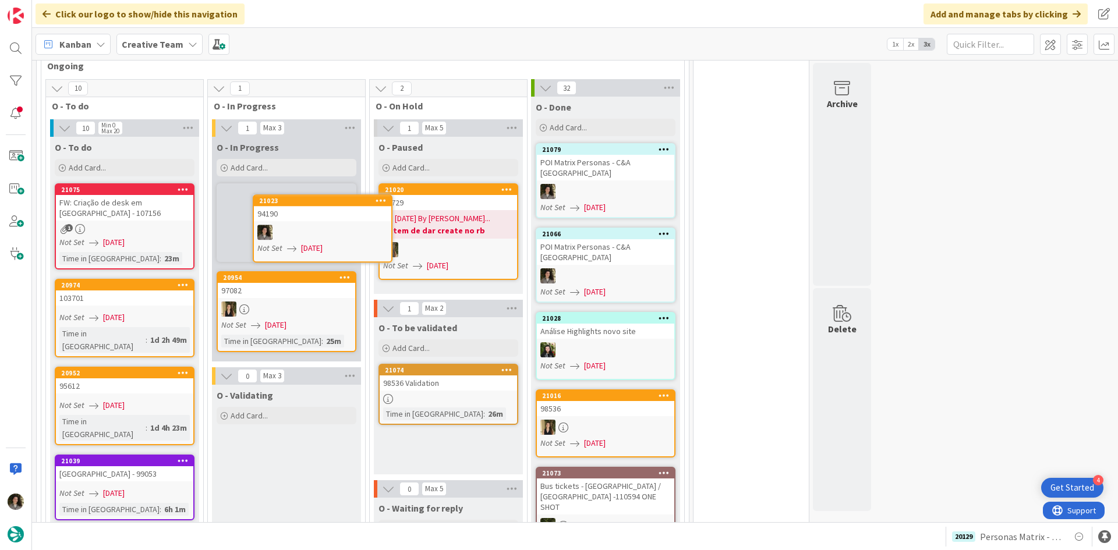
scroll to position [1115, 0]
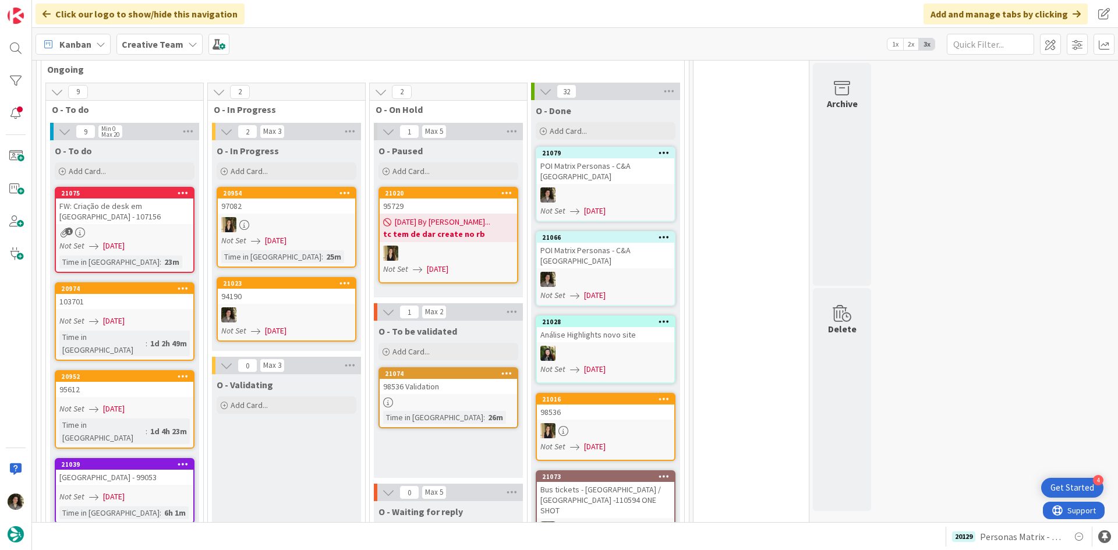
click at [311, 307] on div at bounding box center [286, 314] width 137 height 15
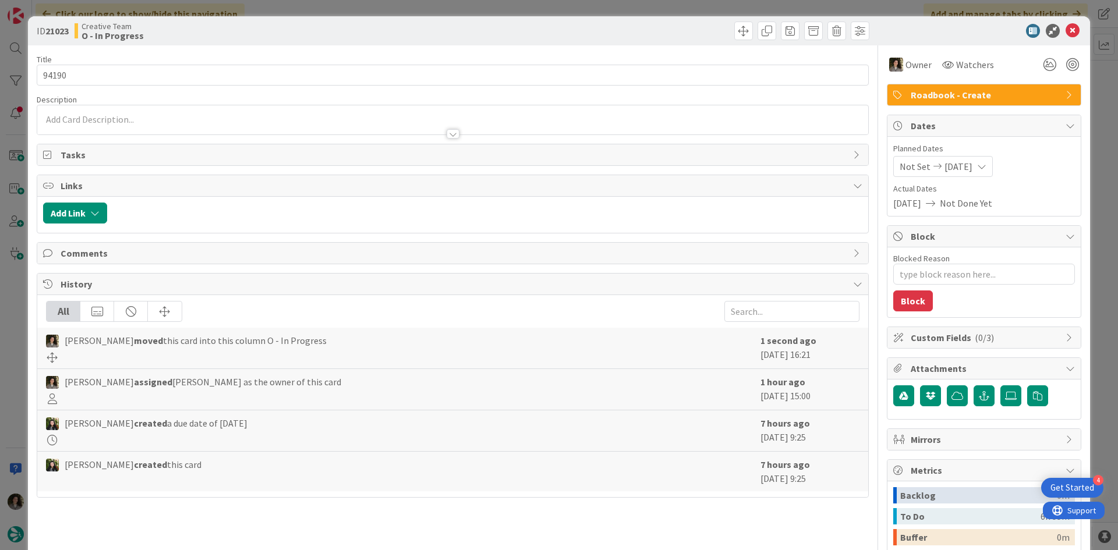
click at [199, 118] on p at bounding box center [452, 119] width 819 height 13
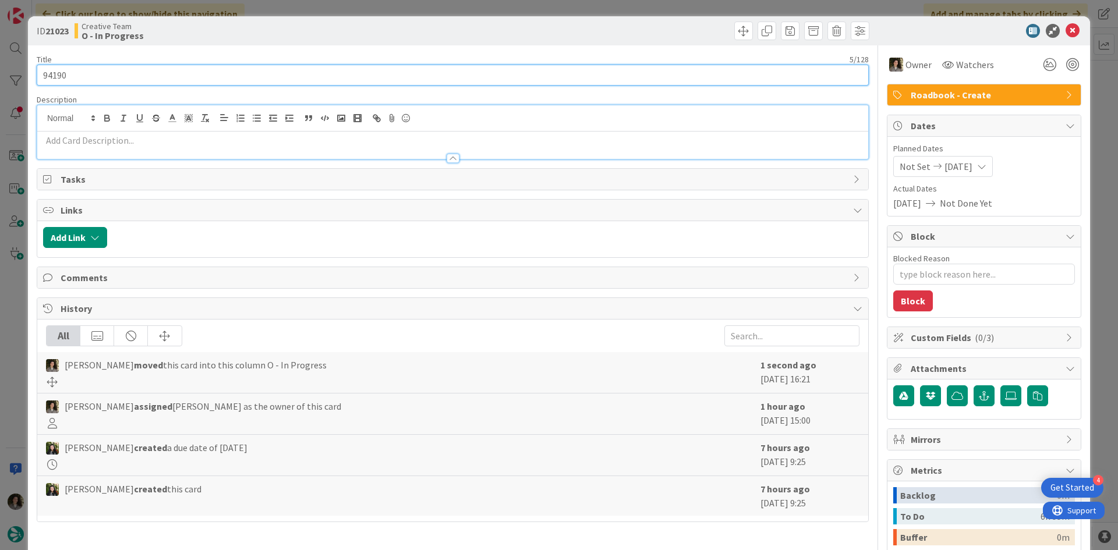
drag, startPoint x: 85, startPoint y: 77, endPoint x: 2, endPoint y: 77, distance: 82.7
click at [2, 77] on div "ID 21023 Creative Team O - In Progress Title 5 / 128 94190 Description Owner Wa…" at bounding box center [559, 275] width 1118 height 550
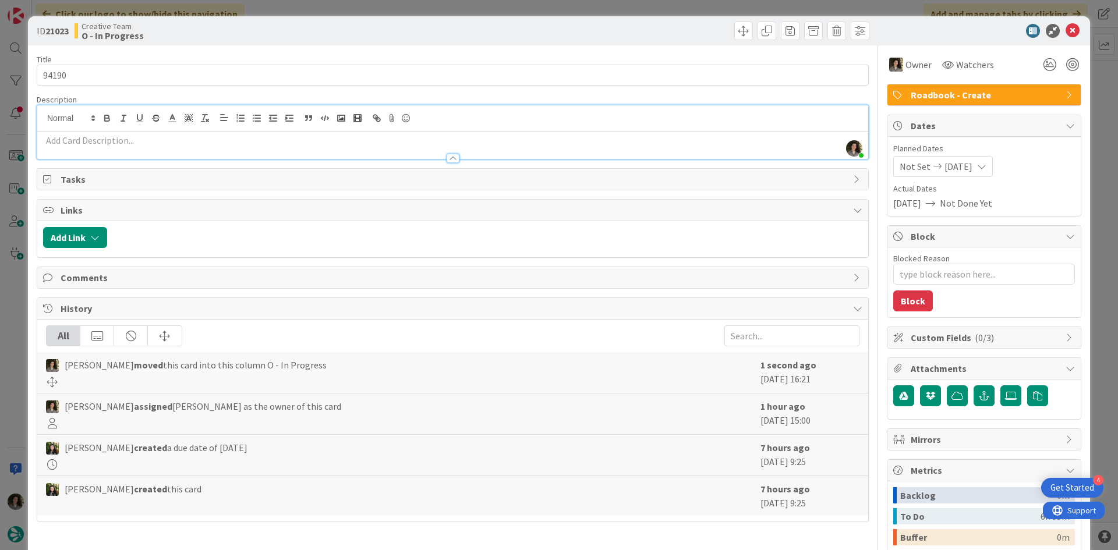
click at [378, 147] on div at bounding box center [452, 153] width 831 height 12
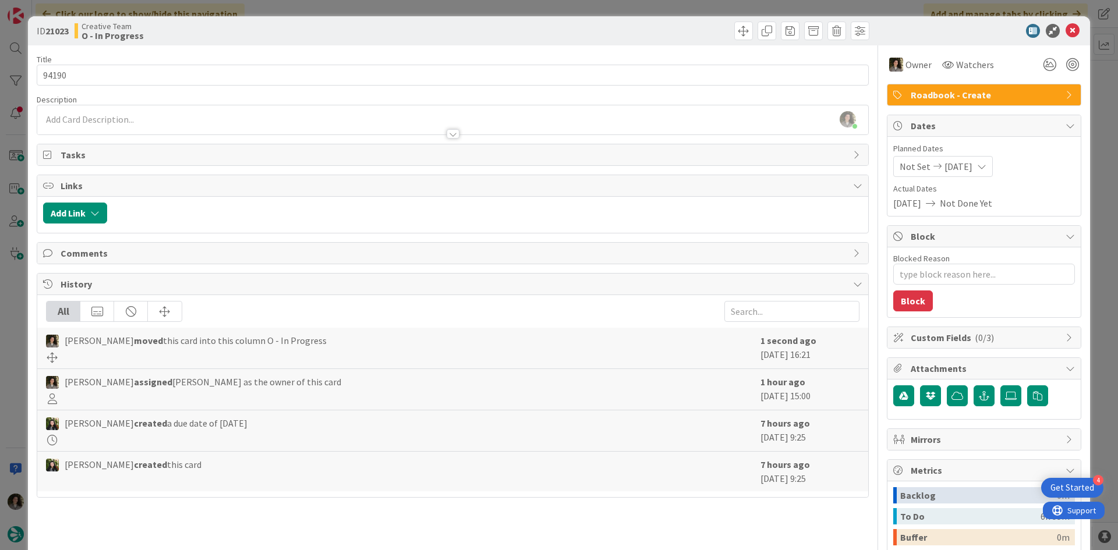
click at [448, 131] on div at bounding box center [453, 133] width 13 height 9
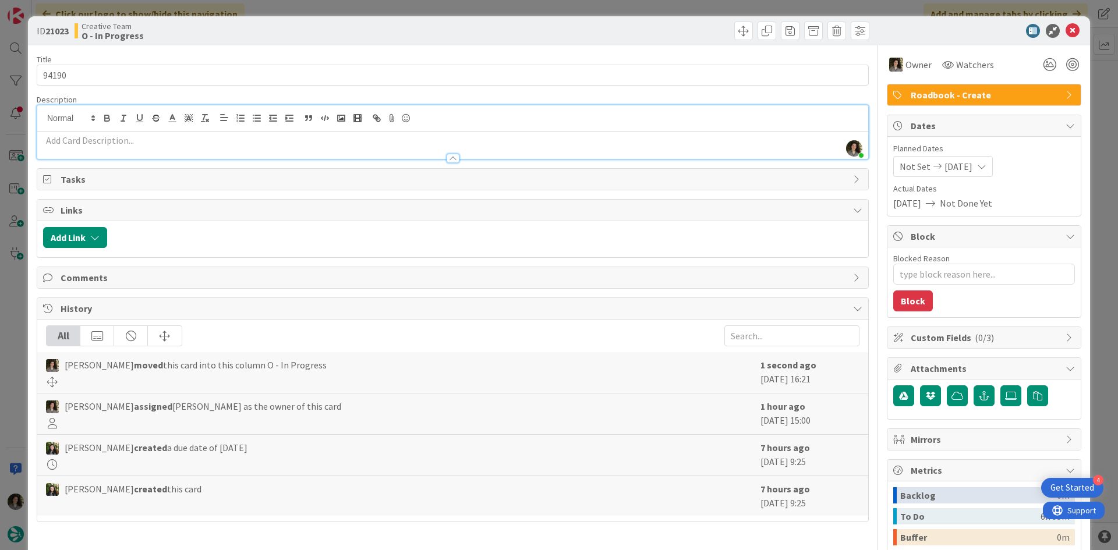
click at [344, 140] on p at bounding box center [452, 140] width 819 height 13
click at [1065, 31] on icon at bounding box center [1072, 31] width 14 height 14
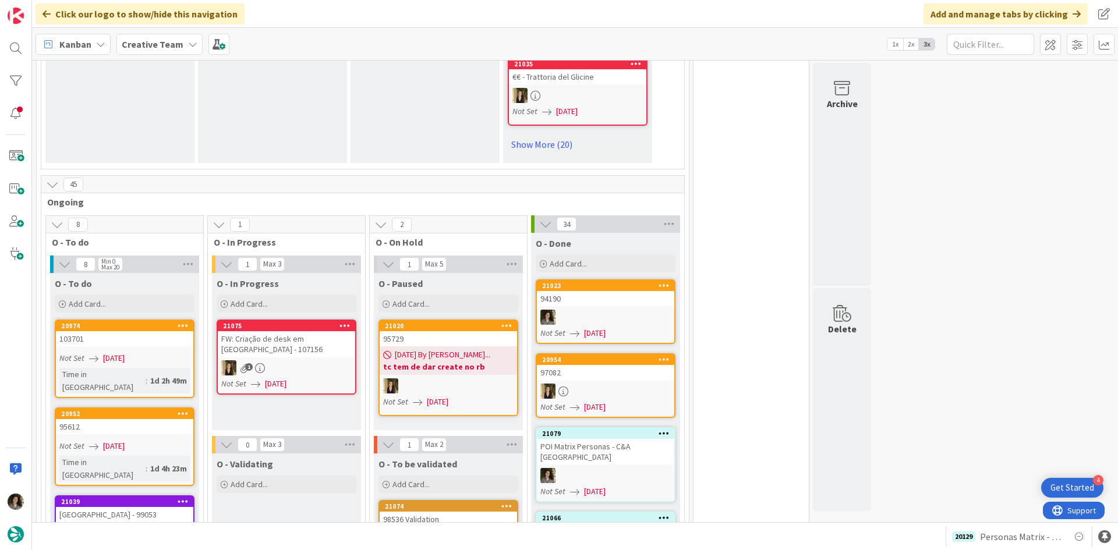
click at [609, 291] on div "94190" at bounding box center [605, 298] width 137 height 15
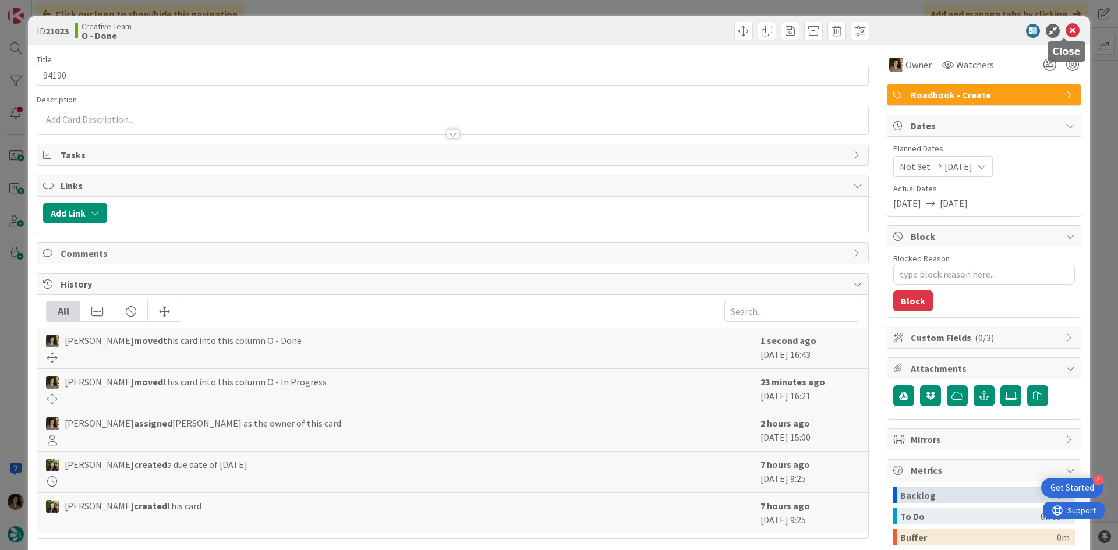
click at [1056, 33] on div at bounding box center [978, 31] width 206 height 14
click at [1065, 31] on icon at bounding box center [1072, 31] width 14 height 14
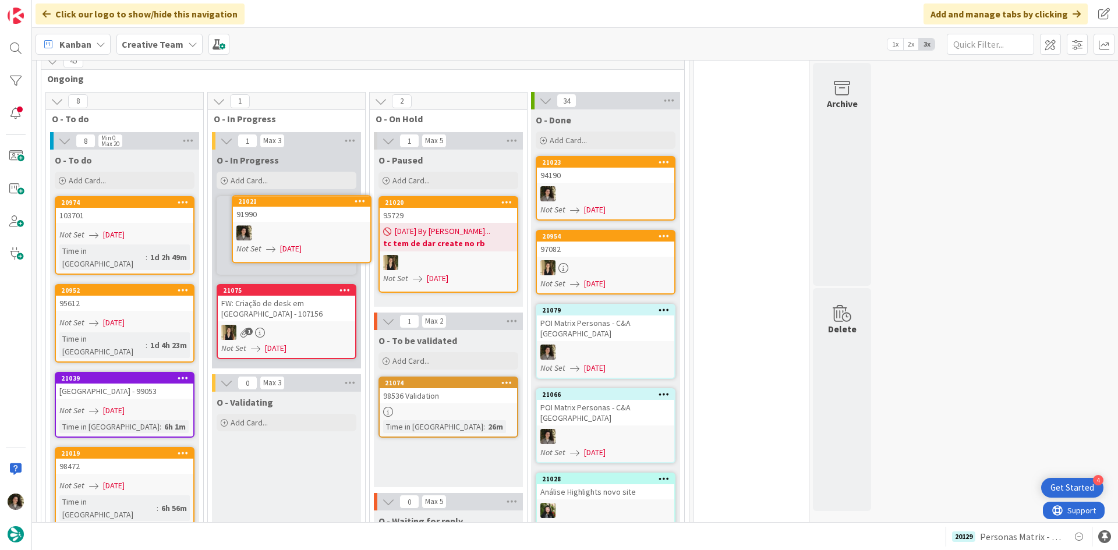
scroll to position [1080, 0]
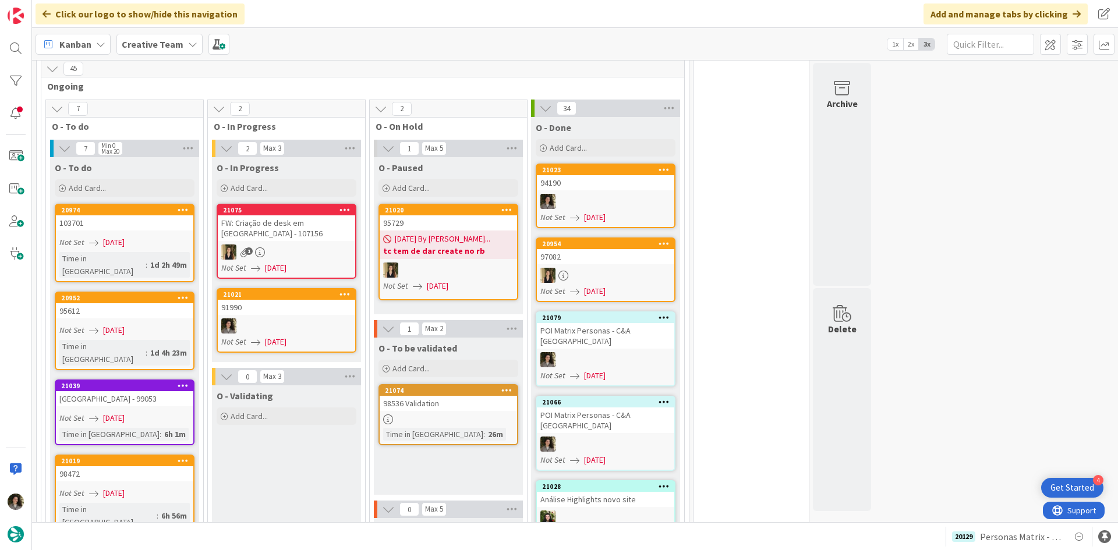
click at [288, 318] on div at bounding box center [286, 325] width 137 height 15
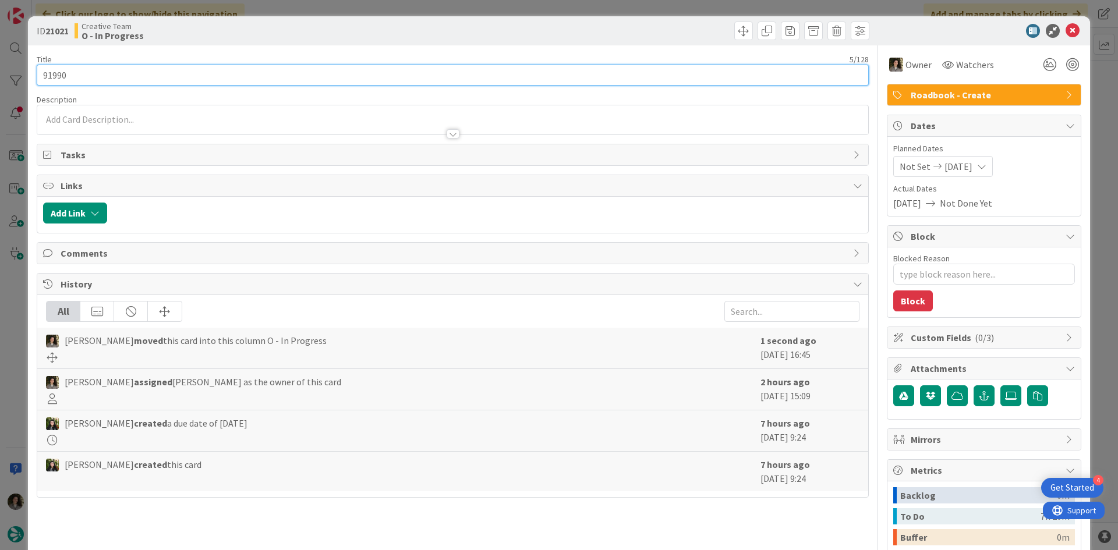
drag, startPoint x: 77, startPoint y: 70, endPoint x: 34, endPoint y: 72, distance: 43.1
click at [34, 72] on div "ID 21021 Creative Team O - In Progress Title 5 / 128 91990 Description Owner Wa…" at bounding box center [559, 352] width 1062 height 672
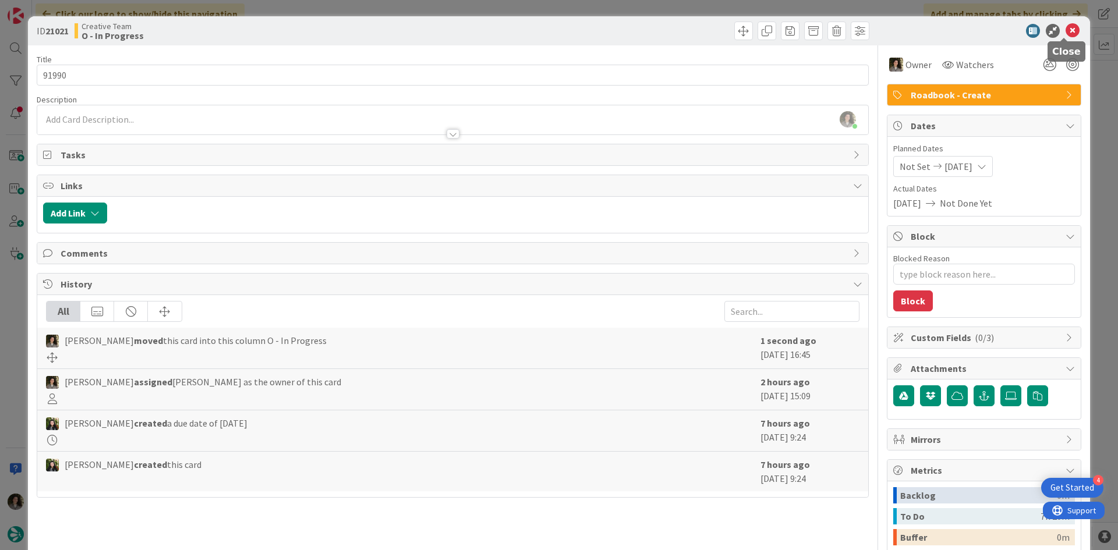
click at [1066, 30] on icon at bounding box center [1072, 31] width 14 height 14
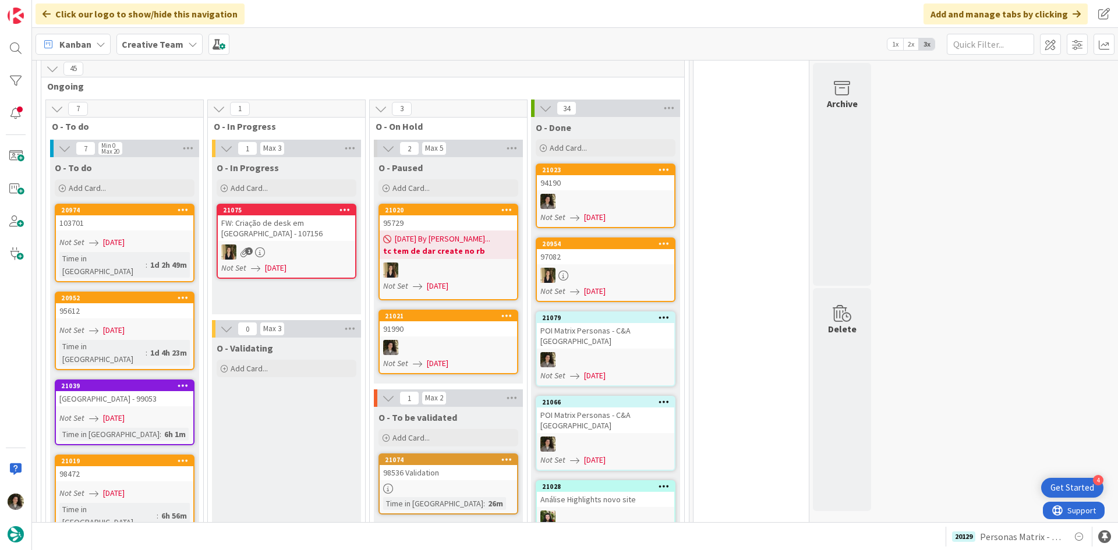
click at [454, 321] on div "91990" at bounding box center [448, 328] width 137 height 15
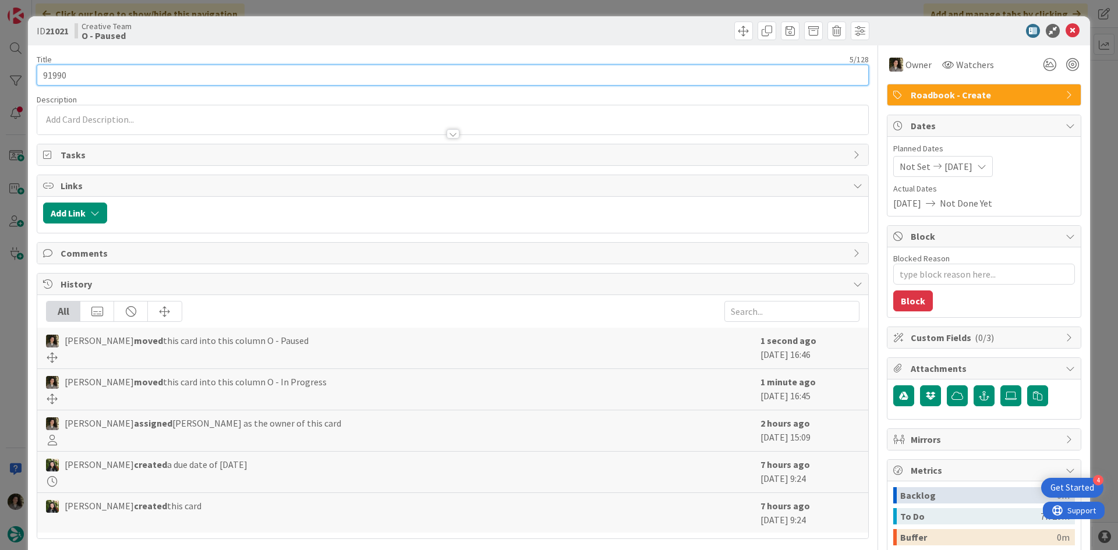
click at [203, 73] on input "91990" at bounding box center [453, 75] width 832 height 21
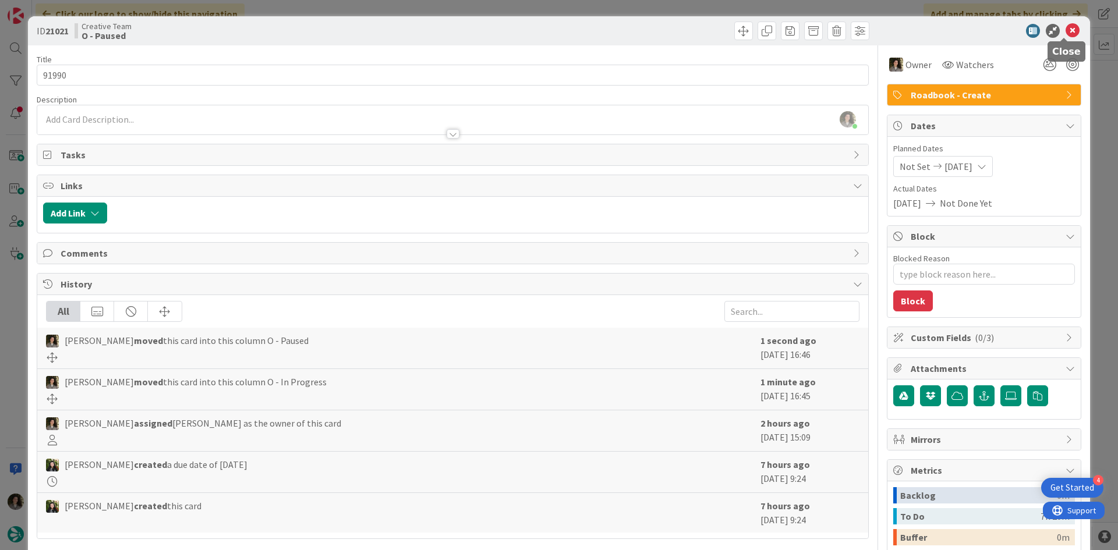
click at [1065, 24] on icon at bounding box center [1072, 31] width 14 height 14
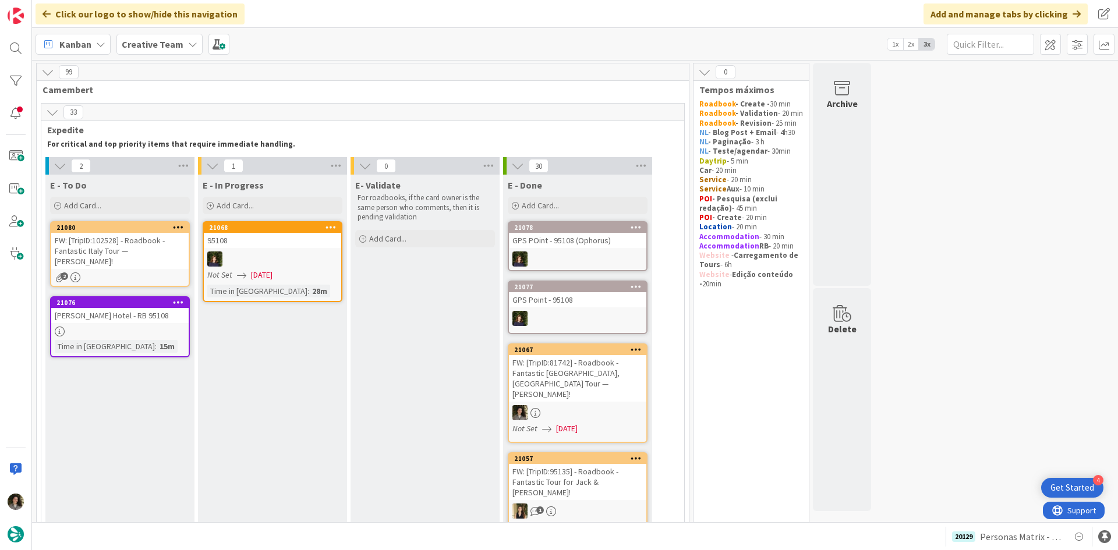
click at [83, 239] on div "FW: [TripID:102528] - Roadbook - Fantastic Italy Tour — [PERSON_NAME]!" at bounding box center [119, 251] width 137 height 36
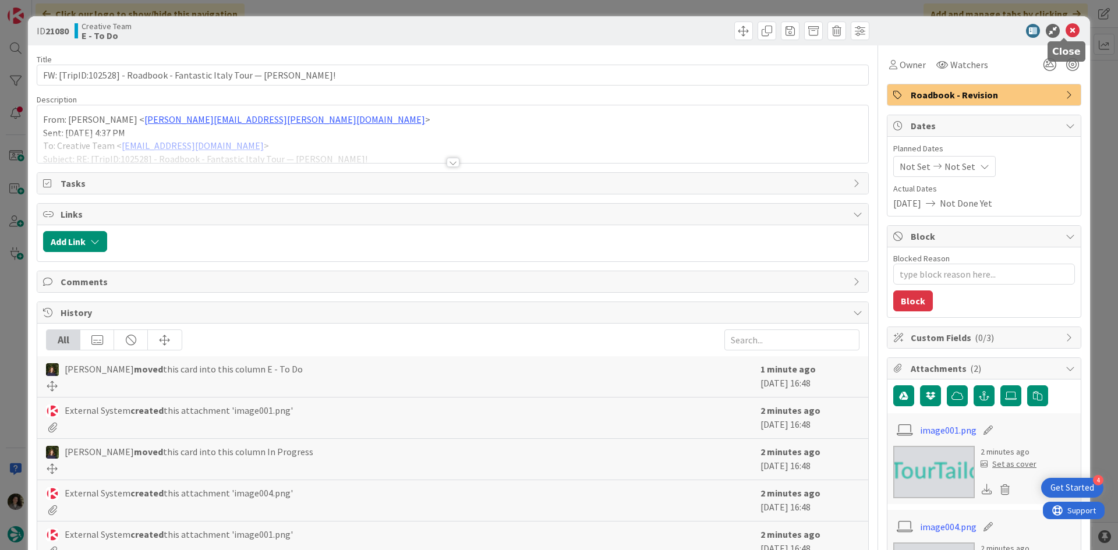
click at [1065, 27] on icon at bounding box center [1072, 31] width 14 height 14
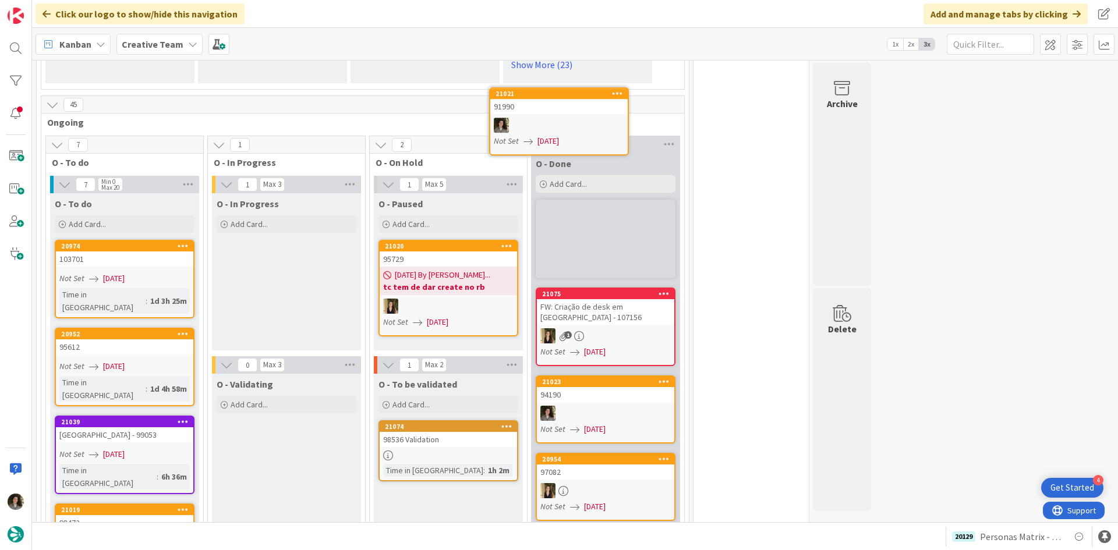
scroll to position [1029, 0]
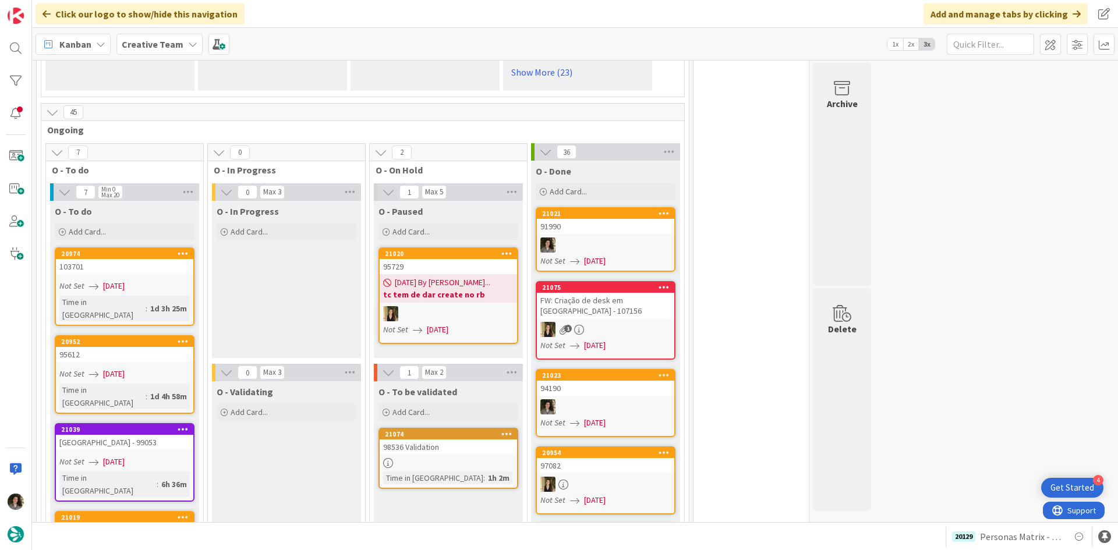
click at [611, 238] on div at bounding box center [605, 245] width 137 height 15
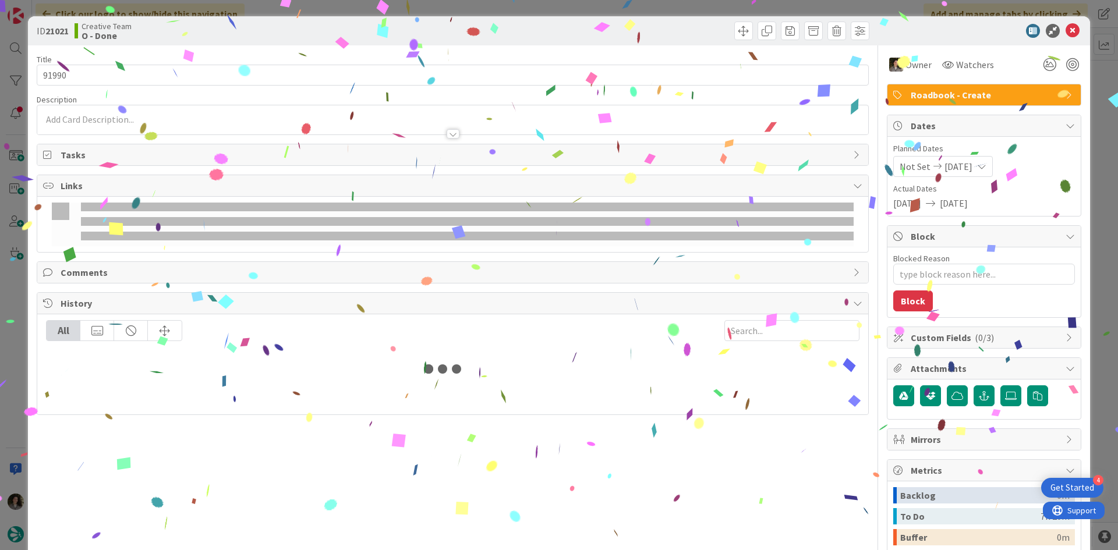
type textarea "x"
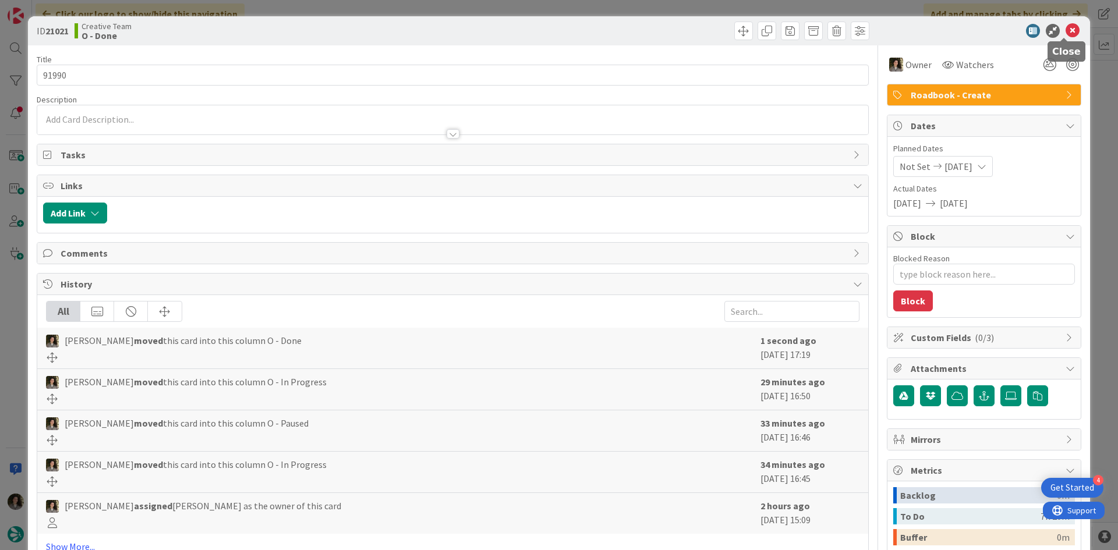
click at [1067, 29] on icon at bounding box center [1072, 31] width 14 height 14
